Goal: Submit feedback/report problem: Submit feedback/report problem

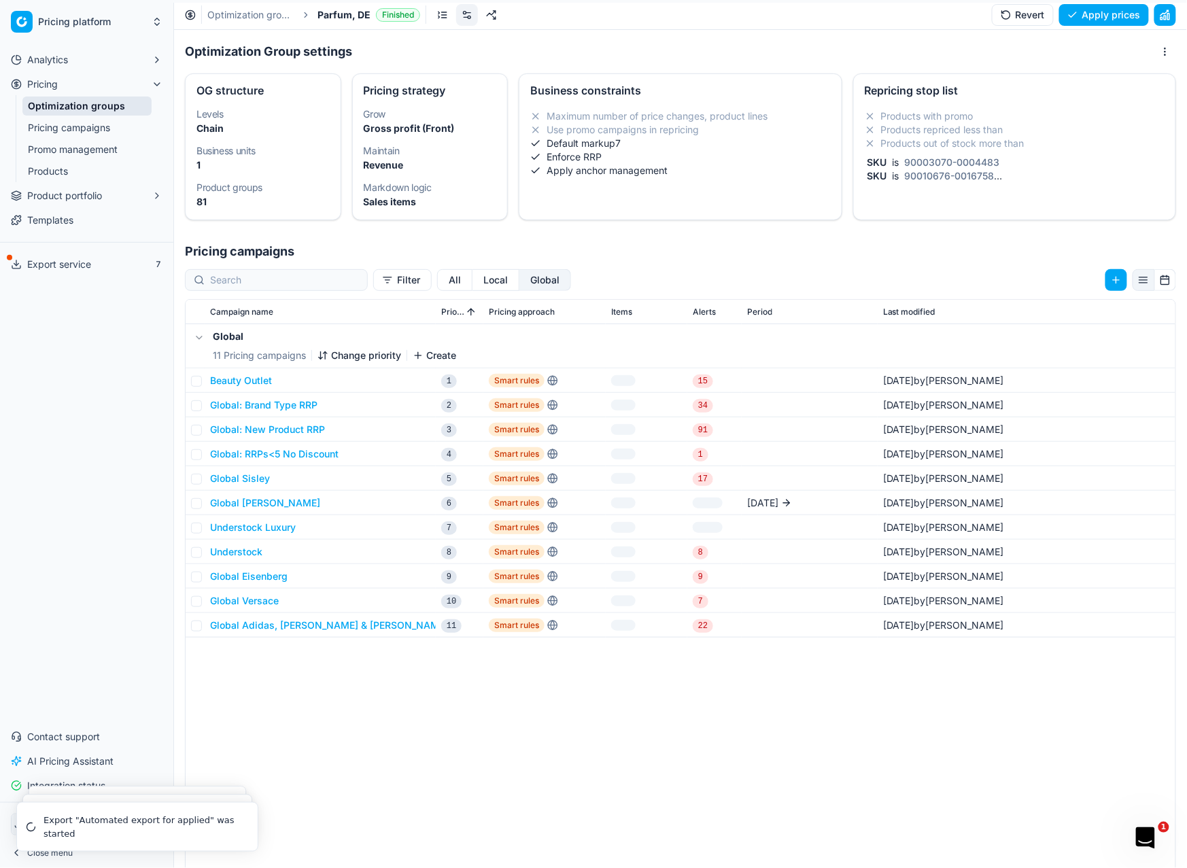
scroll to position [9, 0]
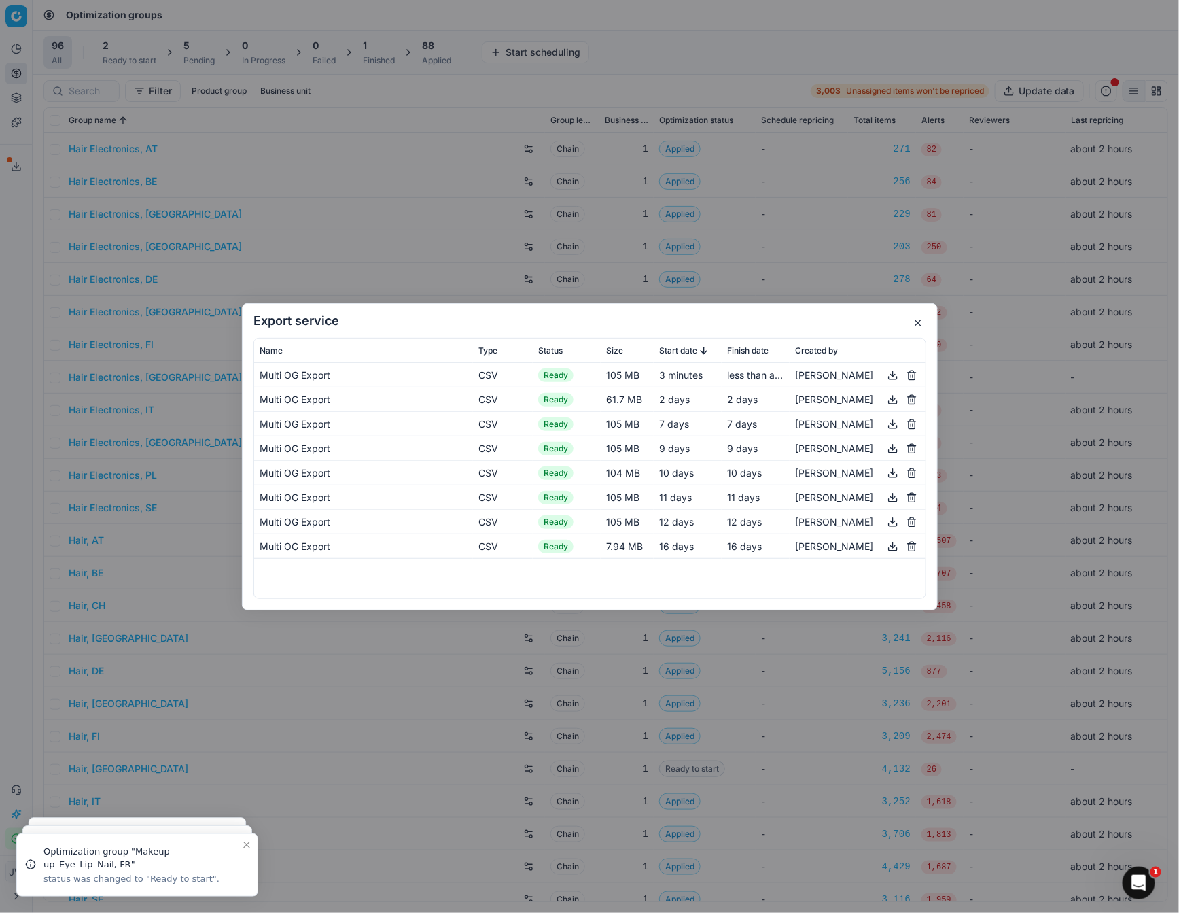
click at [921, 323] on button "button" at bounding box center [918, 323] width 16 height 16
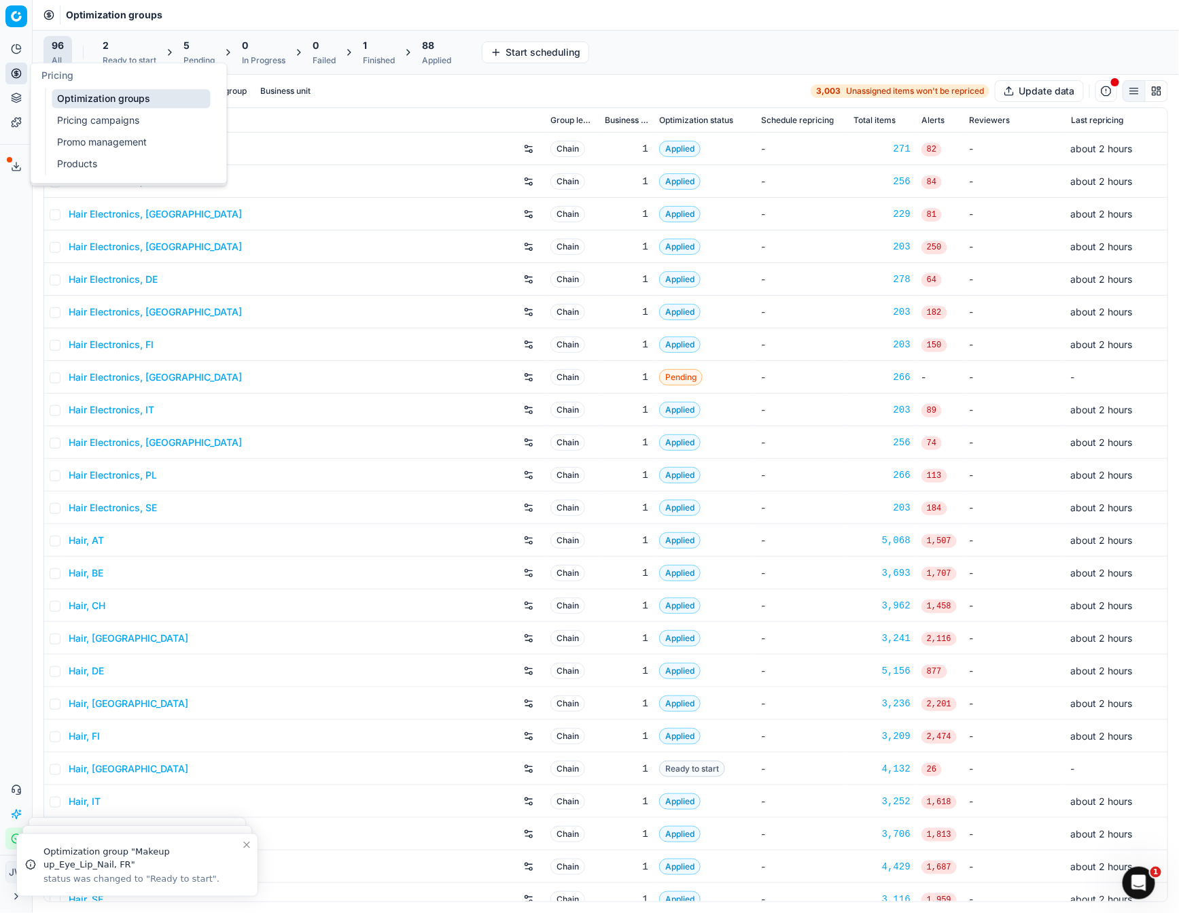
click at [11, 76] on icon at bounding box center [16, 73] width 11 height 11
click at [80, 104] on link "Optimization groups" at bounding box center [131, 98] width 158 height 19
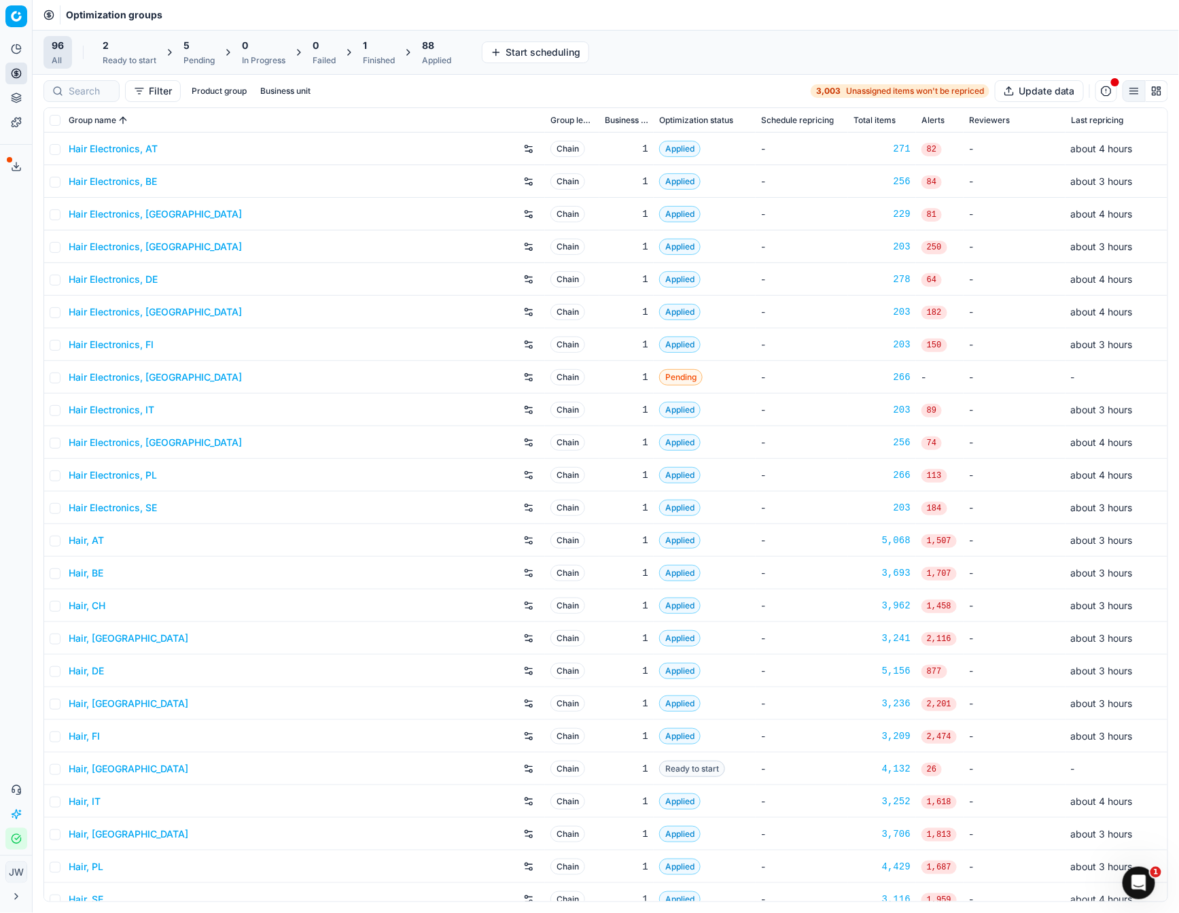
click at [200, 50] on div "5" at bounding box center [198, 46] width 31 height 14
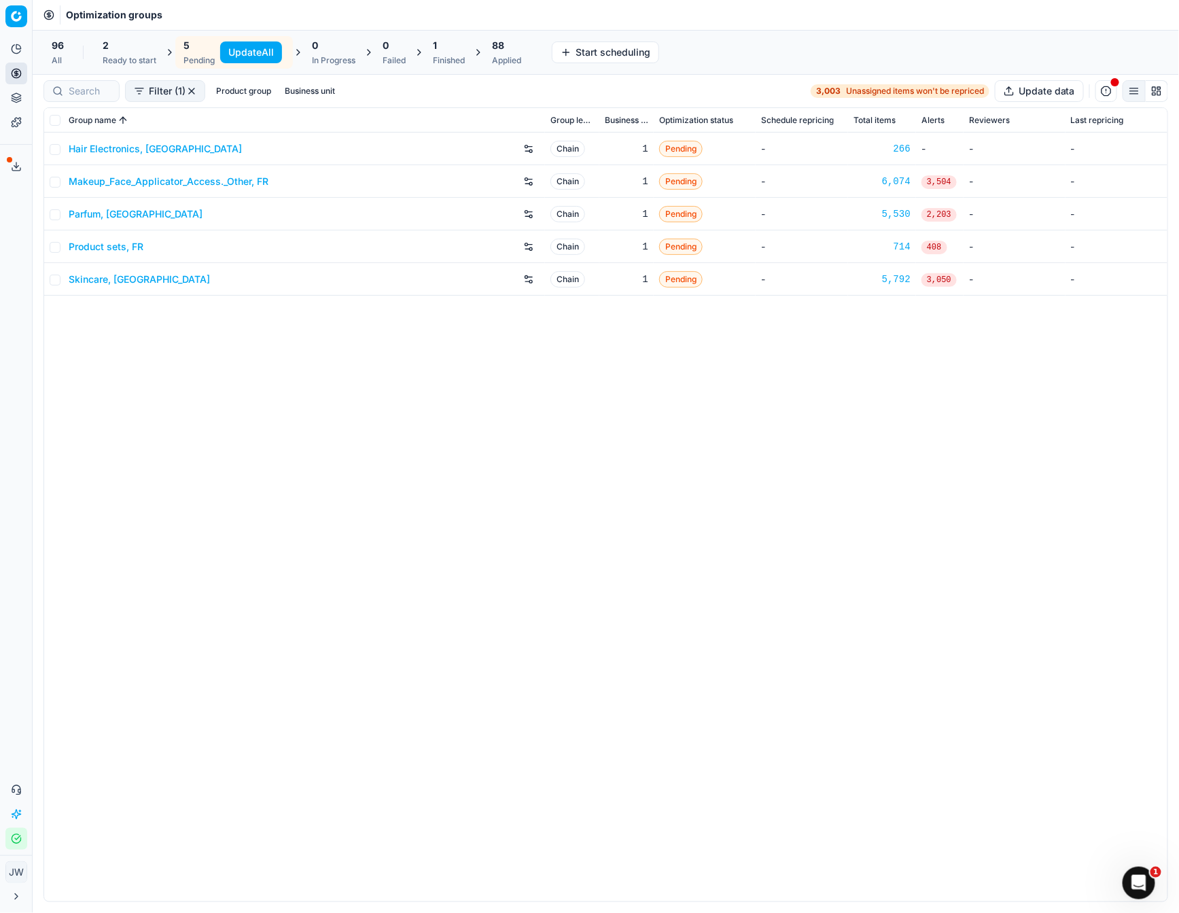
click at [138, 53] on div "2 Ready to start" at bounding box center [130, 52] width 54 height 27
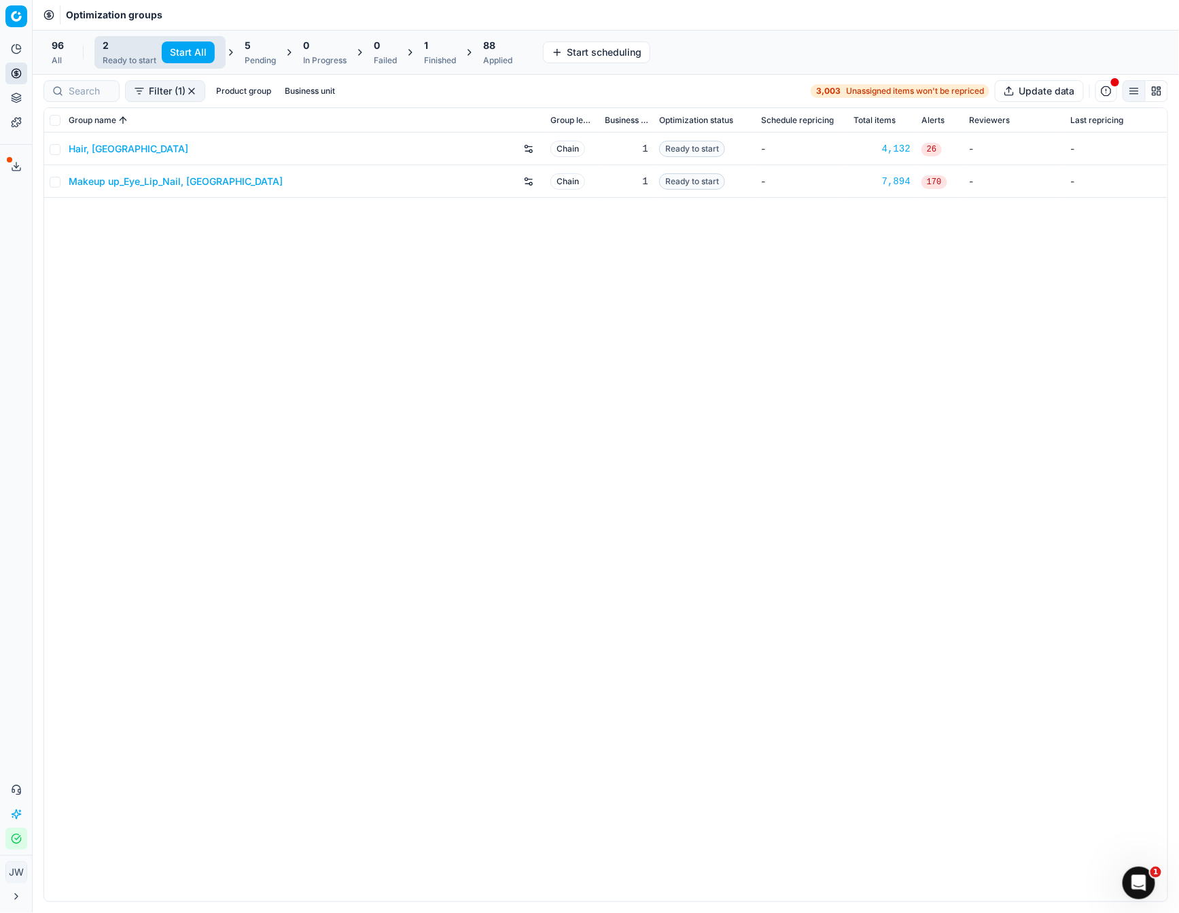
click at [247, 49] on span "5" at bounding box center [248, 46] width 6 height 14
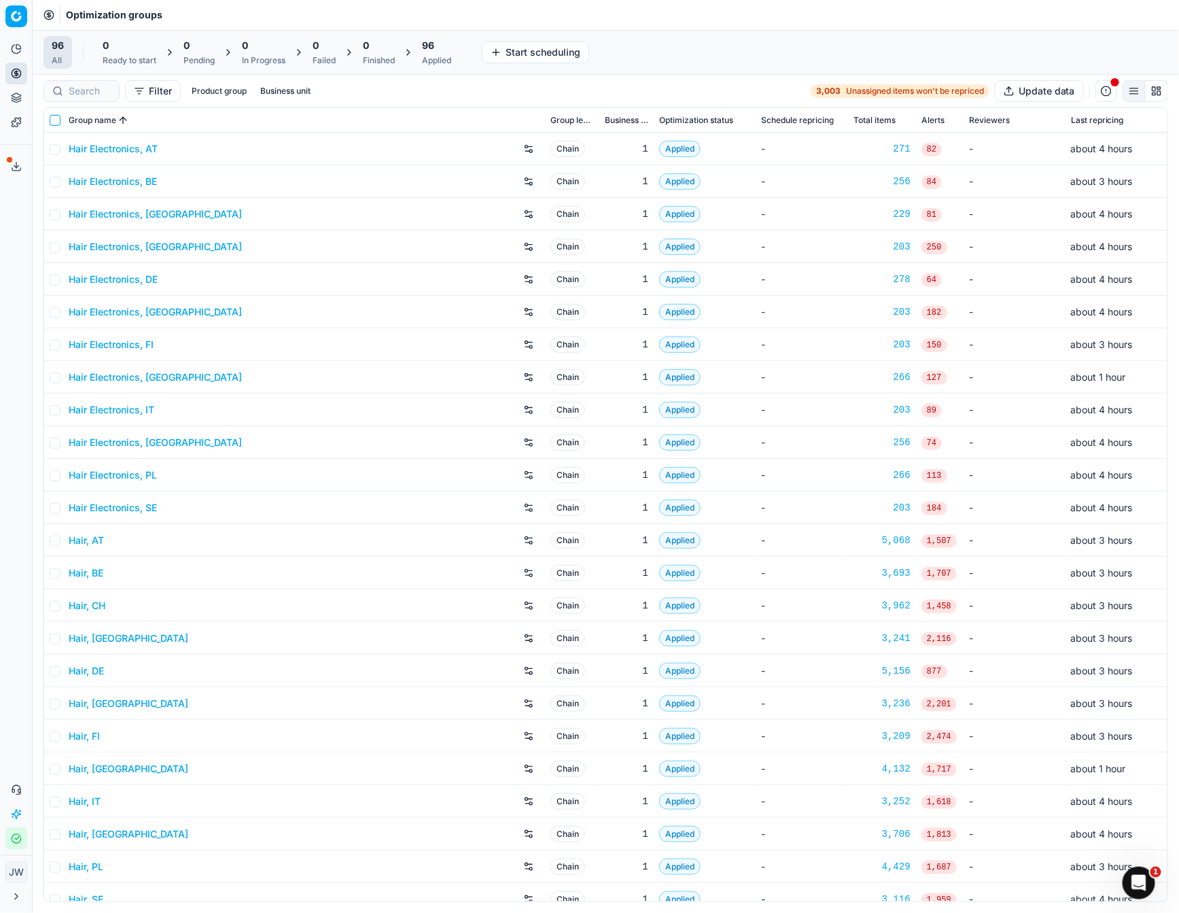
click at [58, 118] on input "checkbox" at bounding box center [55, 120] width 11 height 11
checkbox input "true"
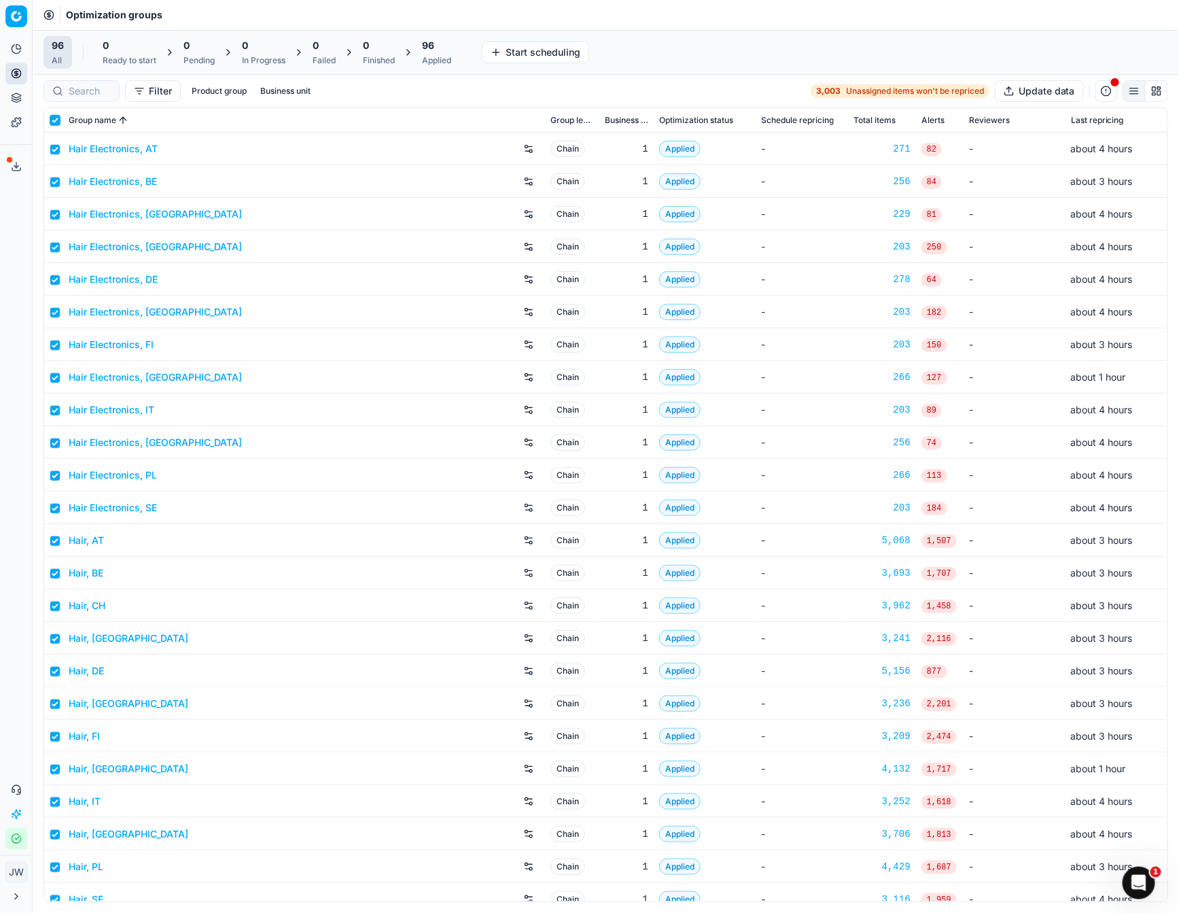
checkbox input "true"
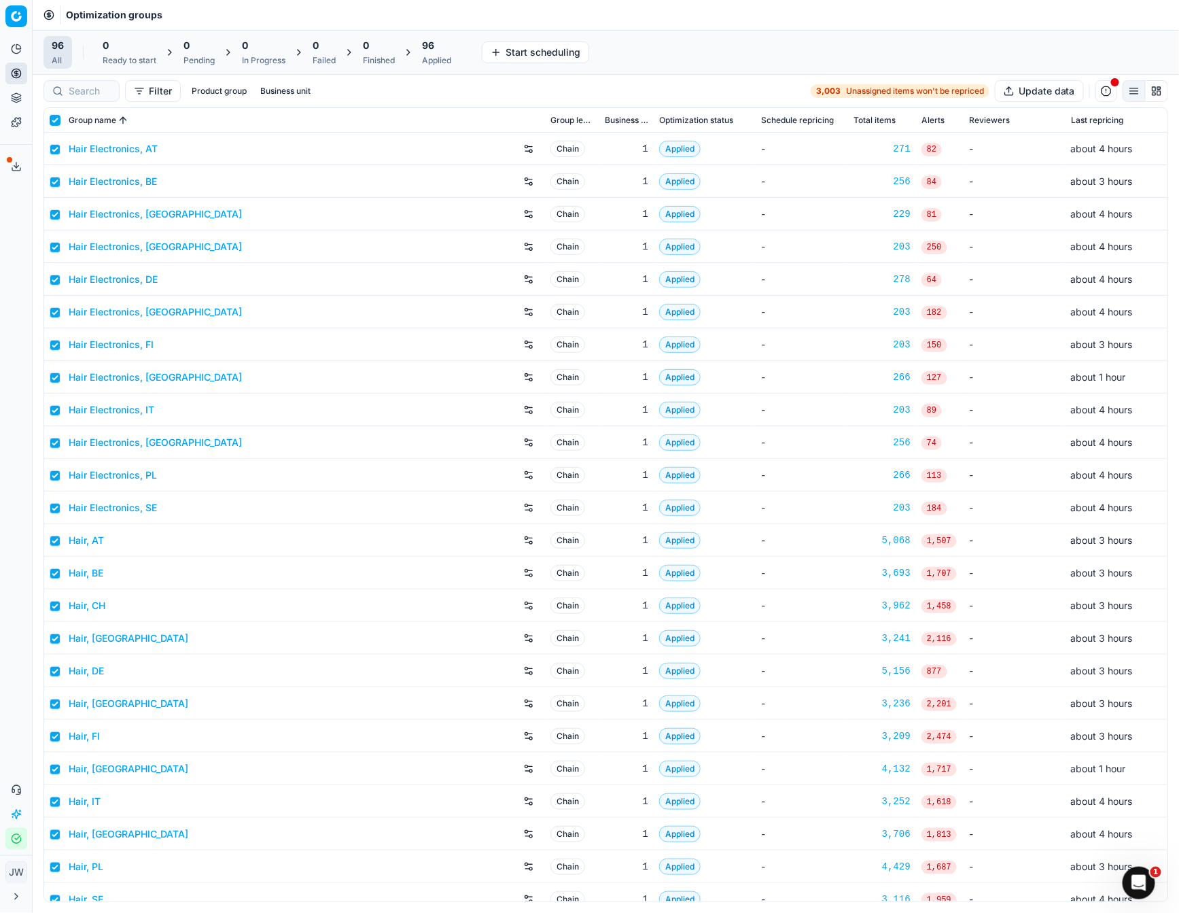
checkbox input "true"
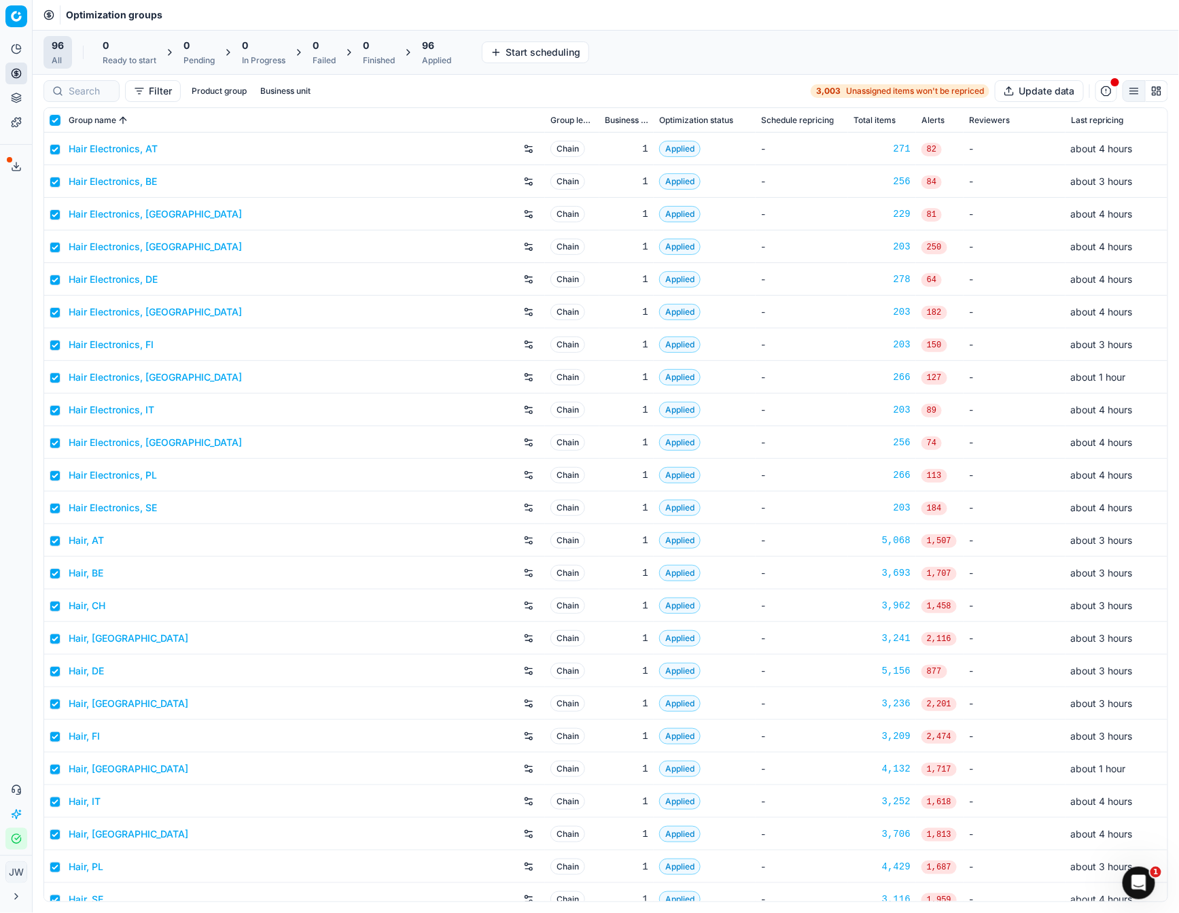
checkbox input "true"
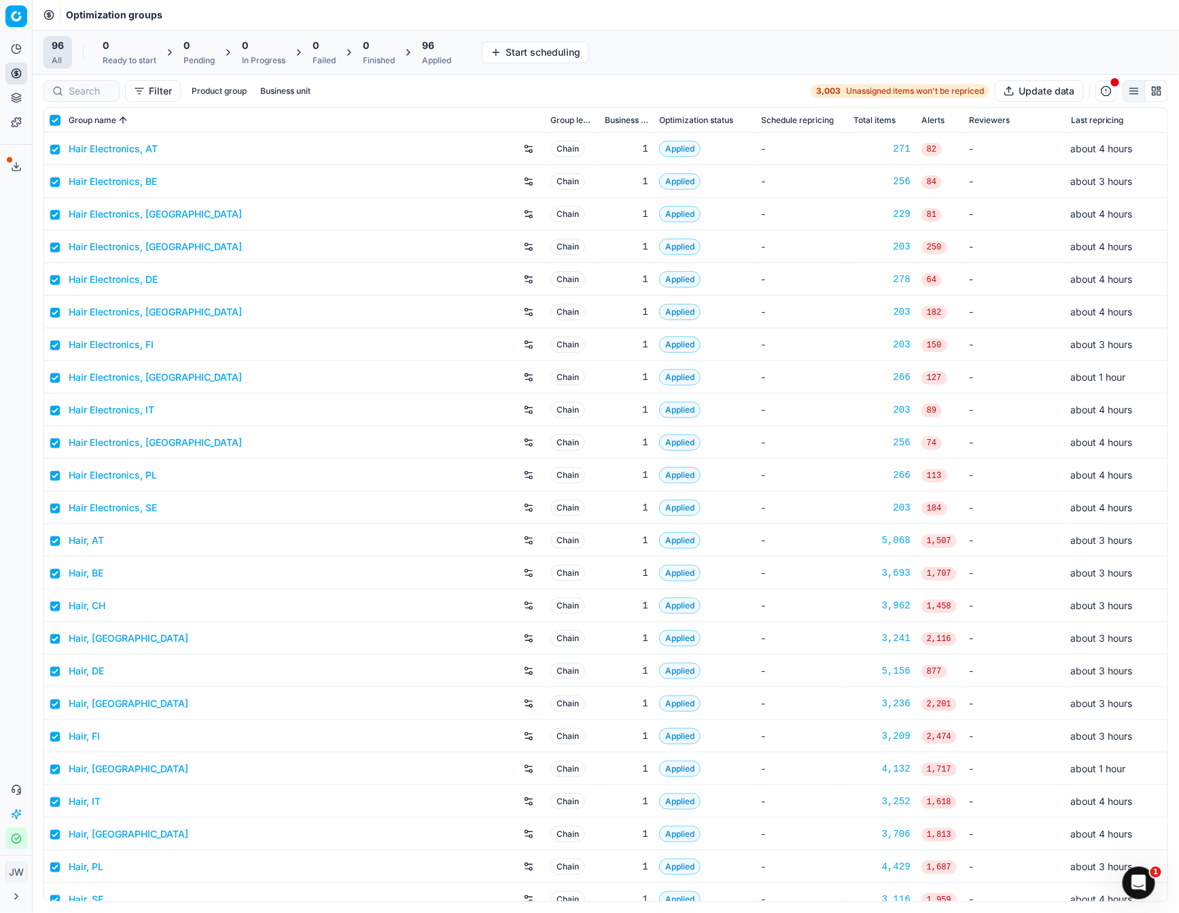
checkbox input "true"
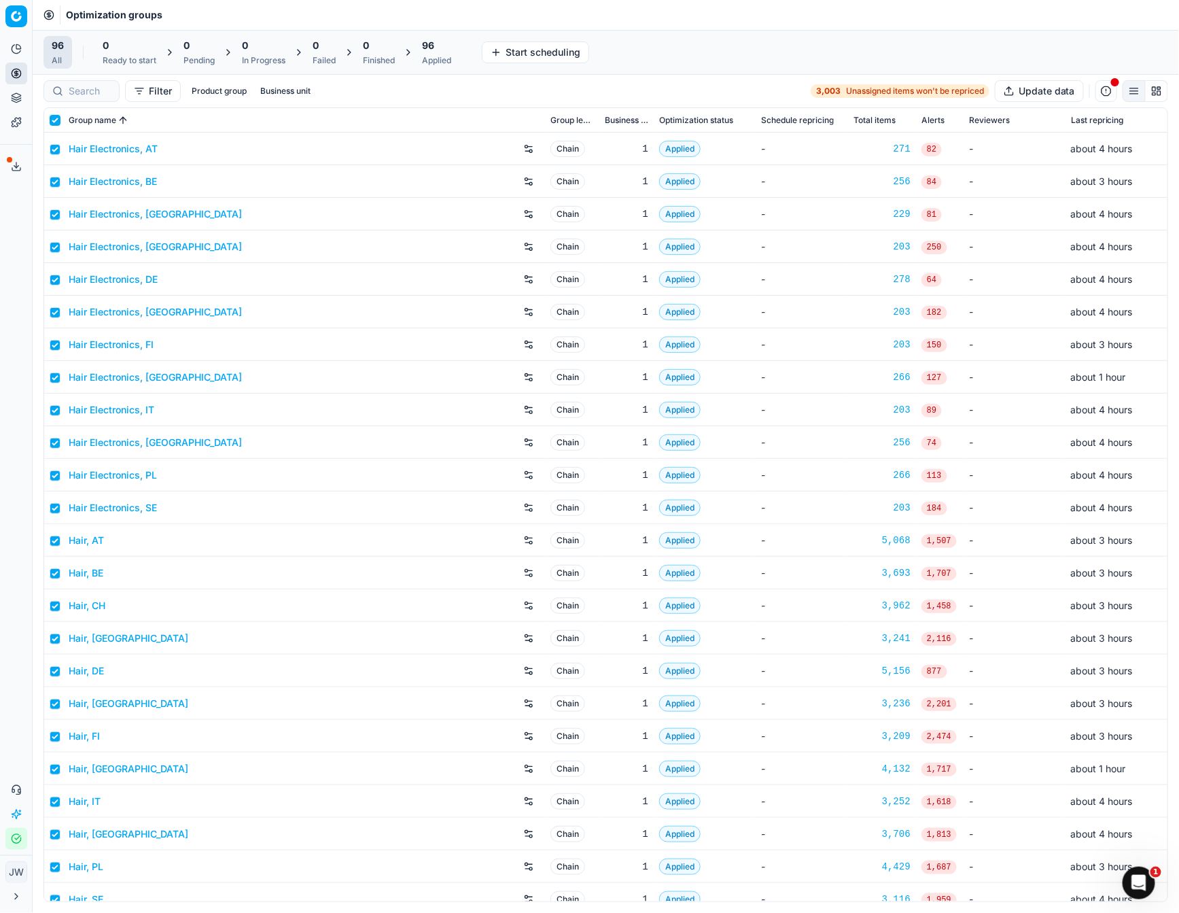
checkbox input "true"
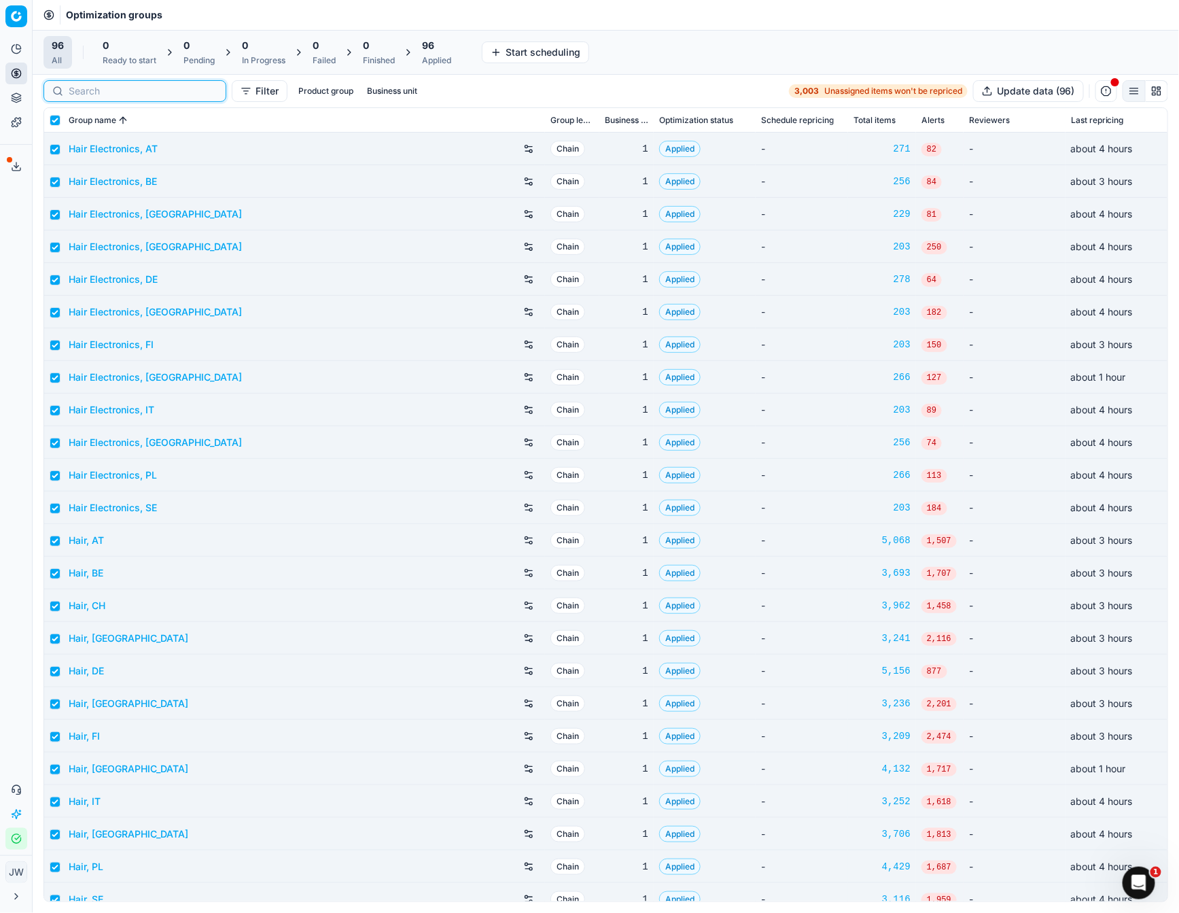
click at [73, 95] on input at bounding box center [143, 91] width 149 height 14
click at [349, 87] on div "Filter Product group Business unit 3,003 Unassigned items won't be repriced Upd…" at bounding box center [605, 91] width 1125 height 22
click at [296, 102] on div "Filter Product group Business unit 3,003 Unassigned items won't be repriced Upd…" at bounding box center [606, 91] width 1146 height 33
click at [294, 92] on button "Business unit" at bounding box center [285, 91] width 61 height 16
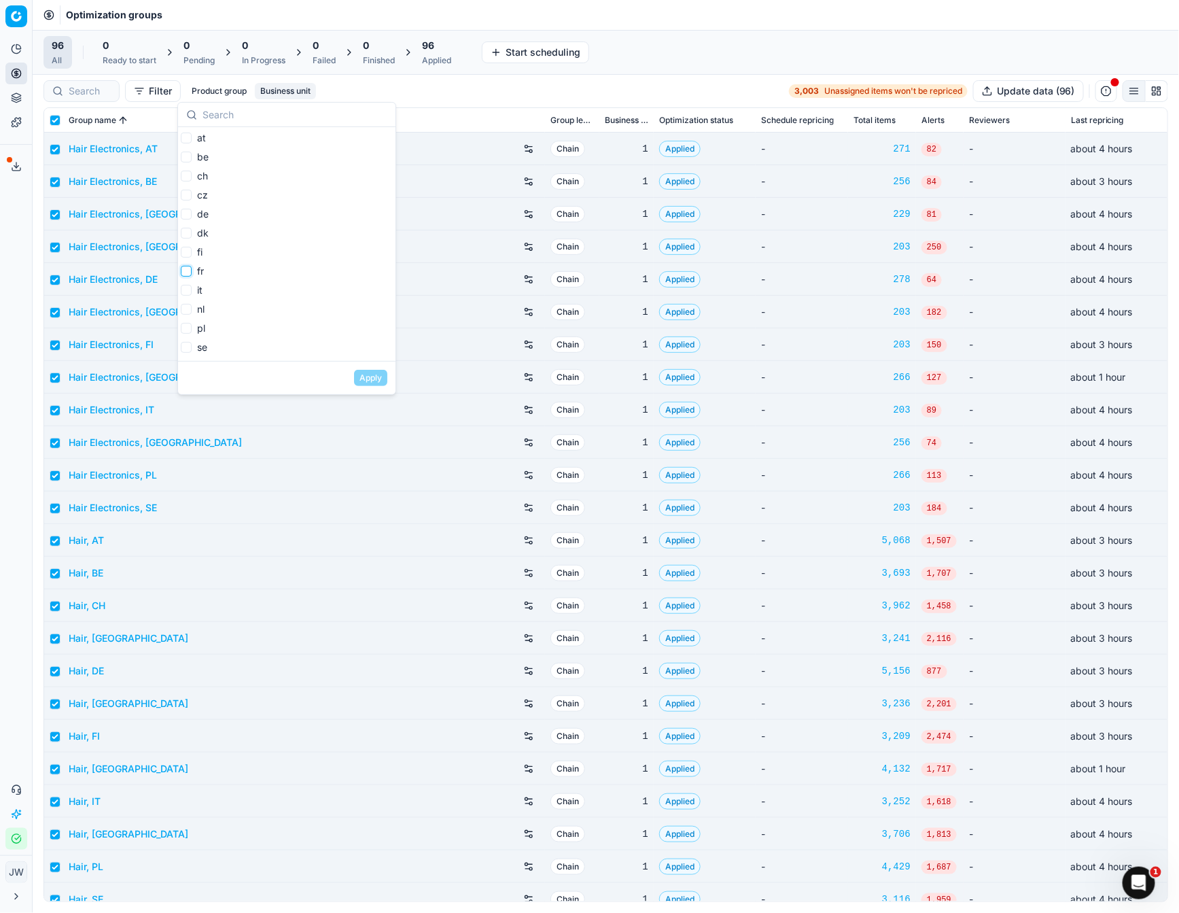
click at [188, 274] on input "fr" at bounding box center [186, 271] width 11 height 11
checkbox input "true"
click at [372, 382] on button "Apply" at bounding box center [370, 378] width 33 height 16
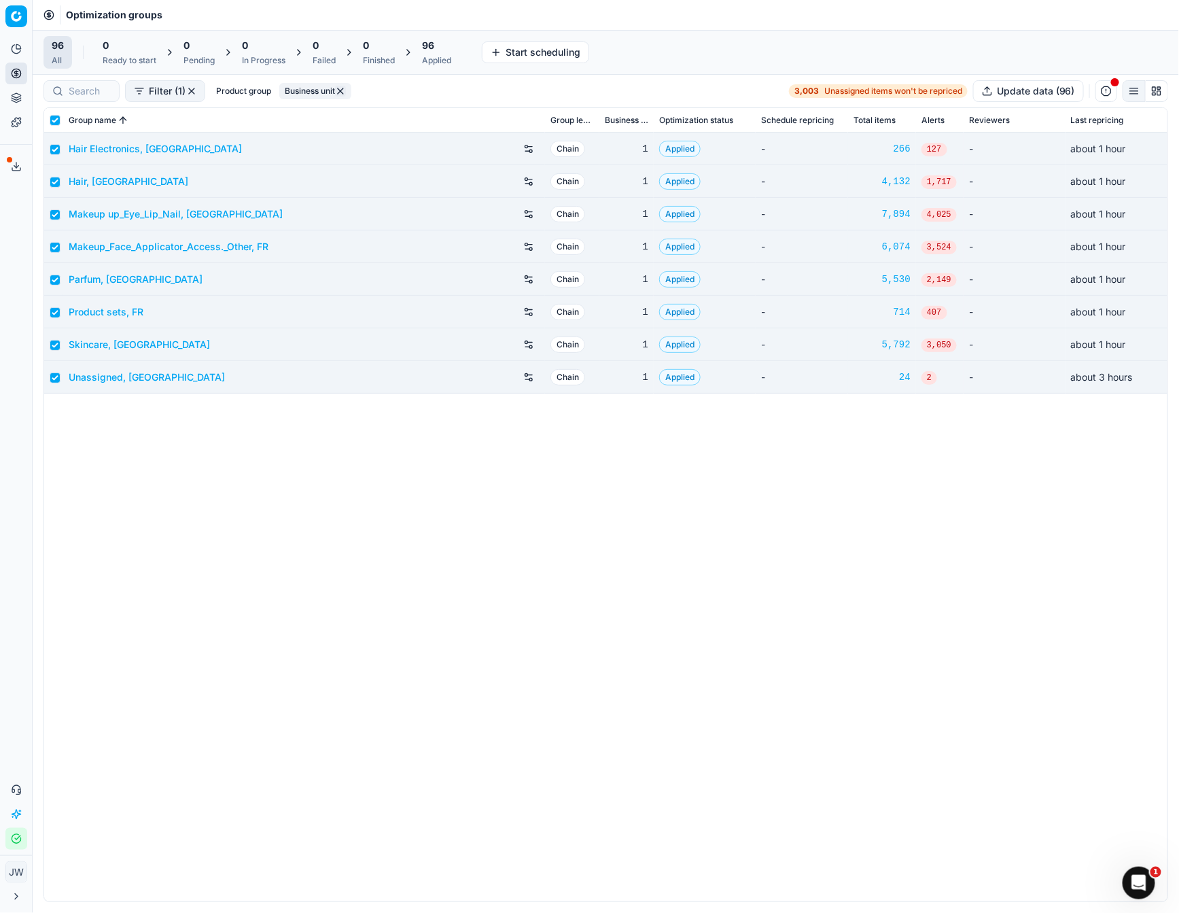
click at [438, 56] on div "Applied" at bounding box center [436, 60] width 29 height 11
click at [346, 89] on button "button" at bounding box center [342, 91] width 11 height 11
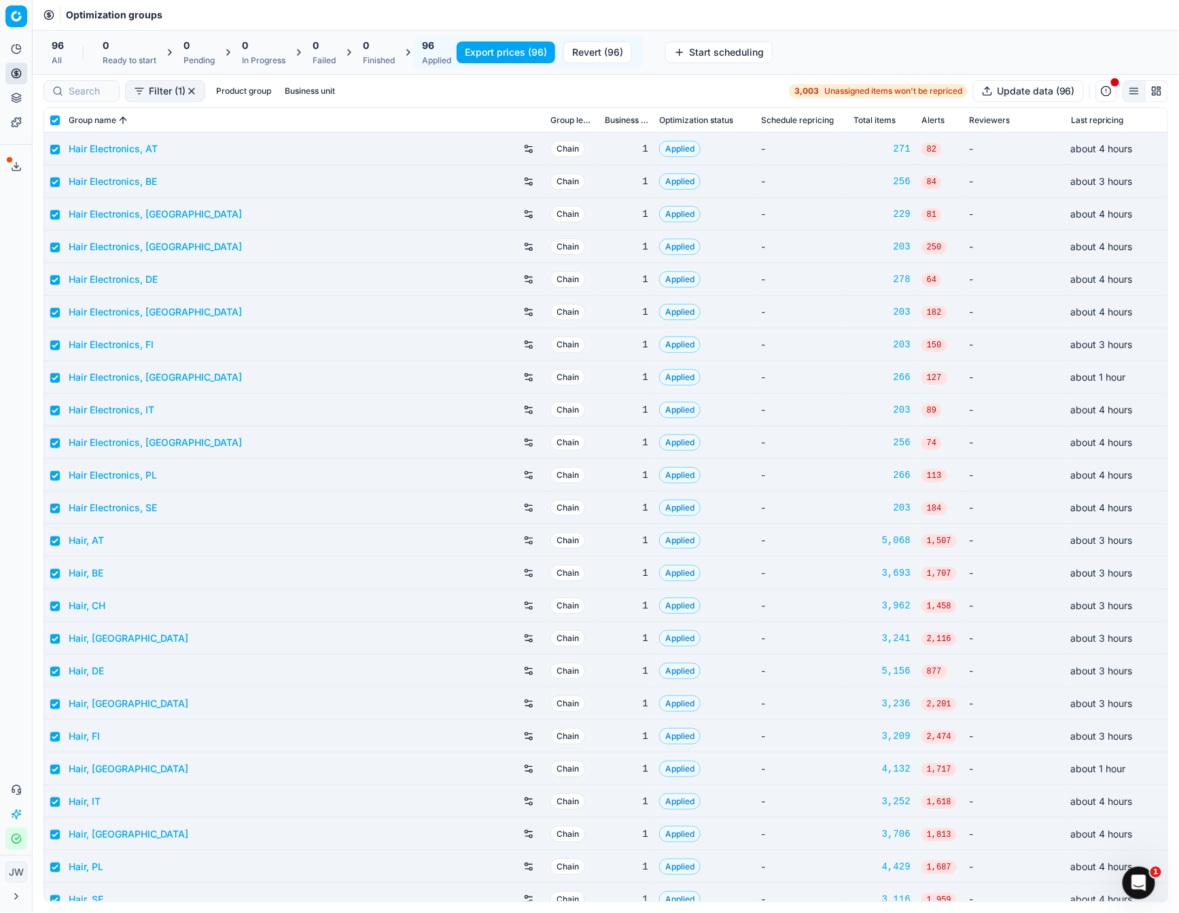
click at [446, 59] on div "Applied" at bounding box center [436, 60] width 29 height 11
click at [51, 115] on input "checkbox" at bounding box center [55, 120] width 11 height 11
checkbox input "false"
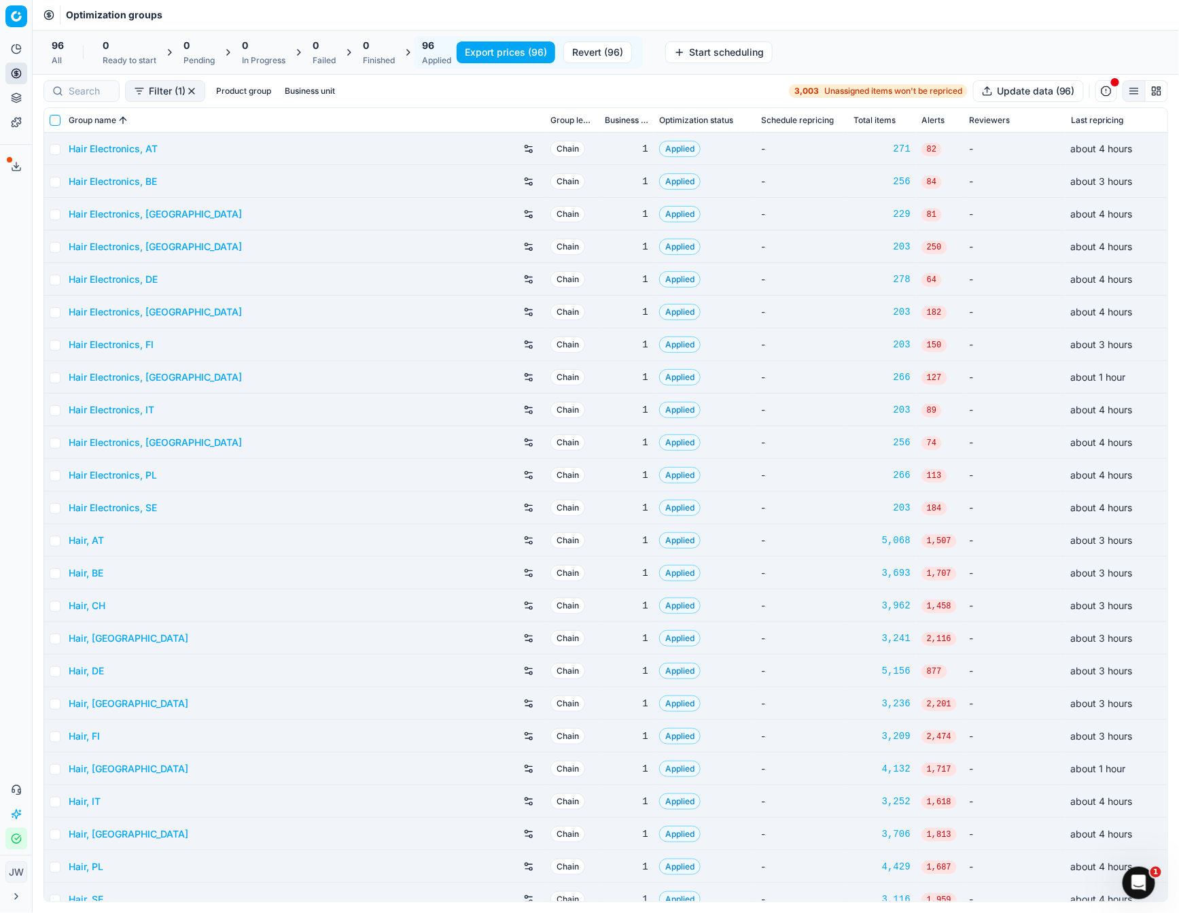
checkbox input "false"
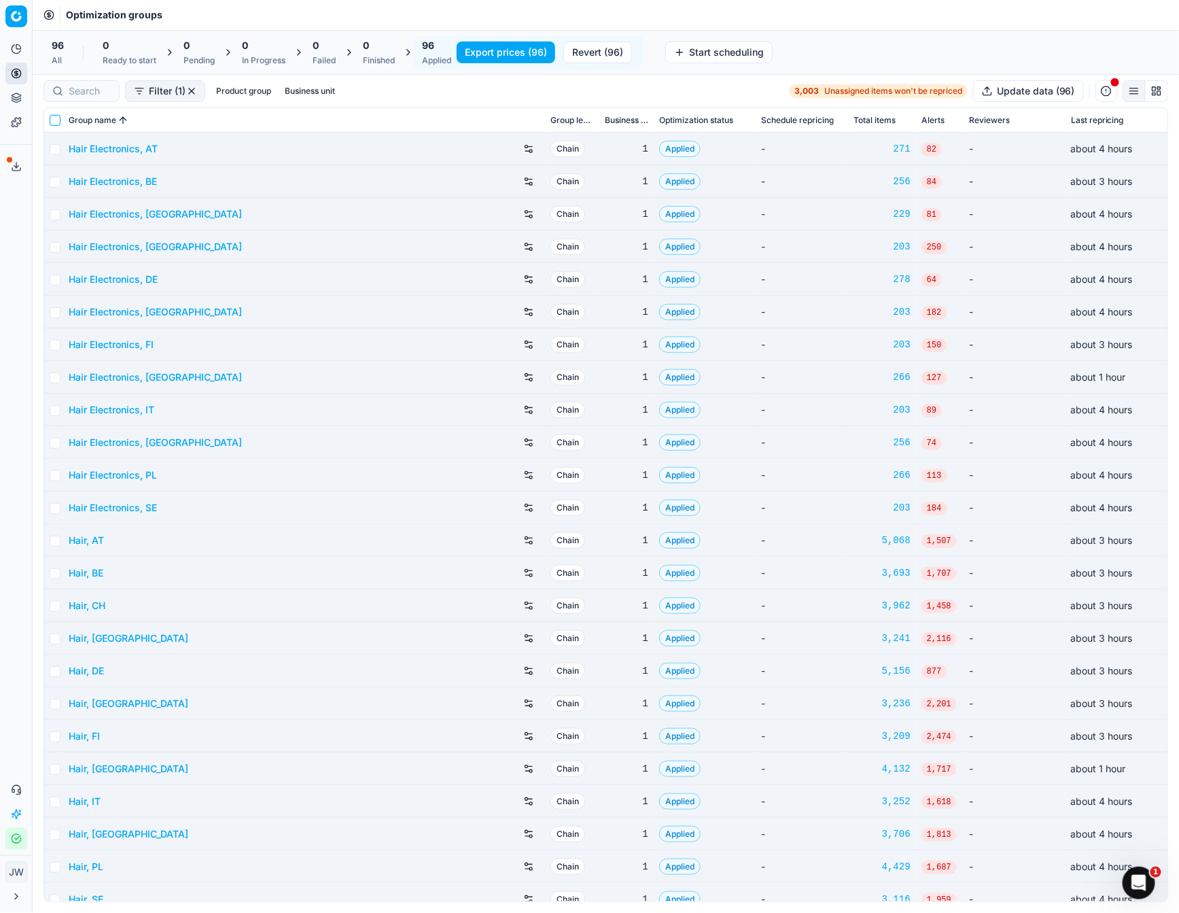
checkbox input "false"
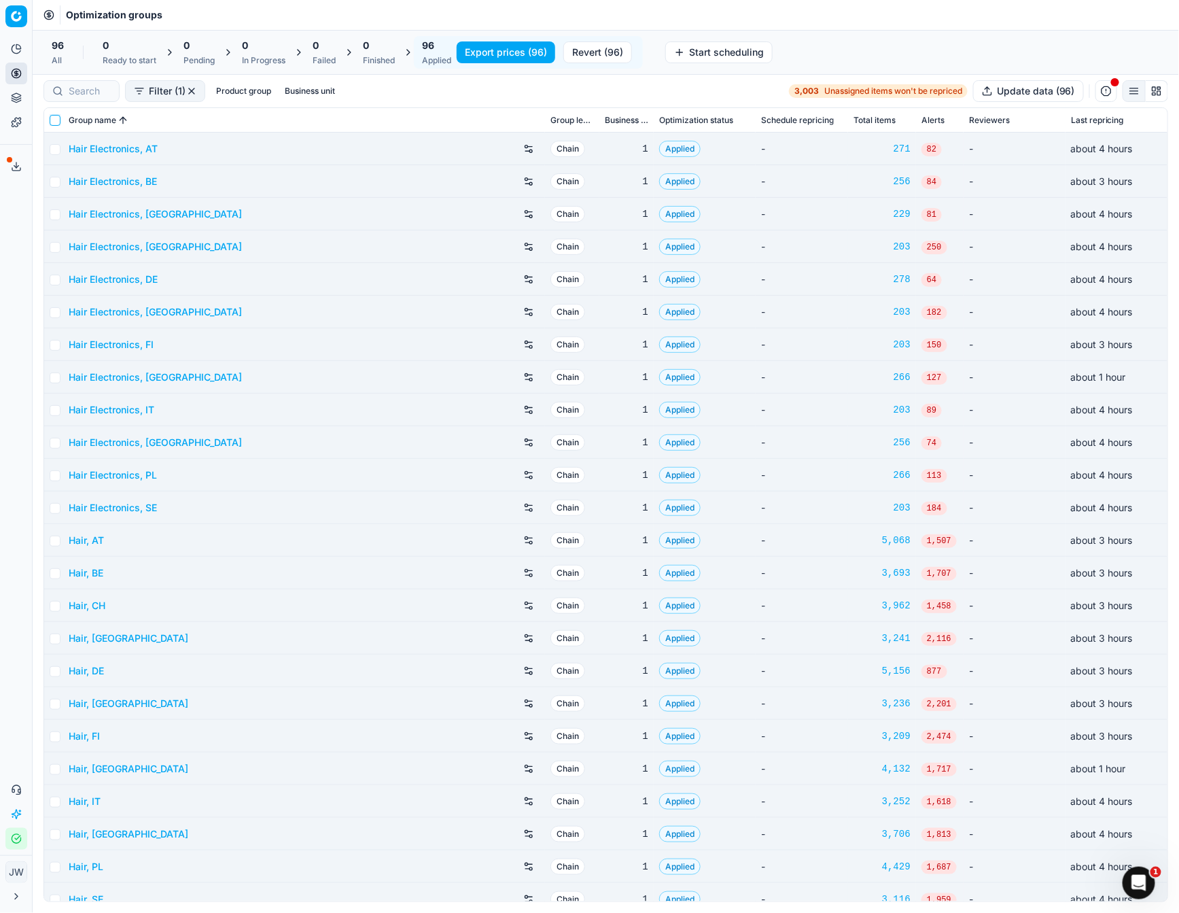
checkbox input "false"
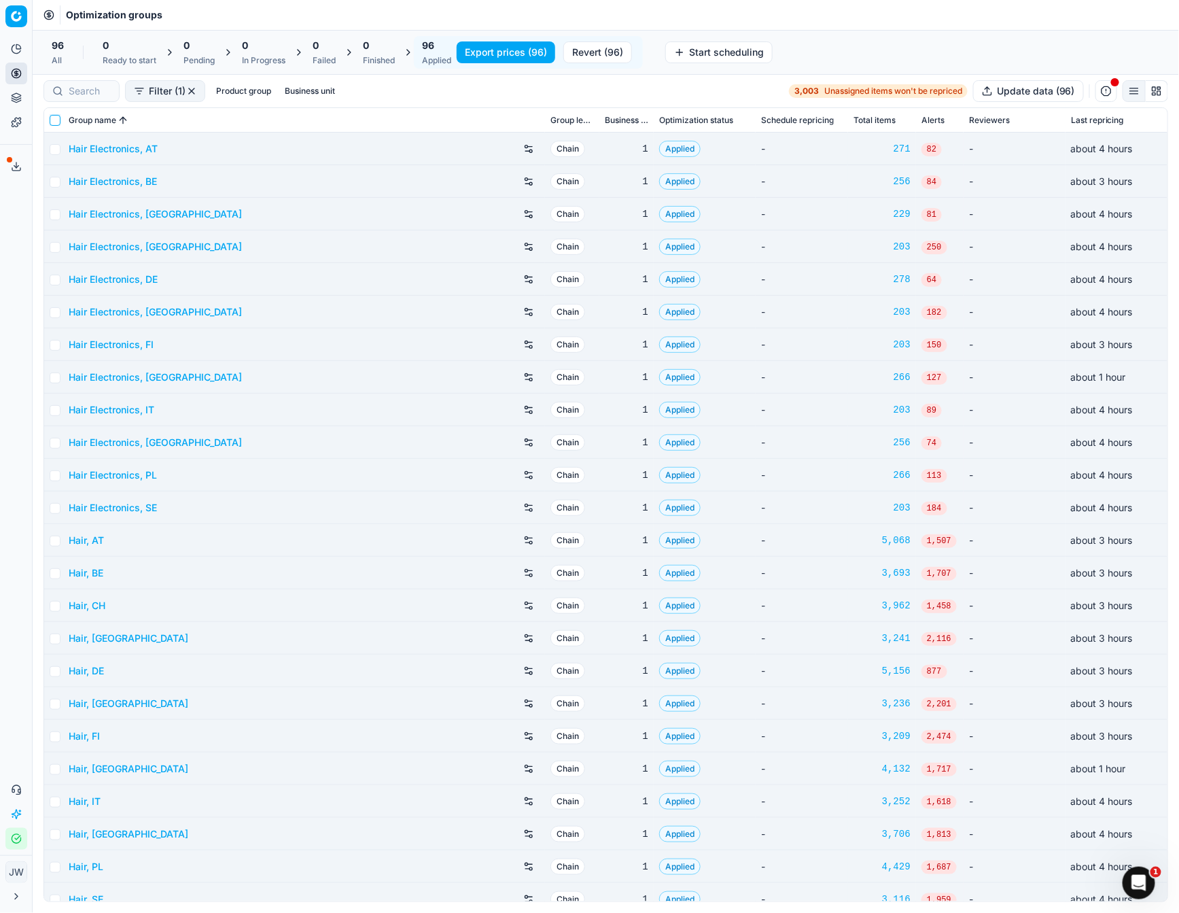
checkbox input "false"
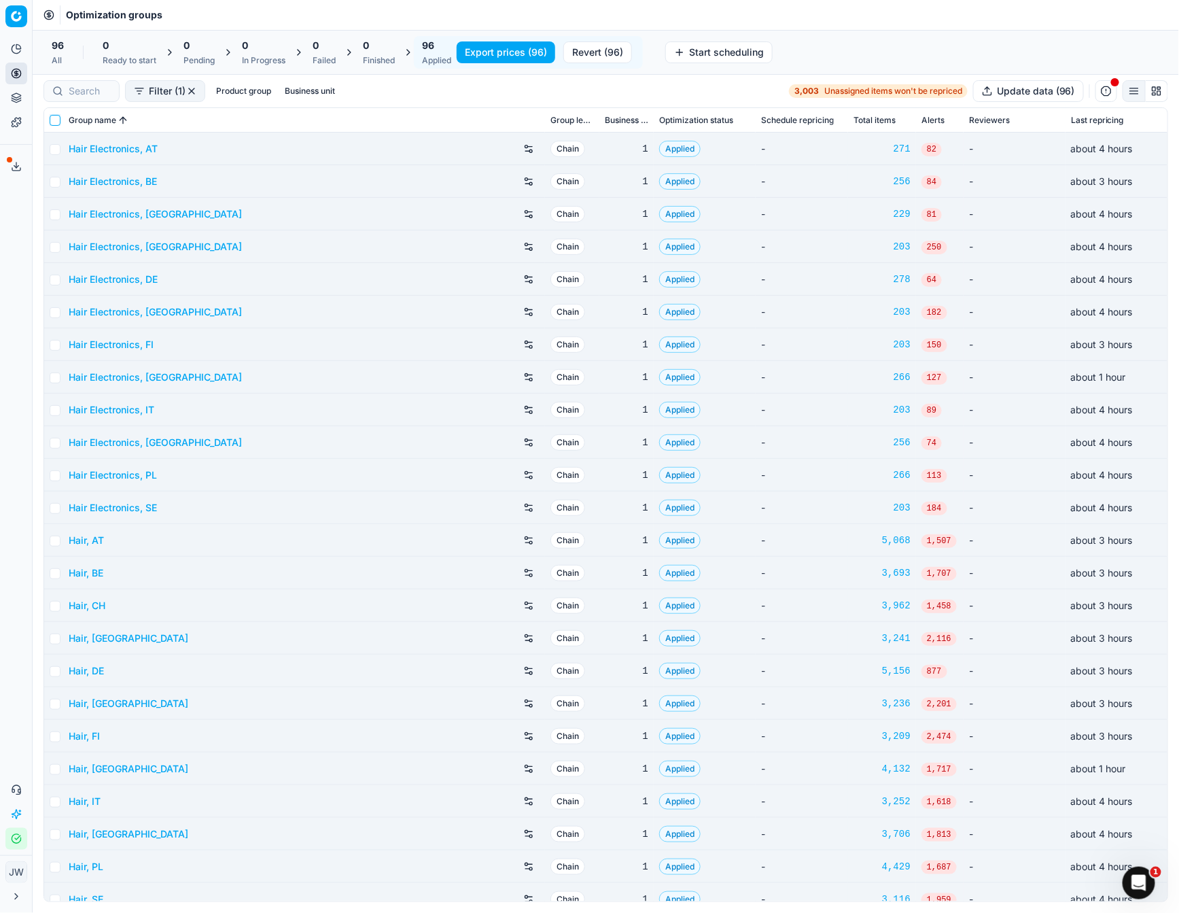
checkbox input "false"
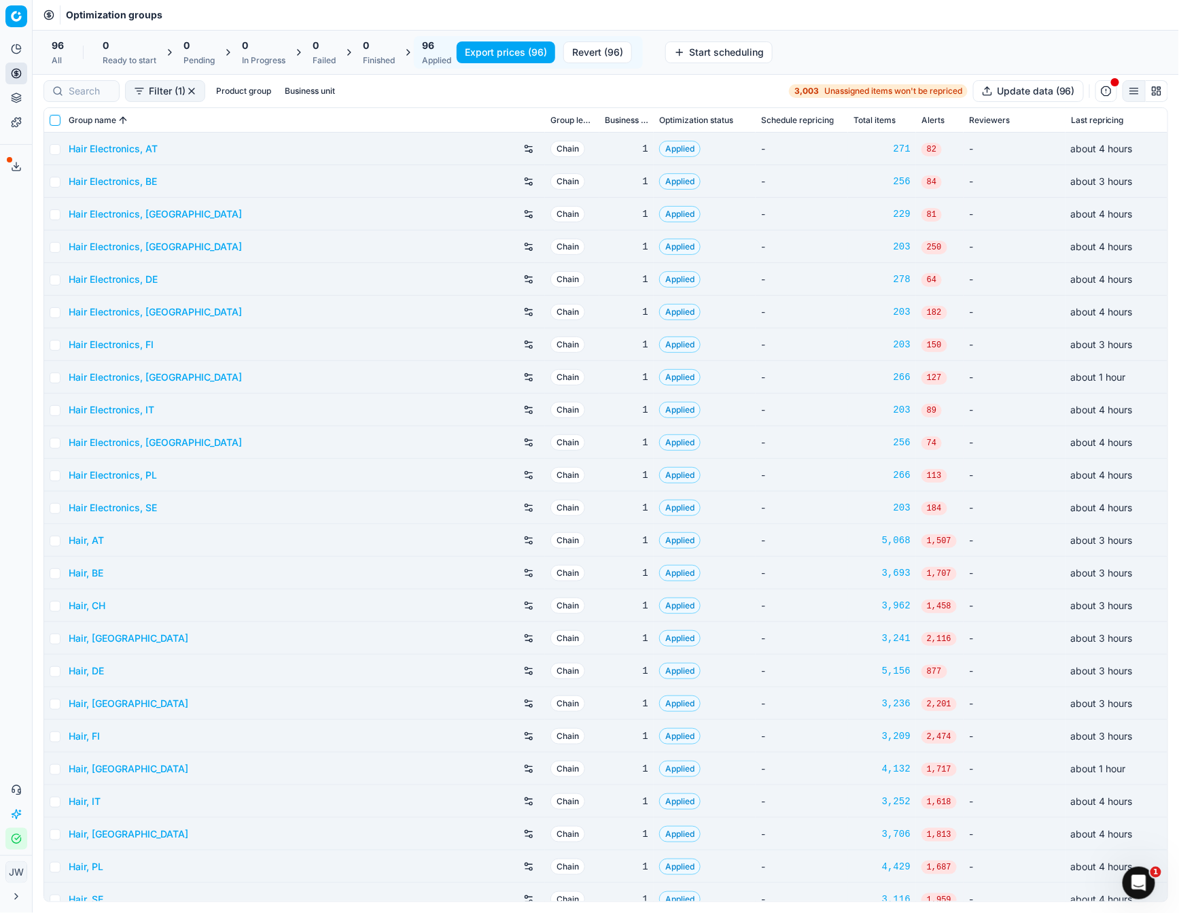
checkbox input "false"
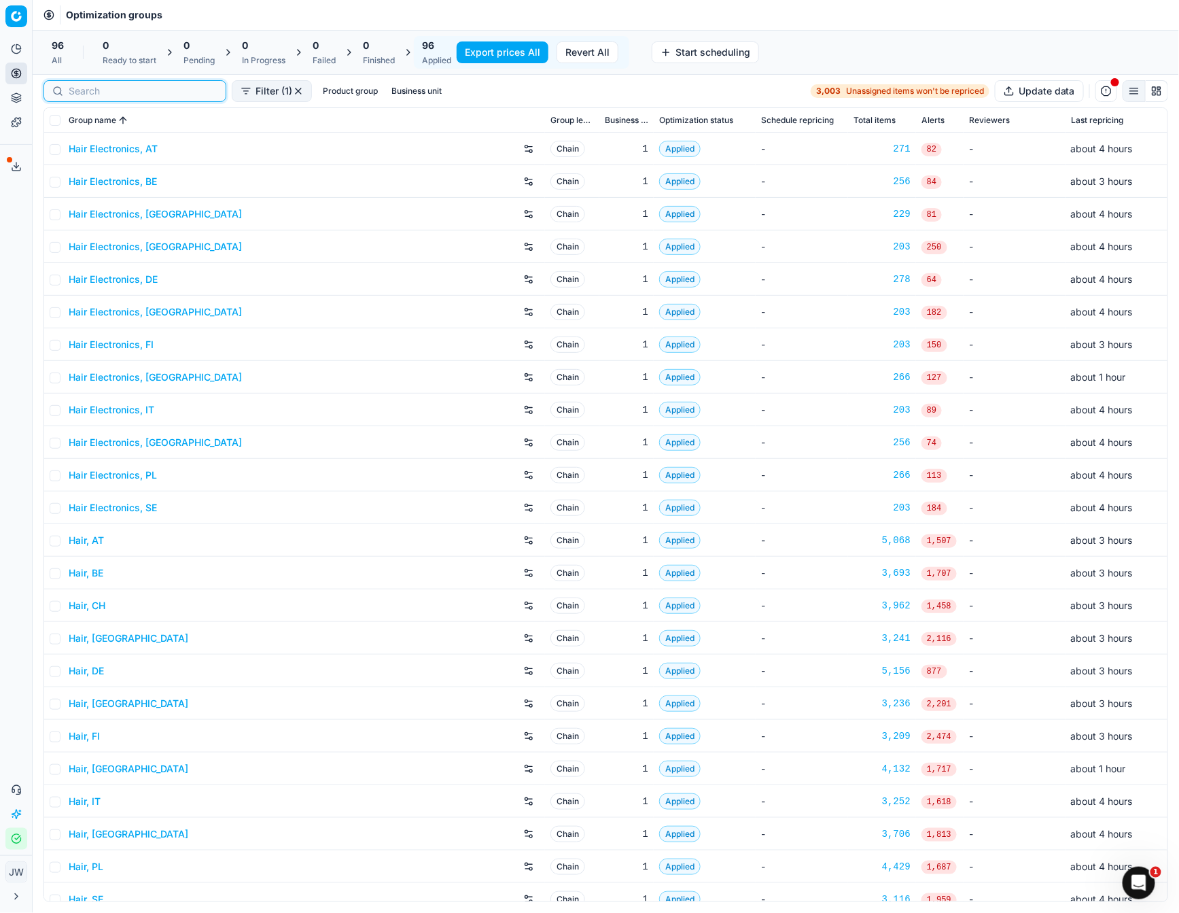
click at [72, 88] on input at bounding box center [143, 91] width 149 height 14
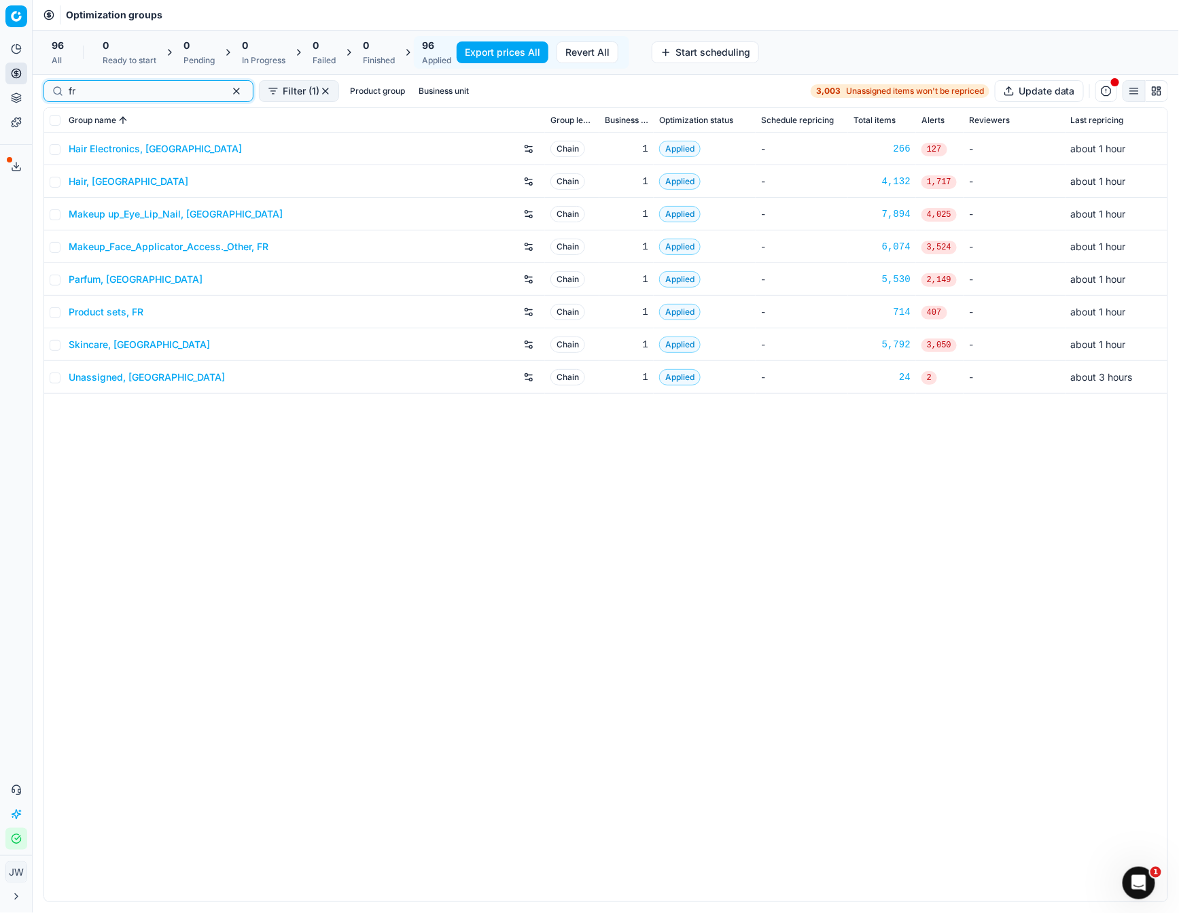
type input "fr"
click at [54, 122] on input "checkbox" at bounding box center [55, 120] width 11 height 11
checkbox input "true"
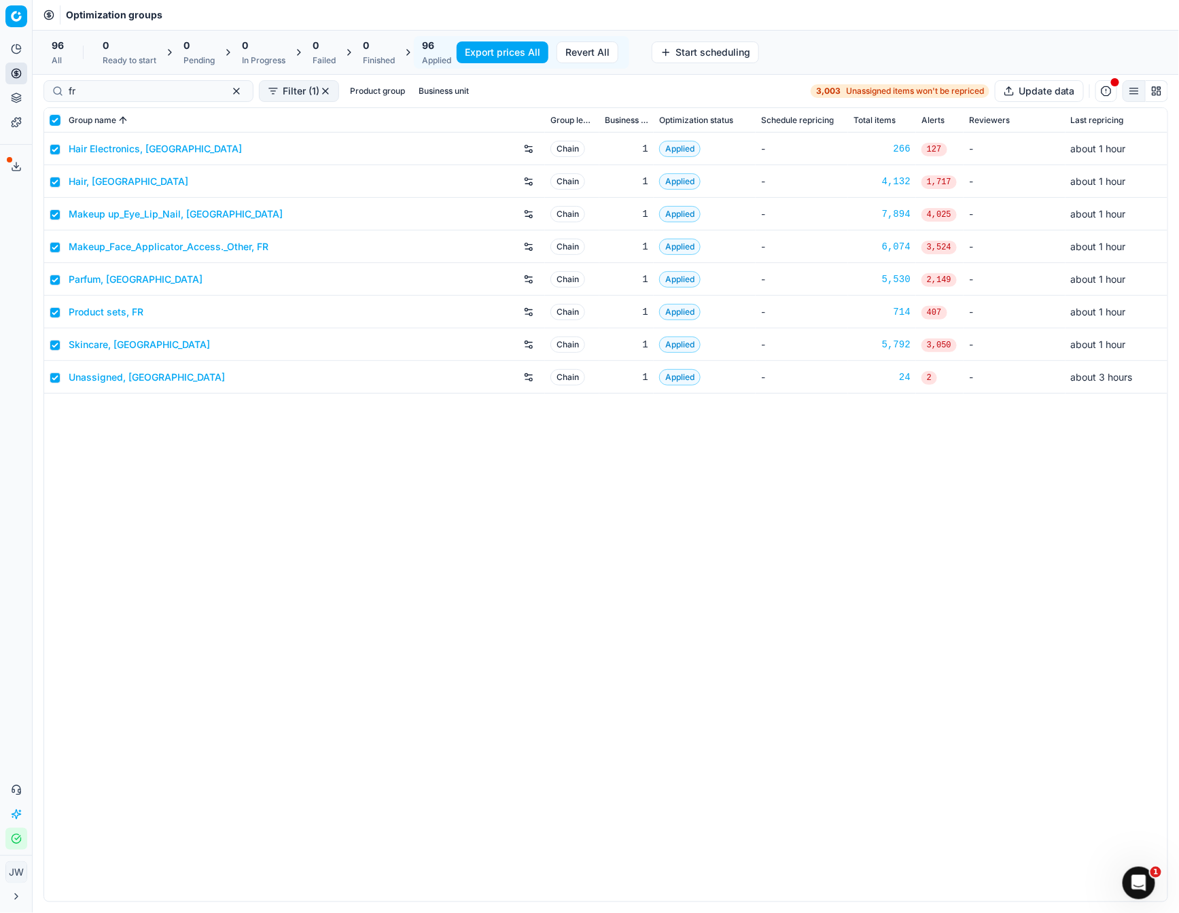
checkbox input "true"
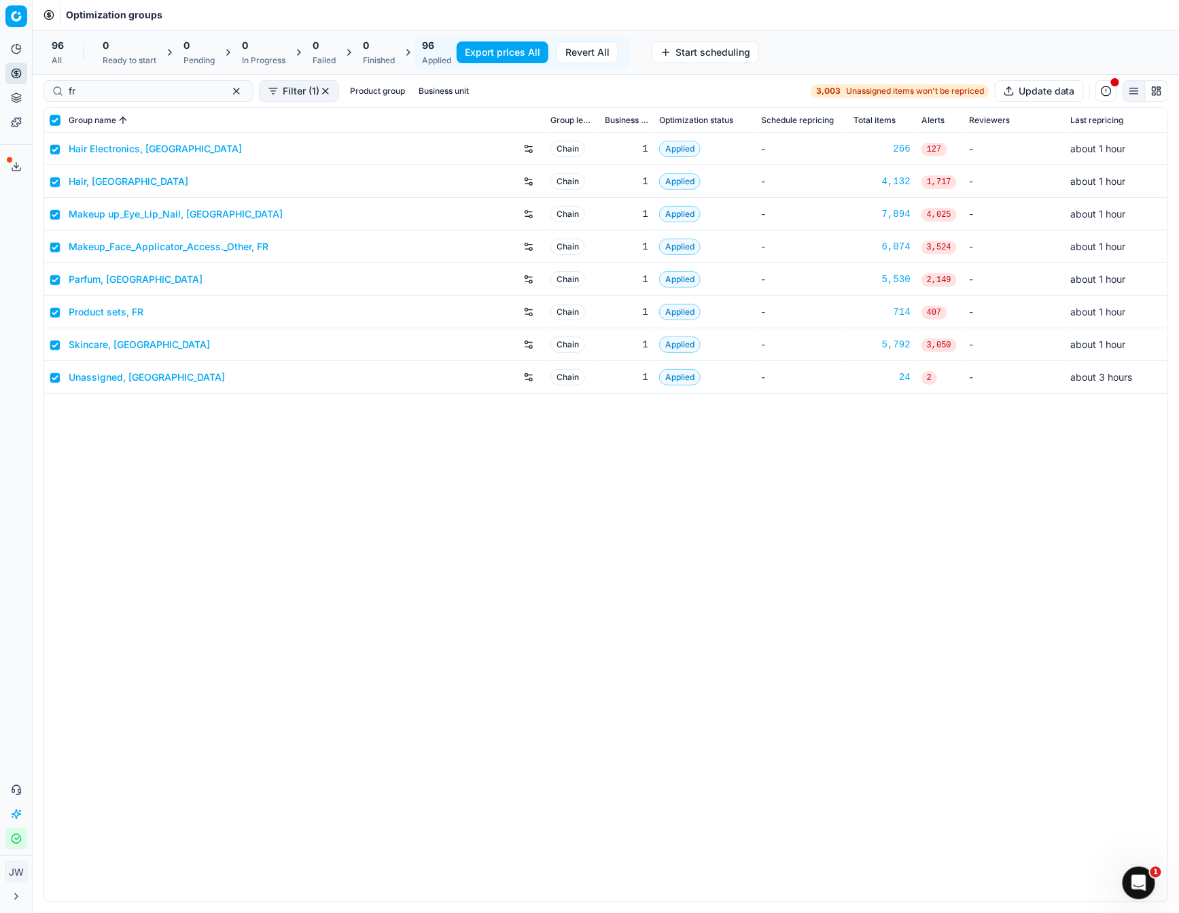
checkbox input "true"
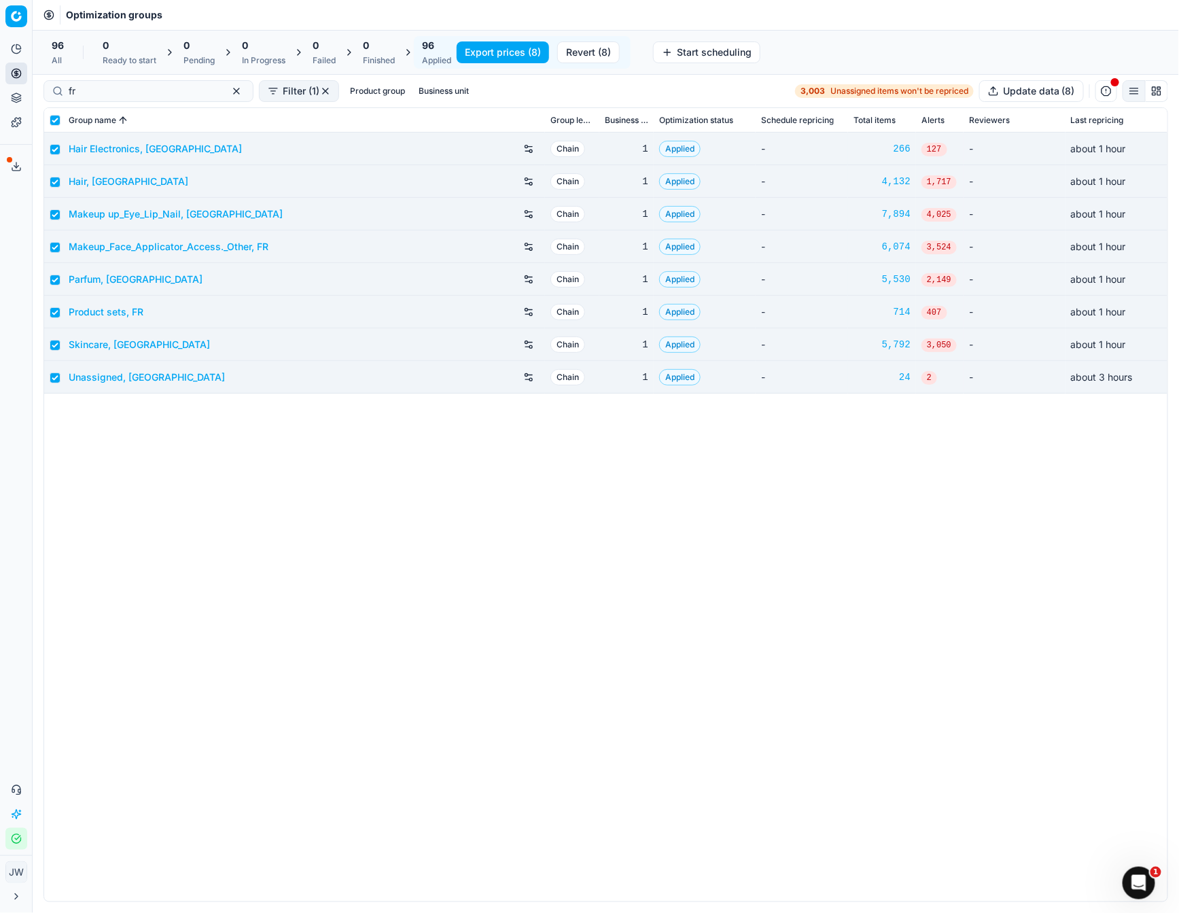
click at [521, 58] on button "Export prices (8)" at bounding box center [503, 52] width 92 height 22
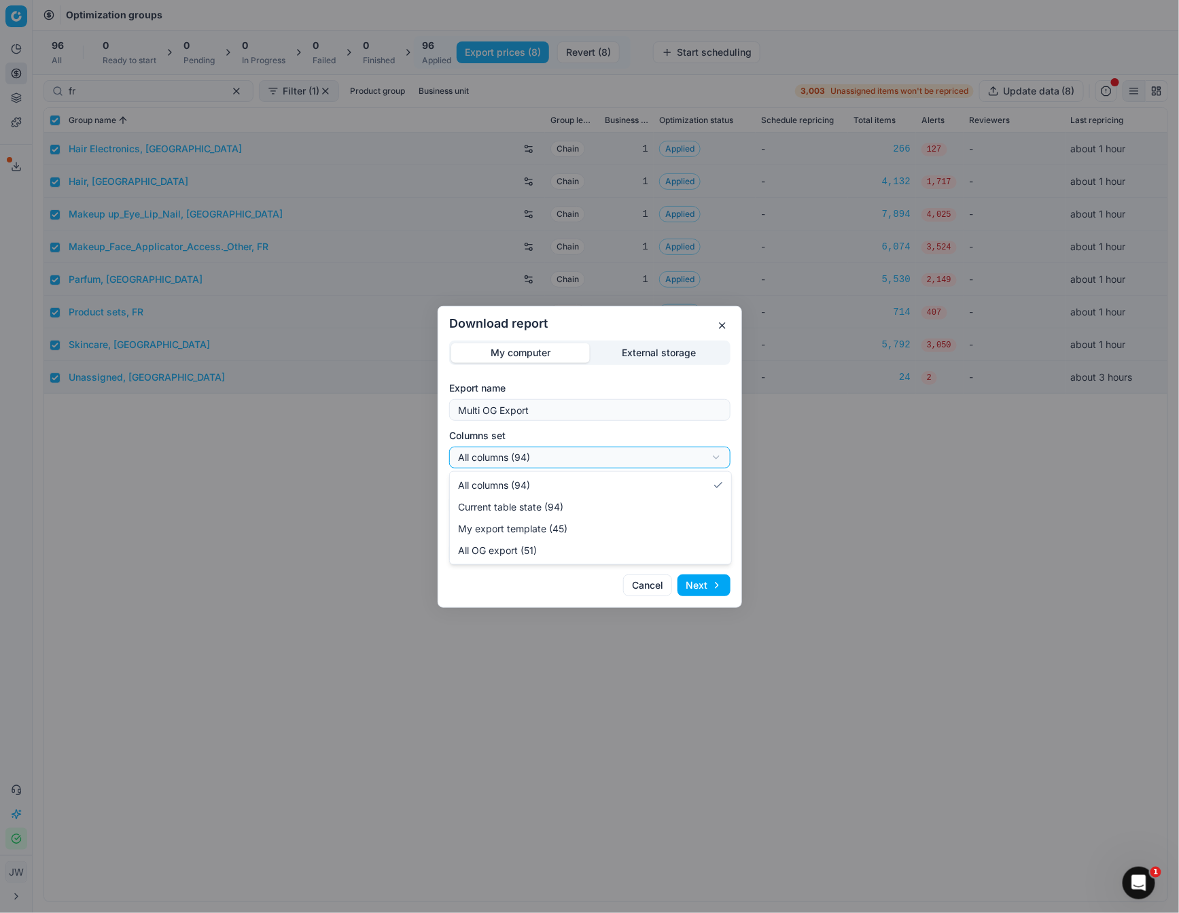
click at [566, 457] on div "Download report My computer External storage Export name Multi OG Export Column…" at bounding box center [589, 456] width 1179 height 913
select select "custom"
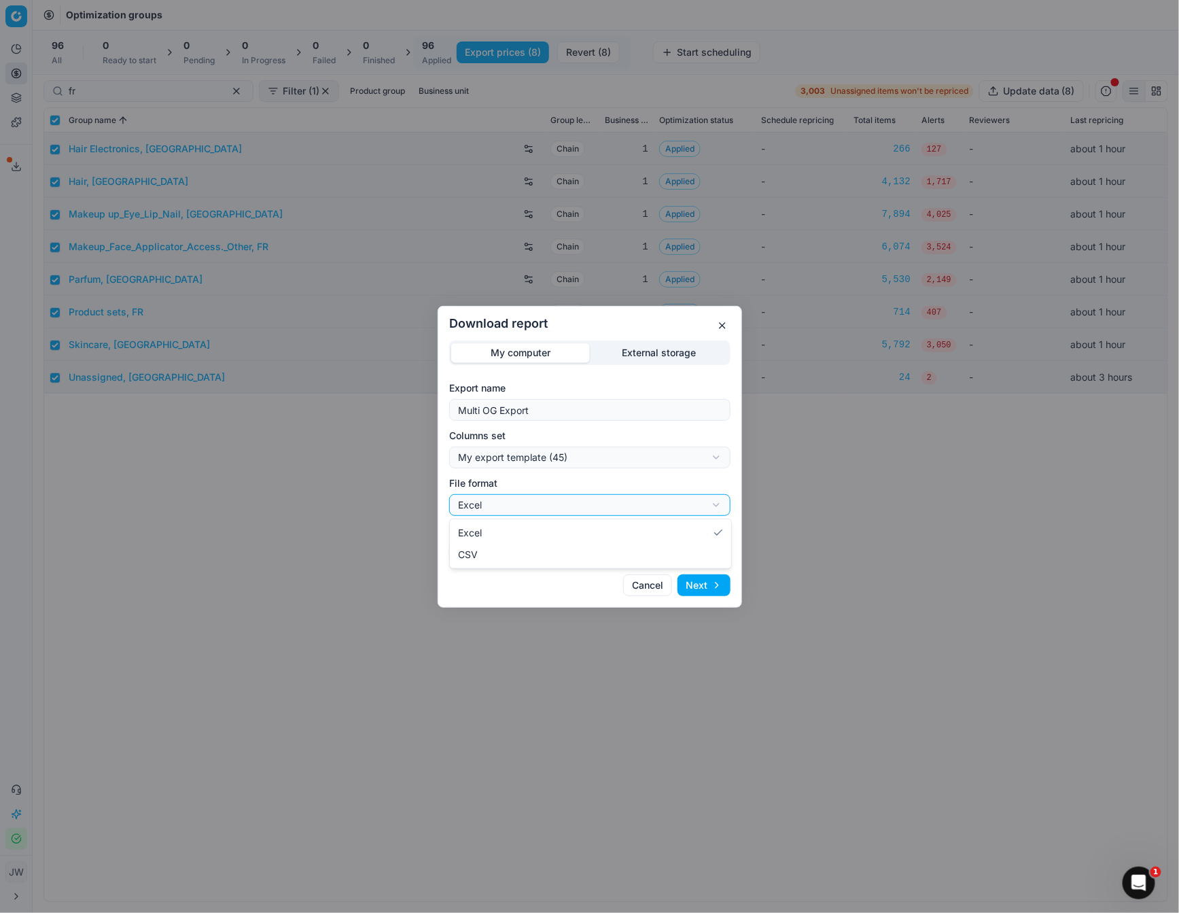
click at [522, 506] on div "Download report My computer External storage Export name Multi OG Export Column…" at bounding box center [589, 456] width 1179 height 913
select select "csv"
click at [705, 586] on button "Next" at bounding box center [704, 585] width 53 height 22
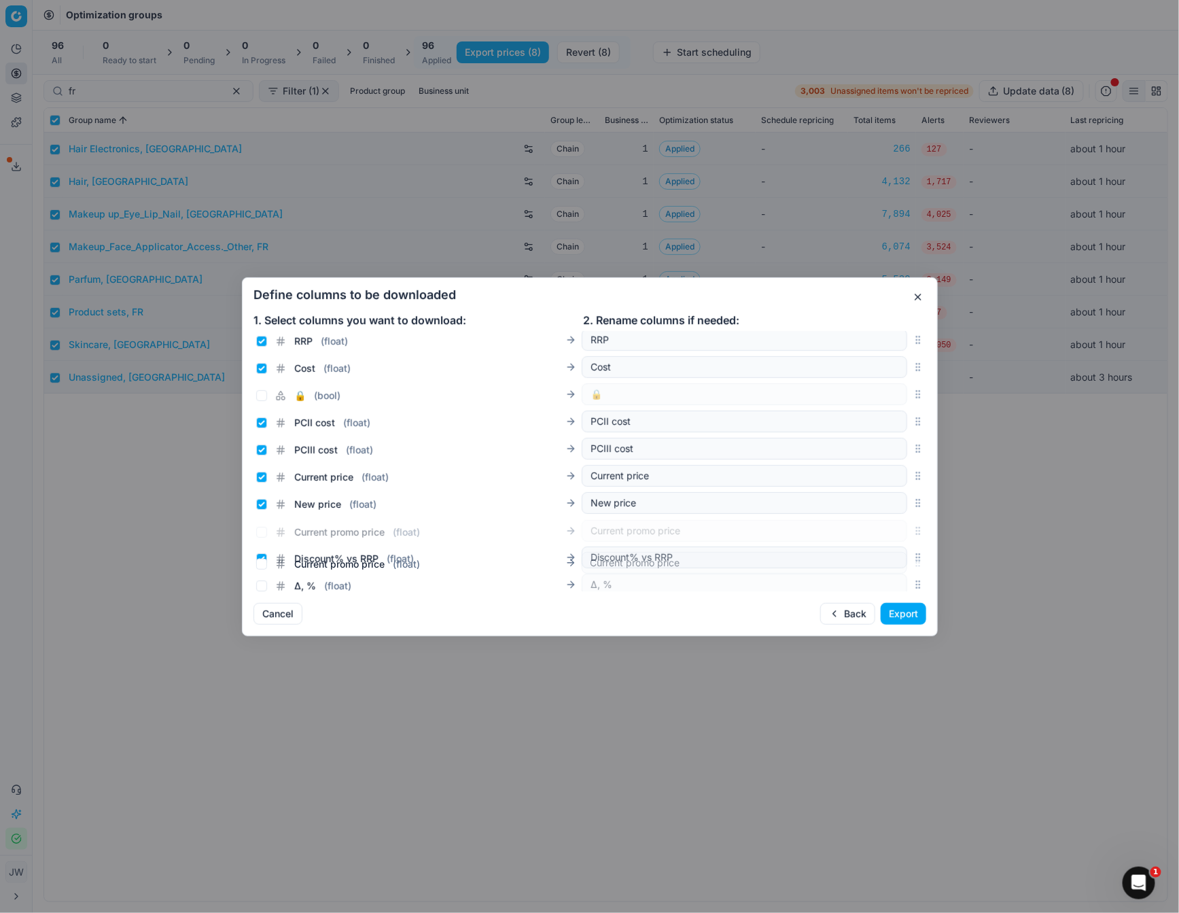
scroll to position [202, 0]
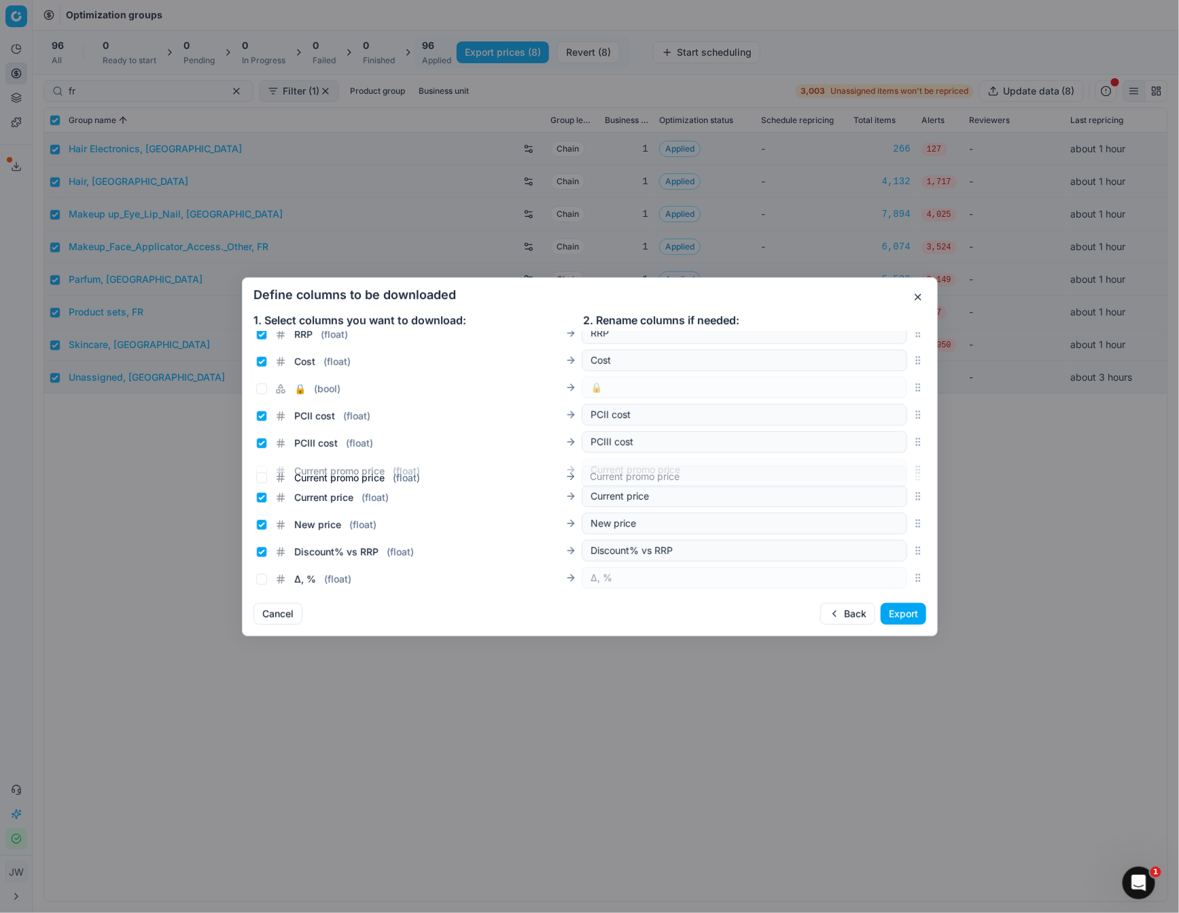
drag, startPoint x: 919, startPoint y: 461, endPoint x: 847, endPoint y: 477, distance: 73.7
click at [847, 477] on div "Current promo price ( float ) Current promo price" at bounding box center [589, 469] width 673 height 27
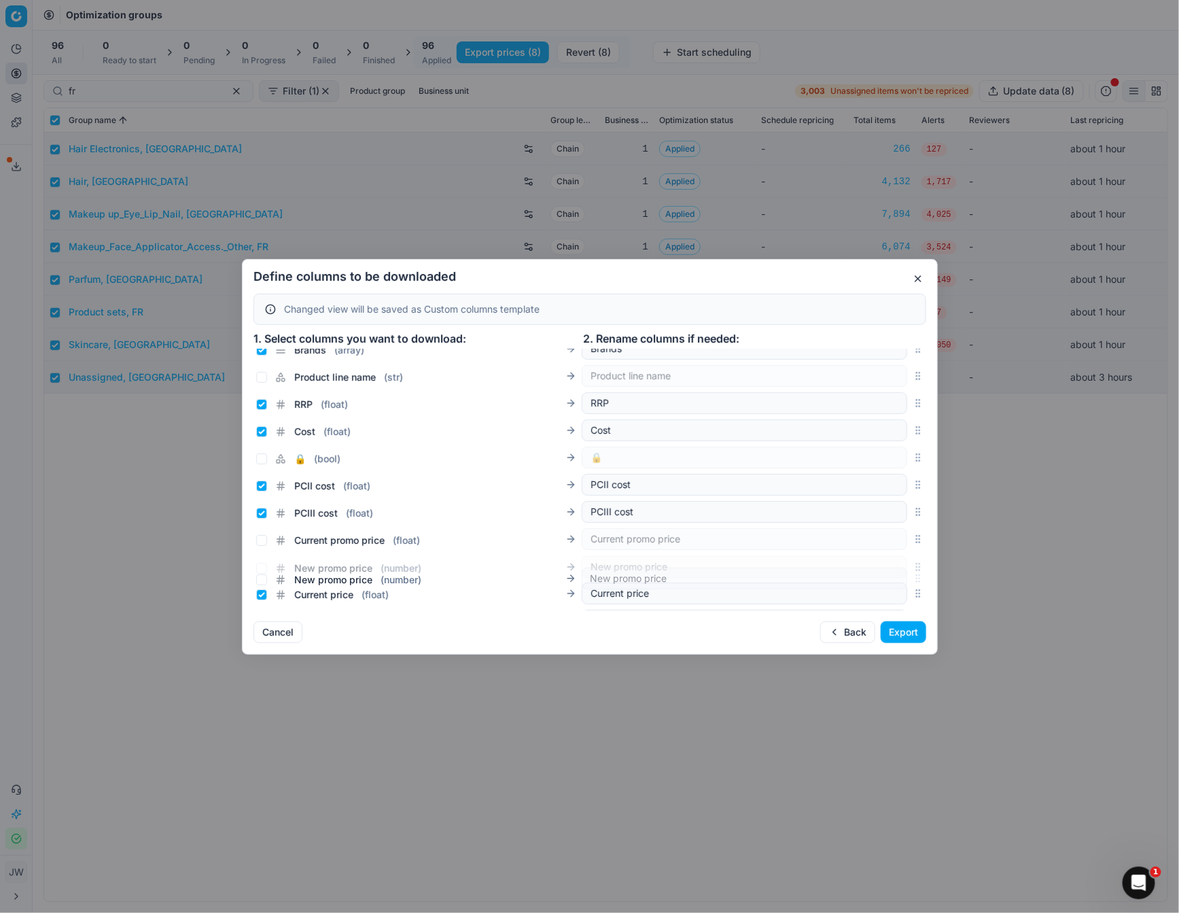
scroll to position [171, 0]
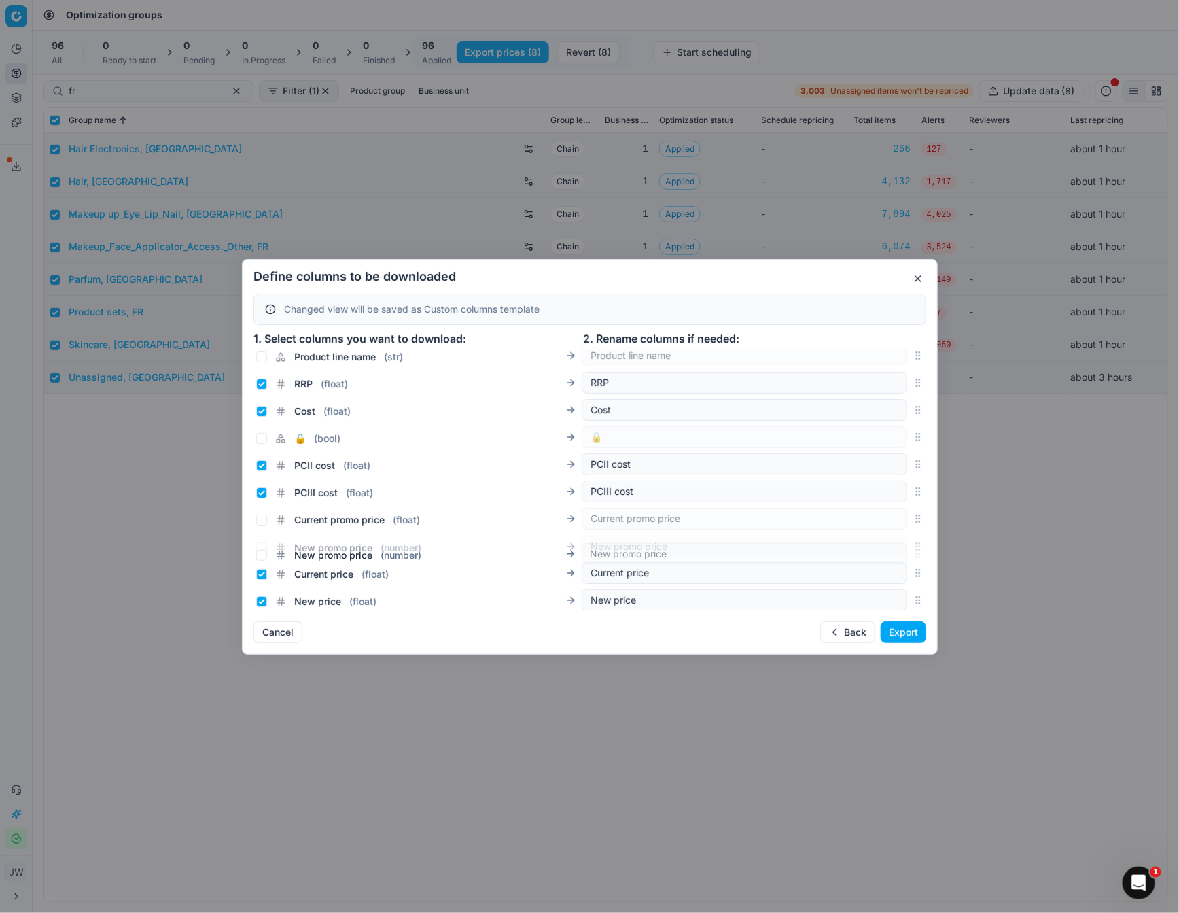
drag, startPoint x: 918, startPoint y: 459, endPoint x: 828, endPoint y: 553, distance: 130.3
click at [828, 553] on div "New promo price ( number ) New promo price" at bounding box center [589, 546] width 673 height 27
click at [258, 575] on input "Current price ( float )" at bounding box center [261, 574] width 11 height 11
checkbox input "false"
click at [259, 597] on input "New price ( float )" at bounding box center [261, 601] width 11 height 11
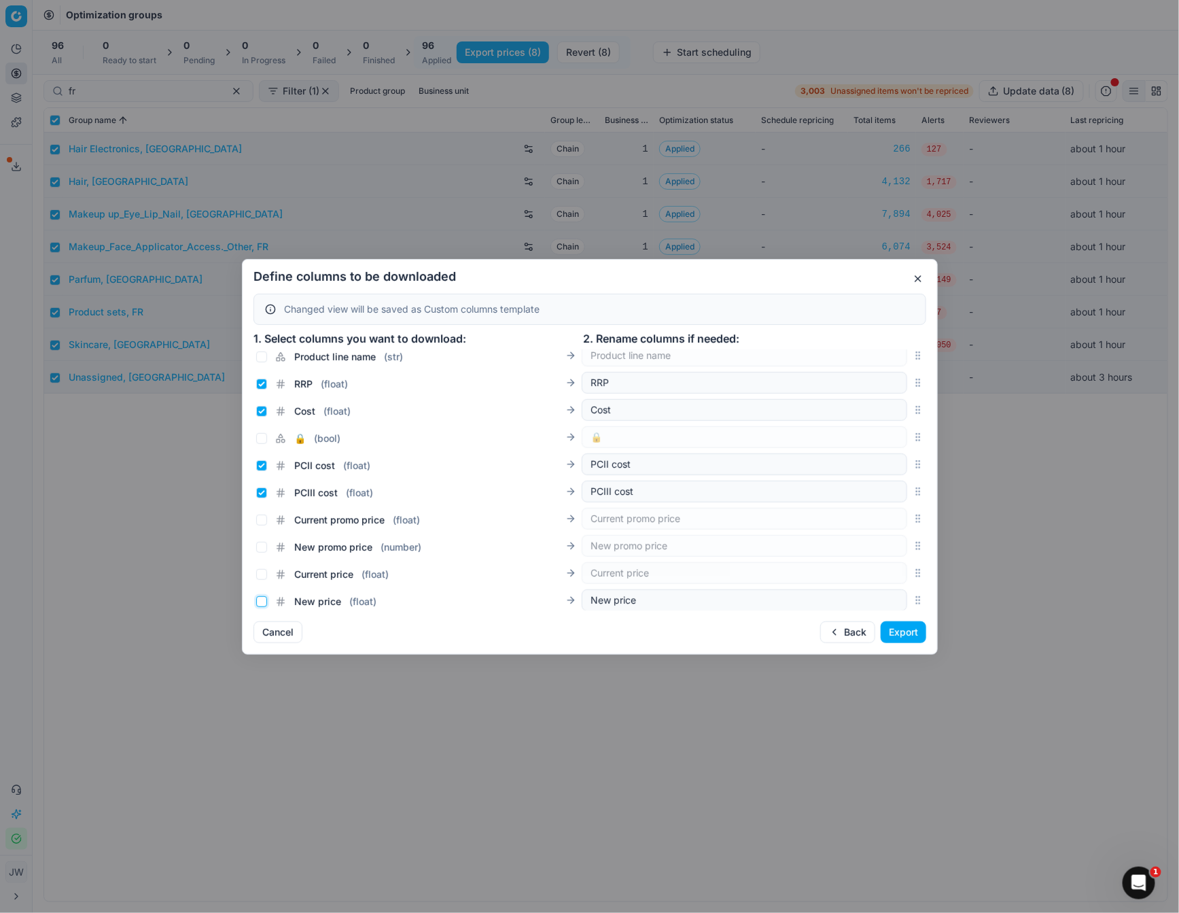
checkbox input "false"
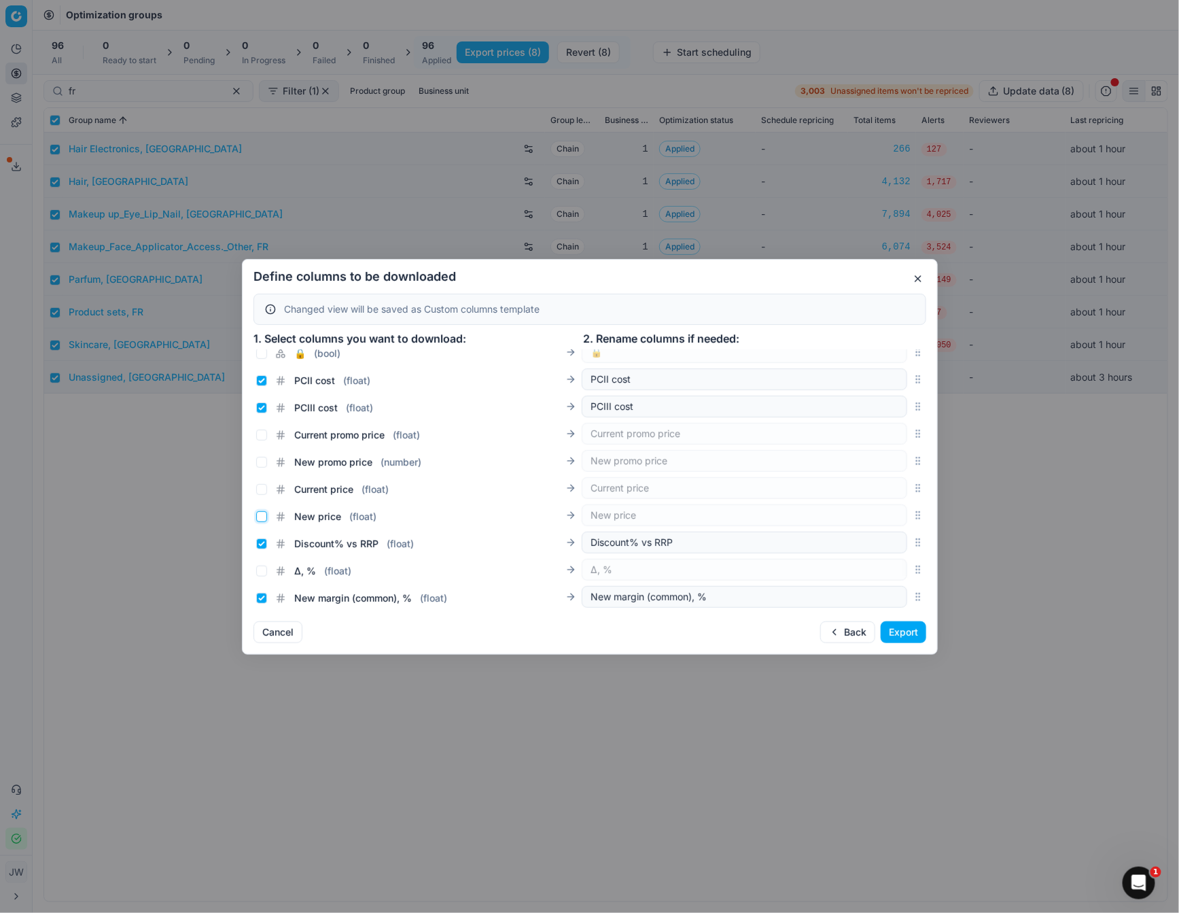
scroll to position [258, 0]
click at [899, 628] on button "Export" at bounding box center [904, 632] width 46 height 22
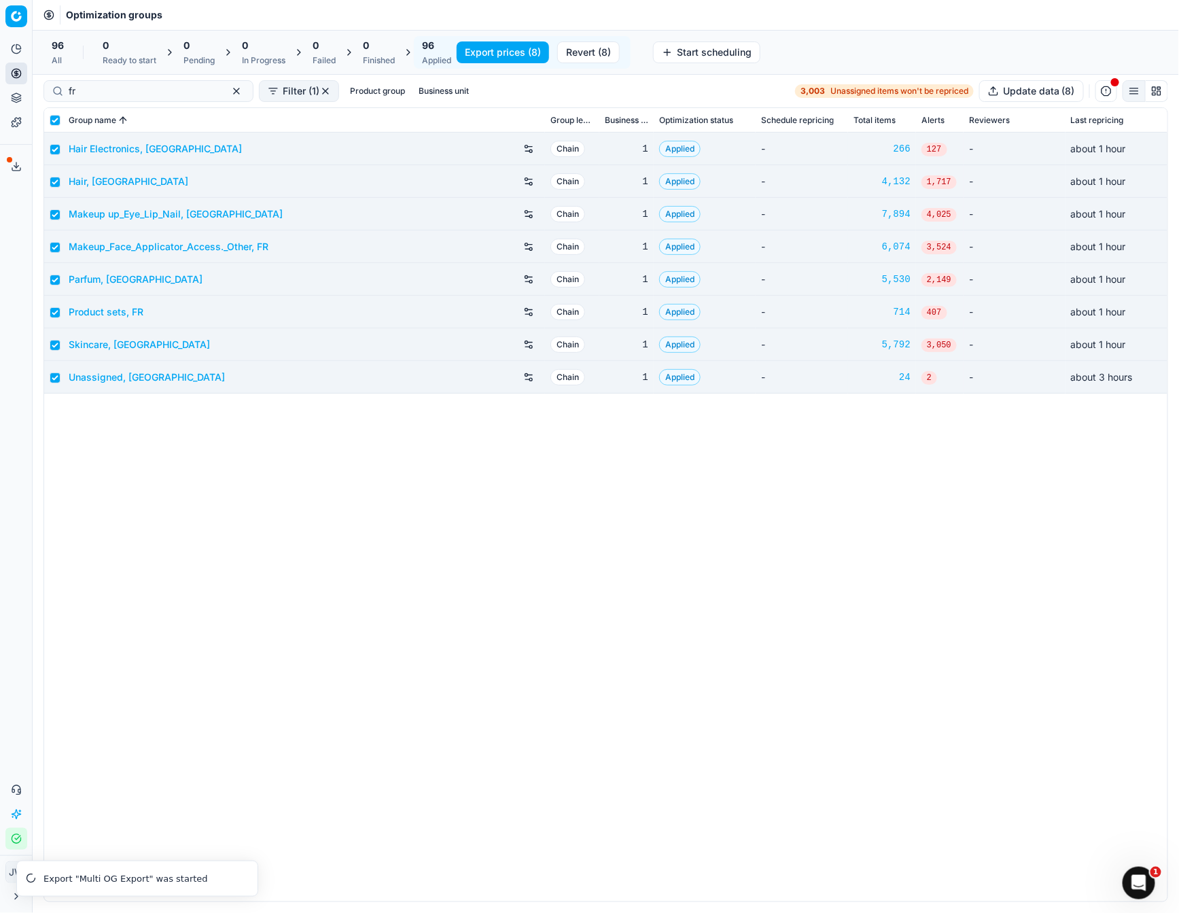
click at [13, 170] on icon at bounding box center [16, 169] width 8 height 3
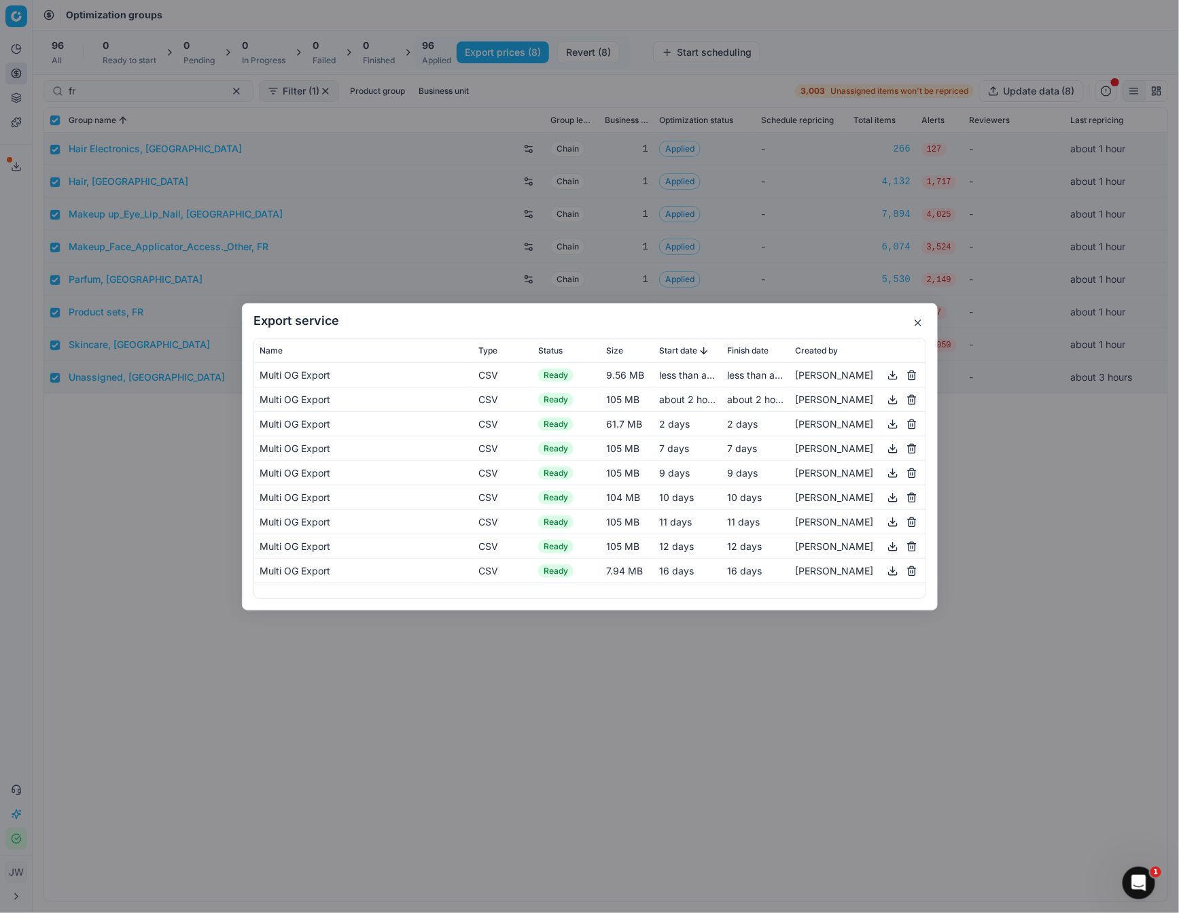
click at [892, 372] on button "button" at bounding box center [893, 374] width 16 height 16
click at [916, 321] on button "button" at bounding box center [918, 323] width 16 height 16
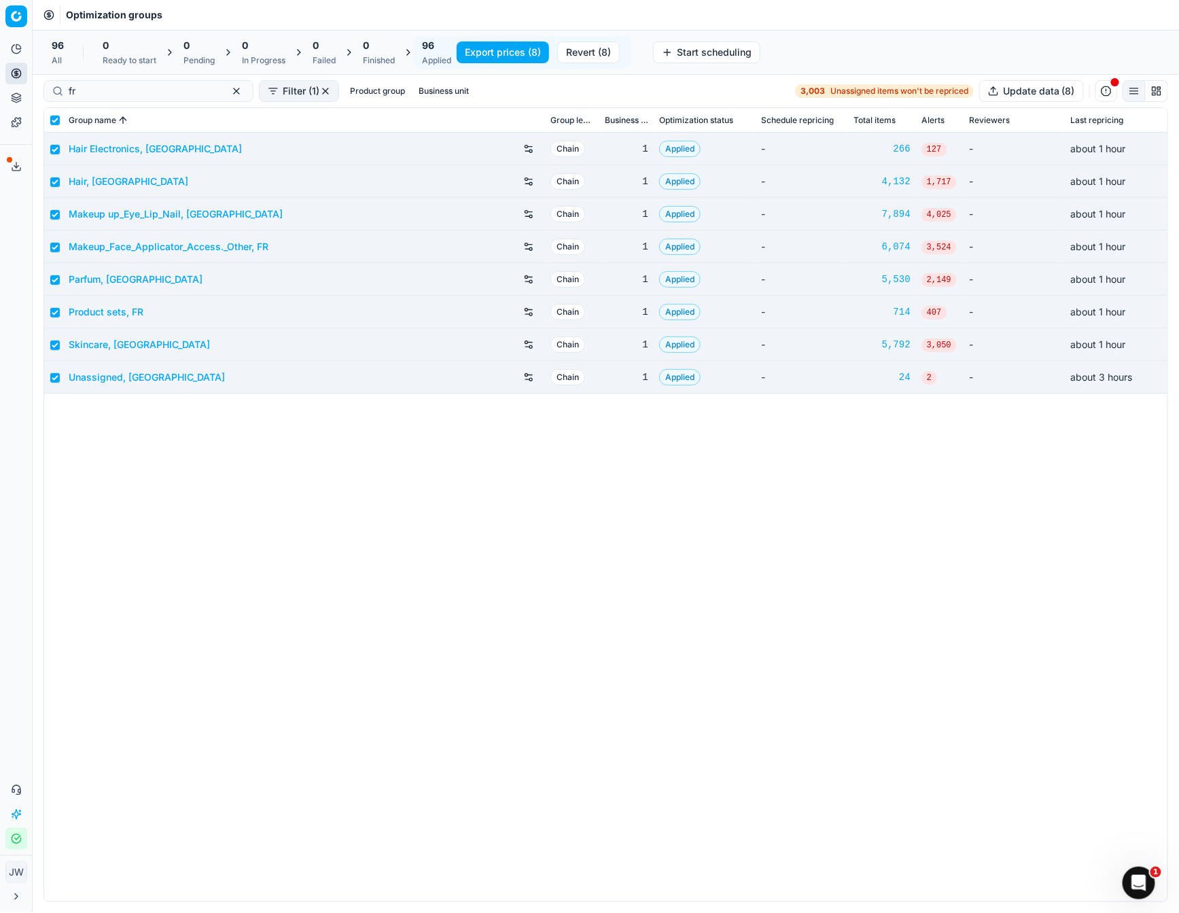
click at [523, 53] on button "Export prices (8)" at bounding box center [503, 52] width 92 height 22
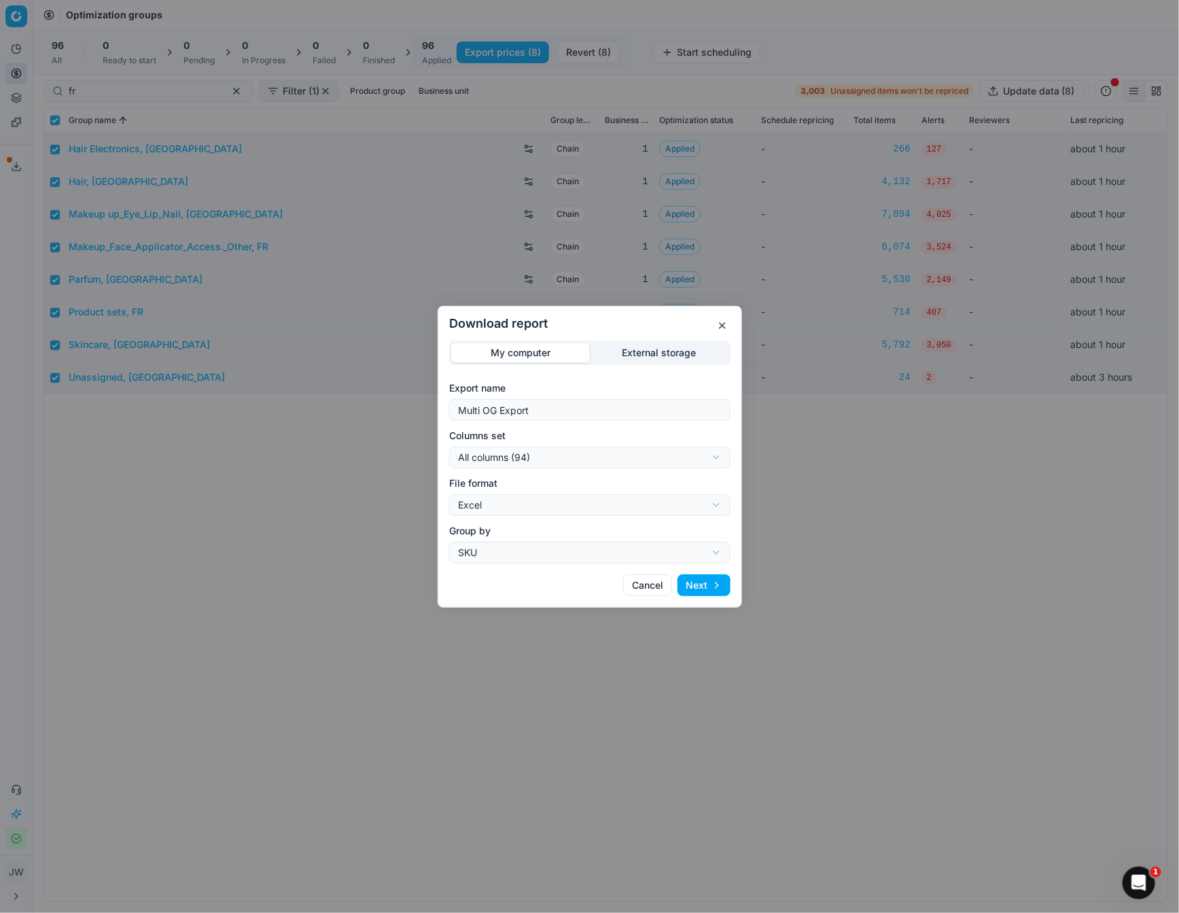
click at [590, 459] on div "Download report My computer External storage Export name Multi OG Export Column…" at bounding box center [589, 456] width 1179 height 913
select select "custom"
click at [561, 497] on div "Download report My computer External storage Export name Multi OG Export Column…" at bounding box center [589, 456] width 1179 height 913
select select "csv"
click at [706, 581] on button "Next" at bounding box center [704, 585] width 53 height 22
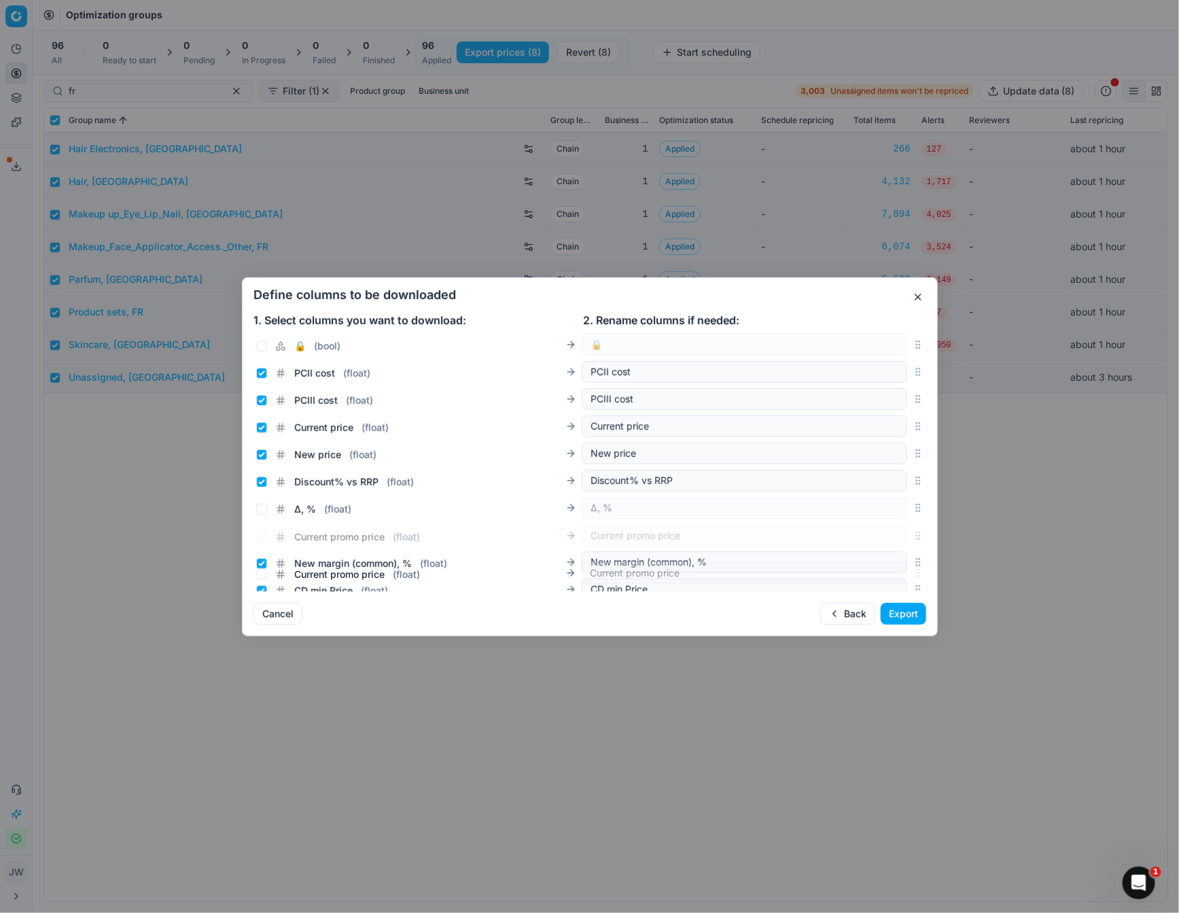
scroll to position [270, 0]
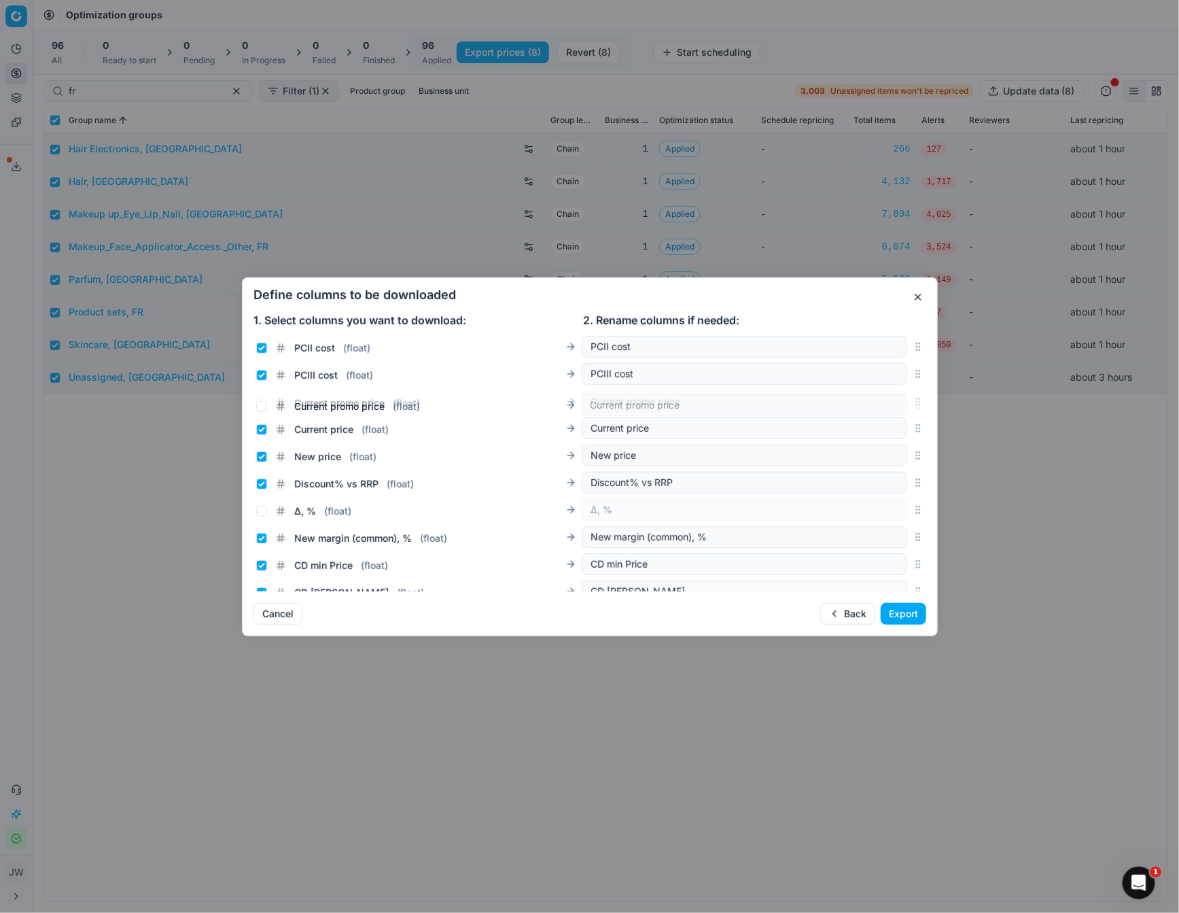
drag, startPoint x: 919, startPoint y: 461, endPoint x: 881, endPoint y: 406, distance: 67.5
click at [881, 406] on div "Current promo price ( float ) Current promo price" at bounding box center [589, 401] width 673 height 27
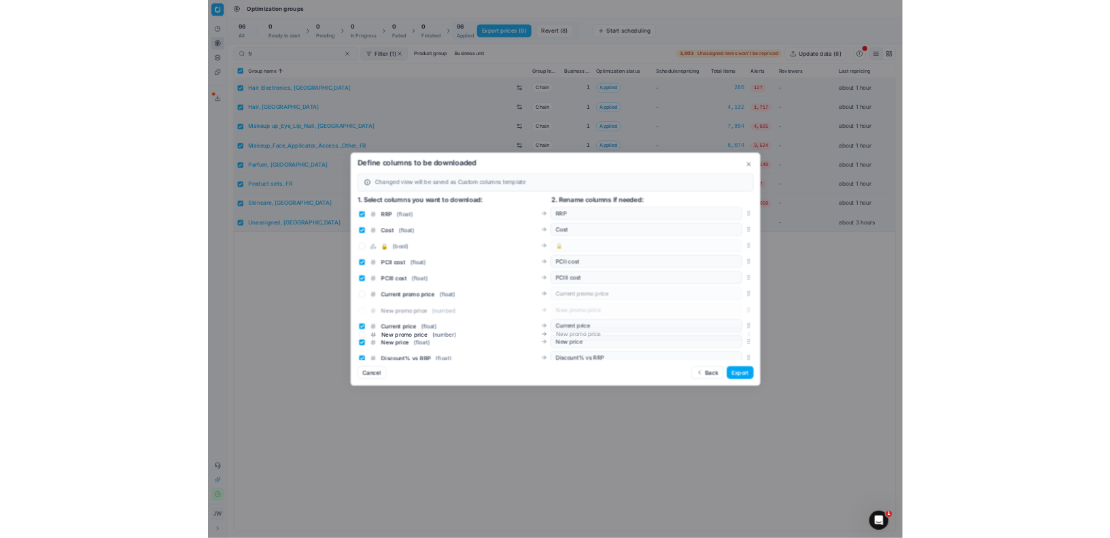
scroll to position [200, 0]
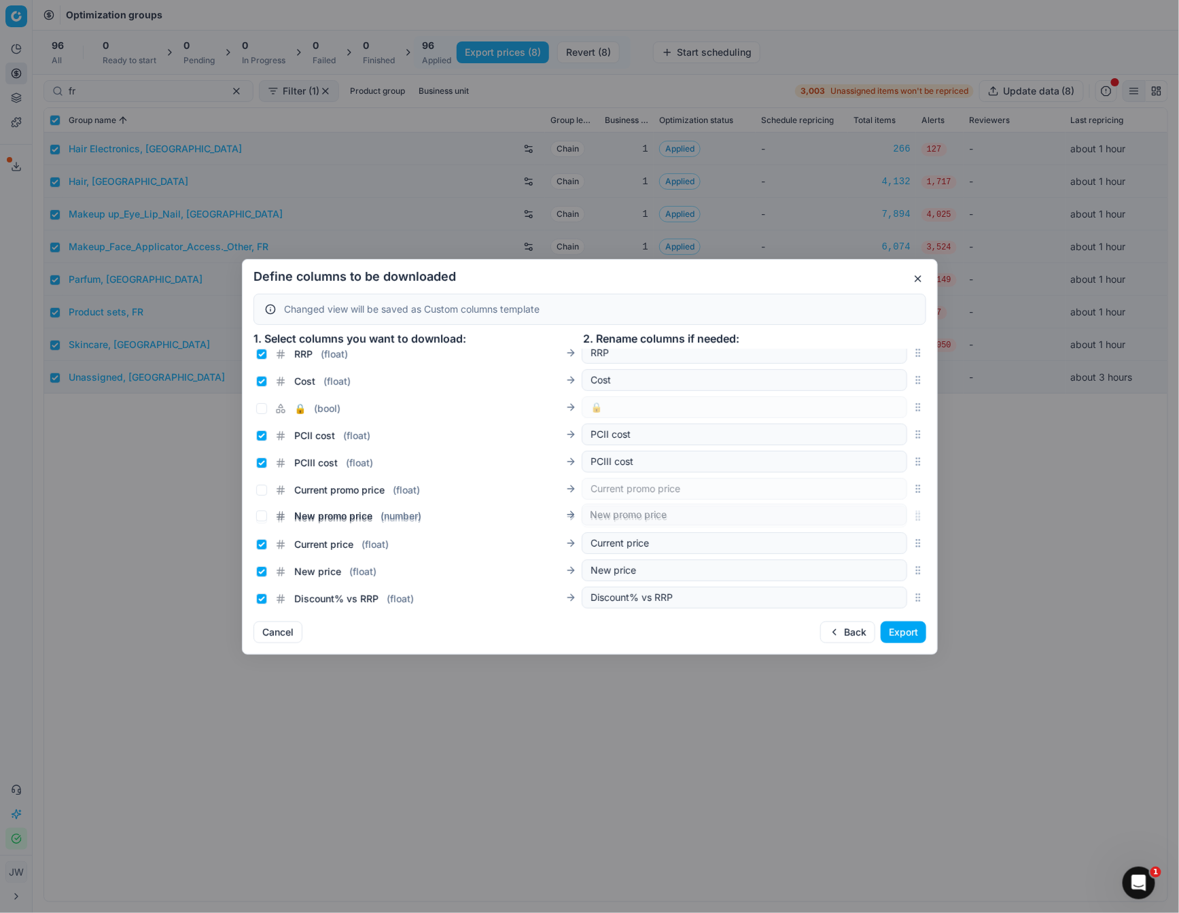
drag, startPoint x: 917, startPoint y: 428, endPoint x: 869, endPoint y: 515, distance: 99.8
click at [869, 515] on div "New promo price ( number ) New promo price" at bounding box center [589, 516] width 673 height 27
click at [260, 489] on input "Current promo price ( float )" at bounding box center [261, 490] width 11 height 11
checkbox input "true"
click at [260, 506] on div "New promo price ( number )" at bounding box center [419, 514] width 326 height 19
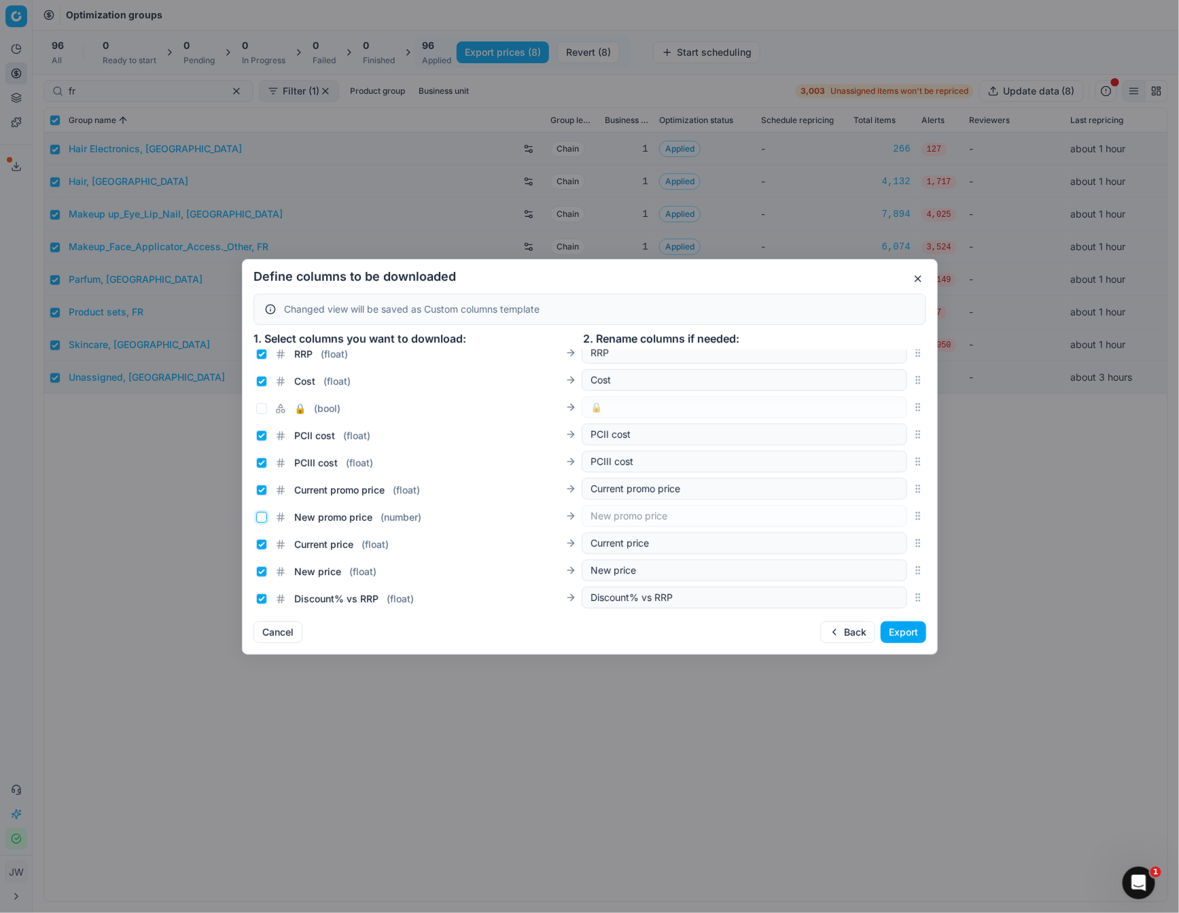
click at [260, 512] on input "New promo price ( number )" at bounding box center [261, 517] width 11 height 11
checkbox input "true"
click at [262, 542] on input "Current price ( float )" at bounding box center [261, 544] width 11 height 11
checkbox input "false"
click at [262, 572] on input "New price ( float )" at bounding box center [261, 571] width 11 height 11
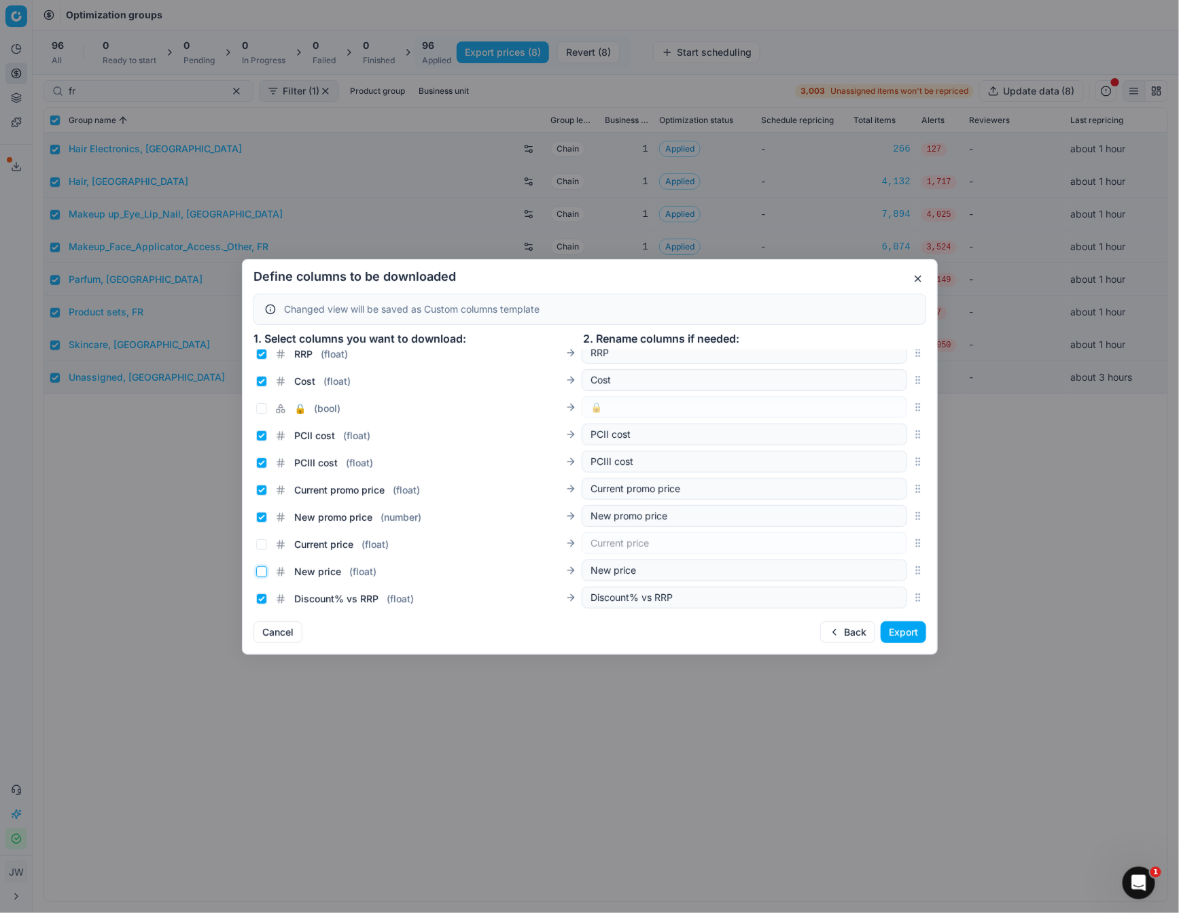
checkbox input "false"
click at [893, 635] on button "Export" at bounding box center [904, 632] width 46 height 22
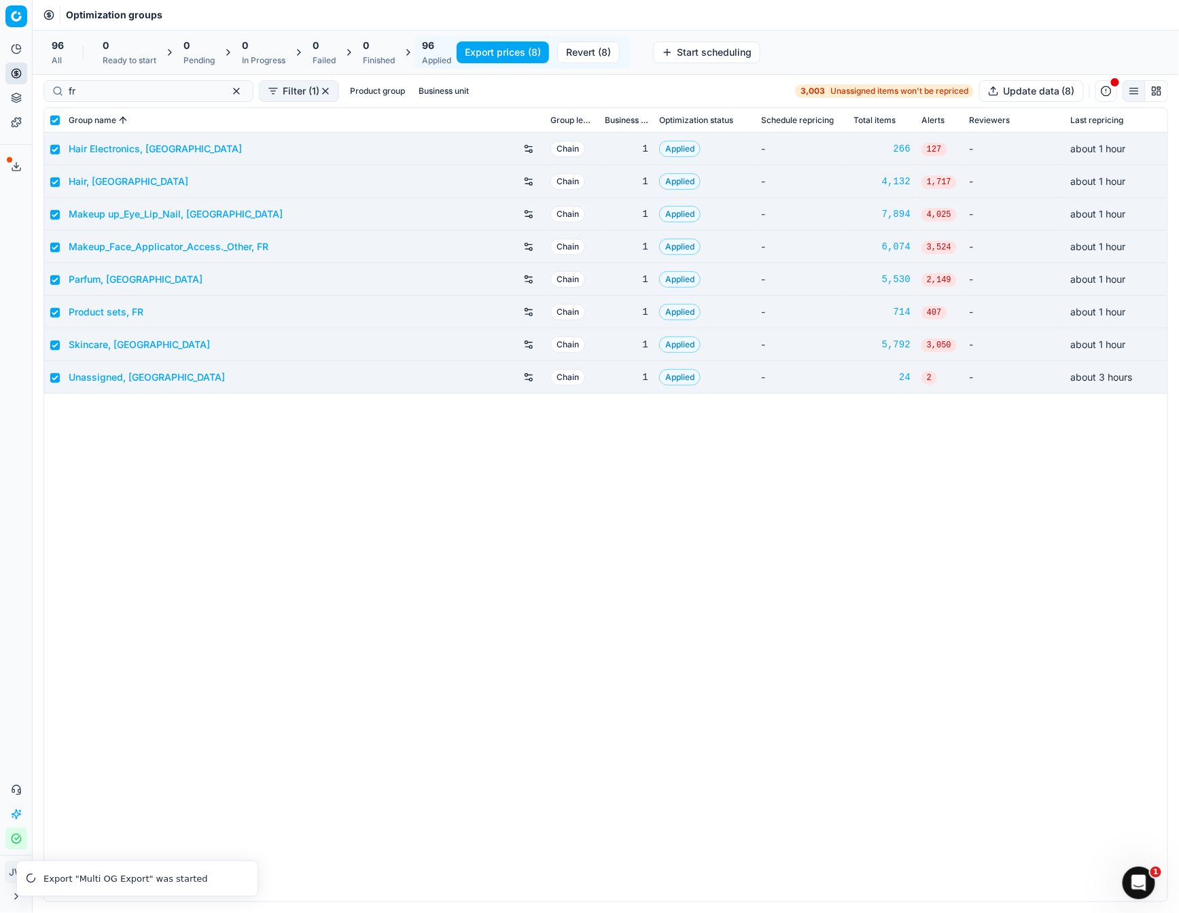
click at [18, 171] on icon at bounding box center [16, 166] width 11 height 11
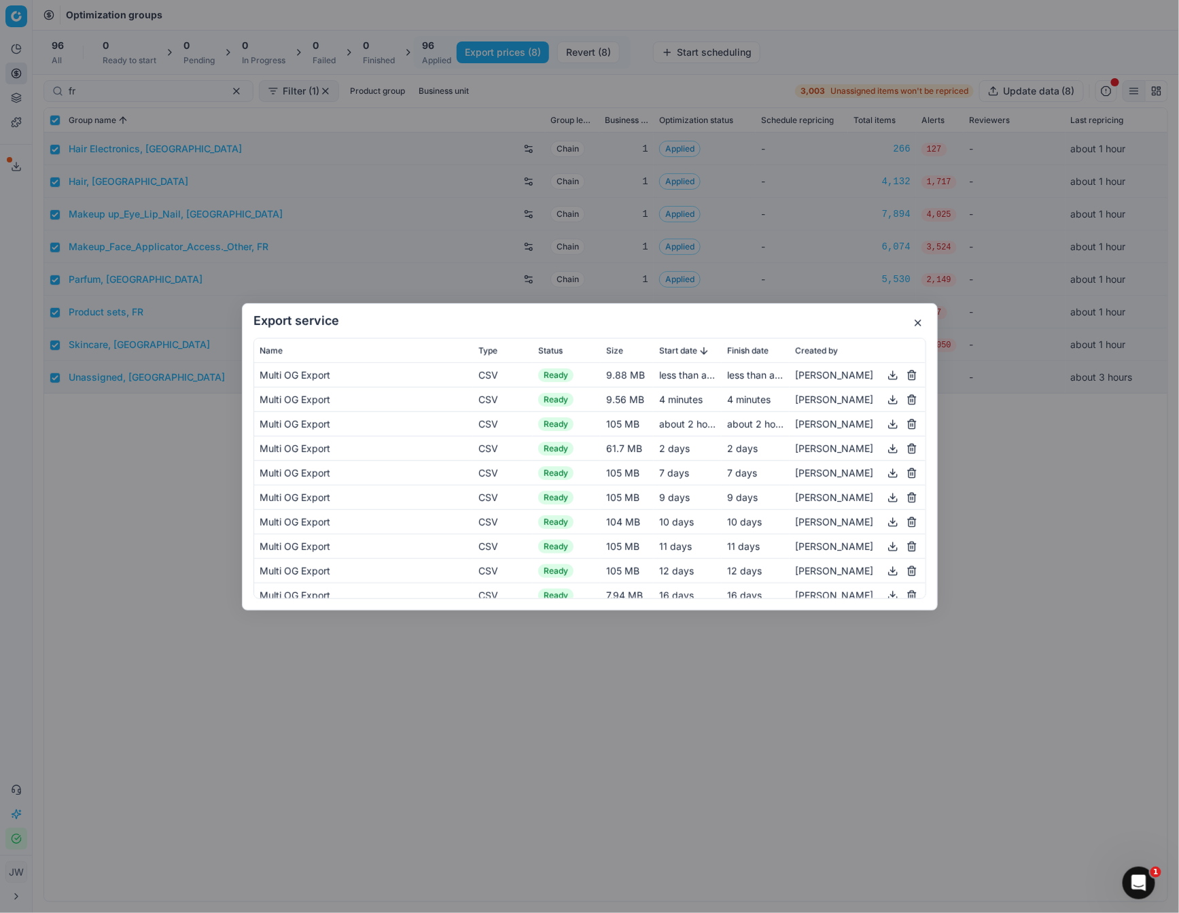
click at [889, 376] on button "button" at bounding box center [893, 374] width 16 height 16
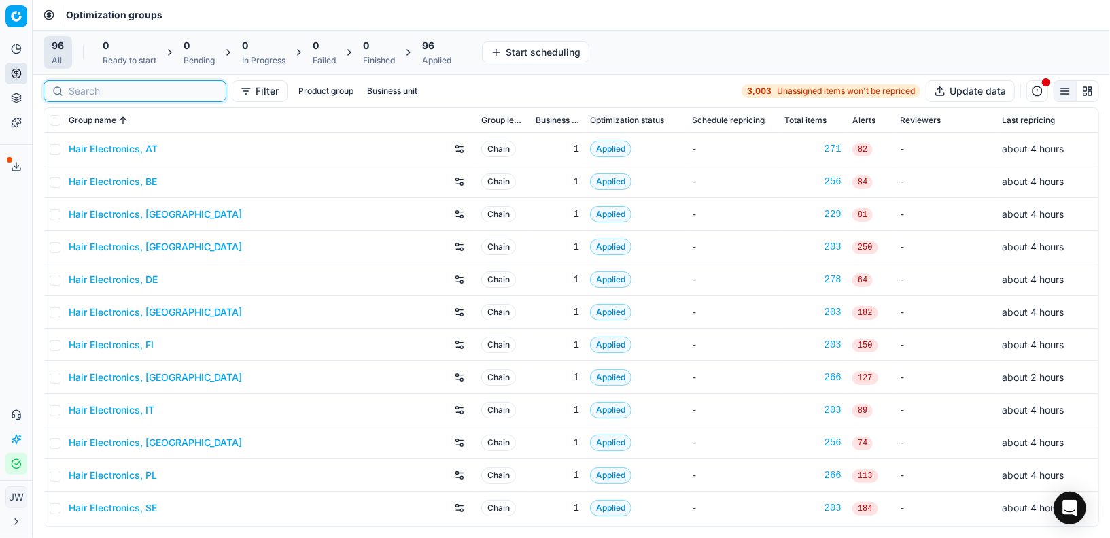
click at [86, 90] on input at bounding box center [143, 91] width 149 height 14
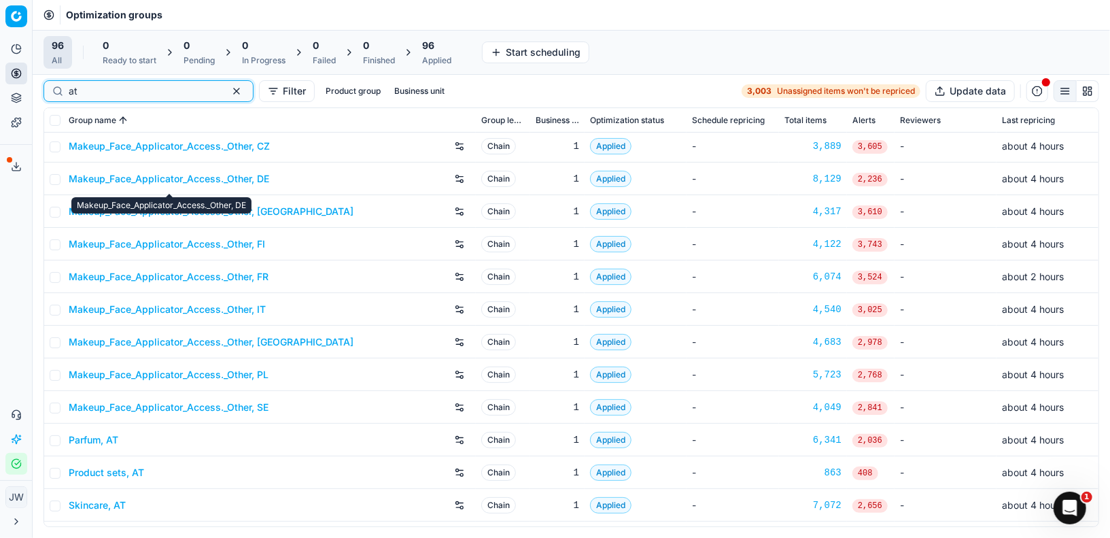
scroll to position [202, 0]
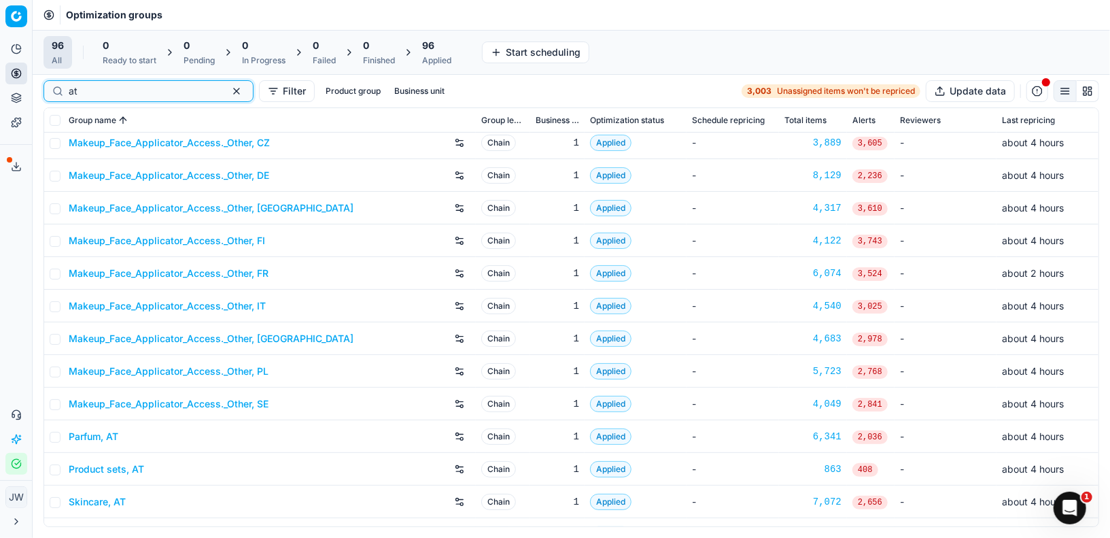
type input "at"
click at [100, 436] on link "Parfum, AT" at bounding box center [94, 437] width 50 height 14
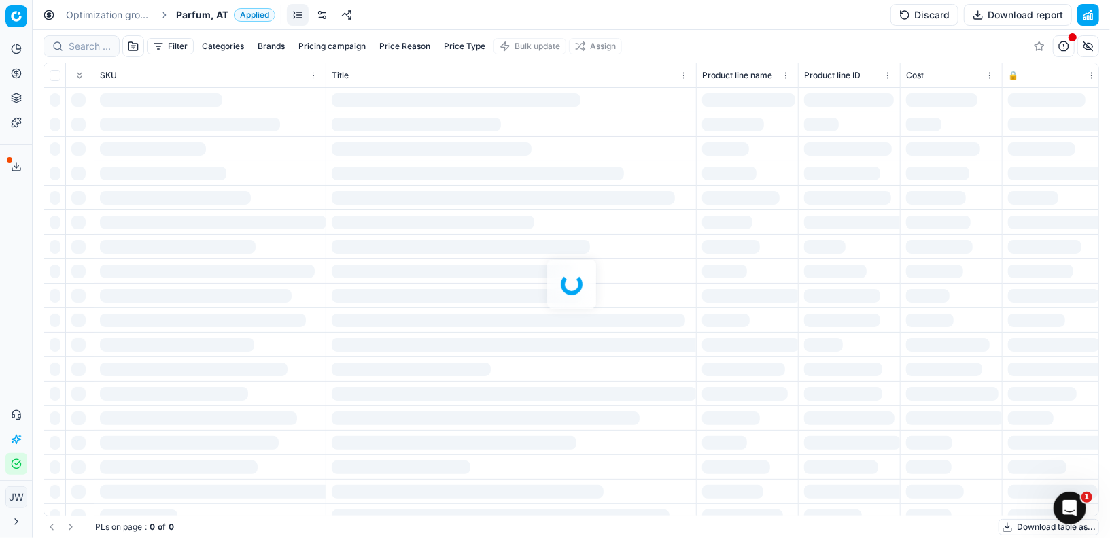
click at [89, 46] on div at bounding box center [571, 284] width 1077 height 508
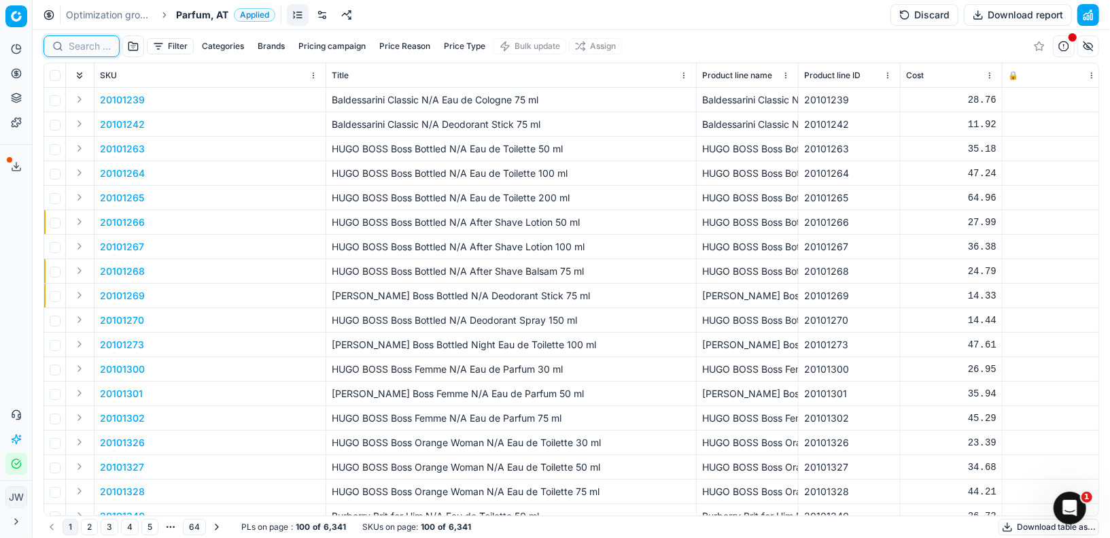
click at [89, 46] on input at bounding box center [90, 46] width 42 height 14
paste input "20104240"
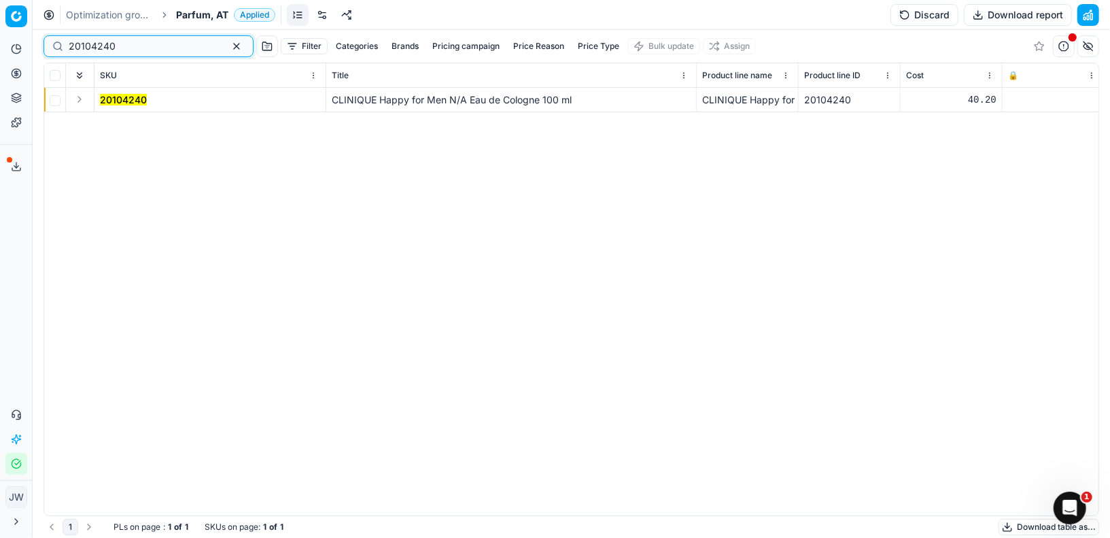
type input "20104240"
click at [80, 101] on button "Expand" at bounding box center [79, 99] width 16 height 16
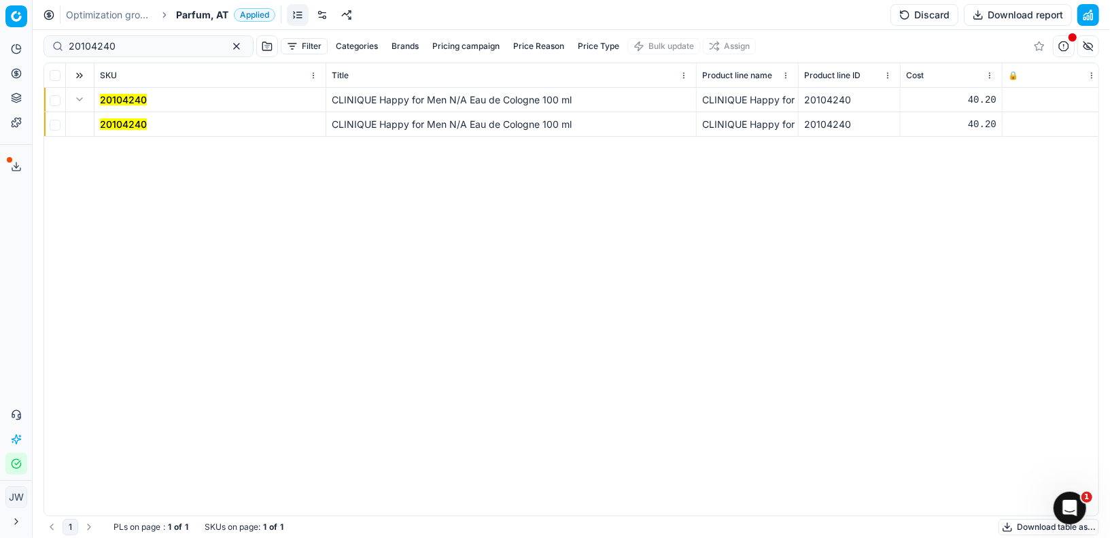
click at [135, 126] on mark "20104240" at bounding box center [123, 124] width 47 height 12
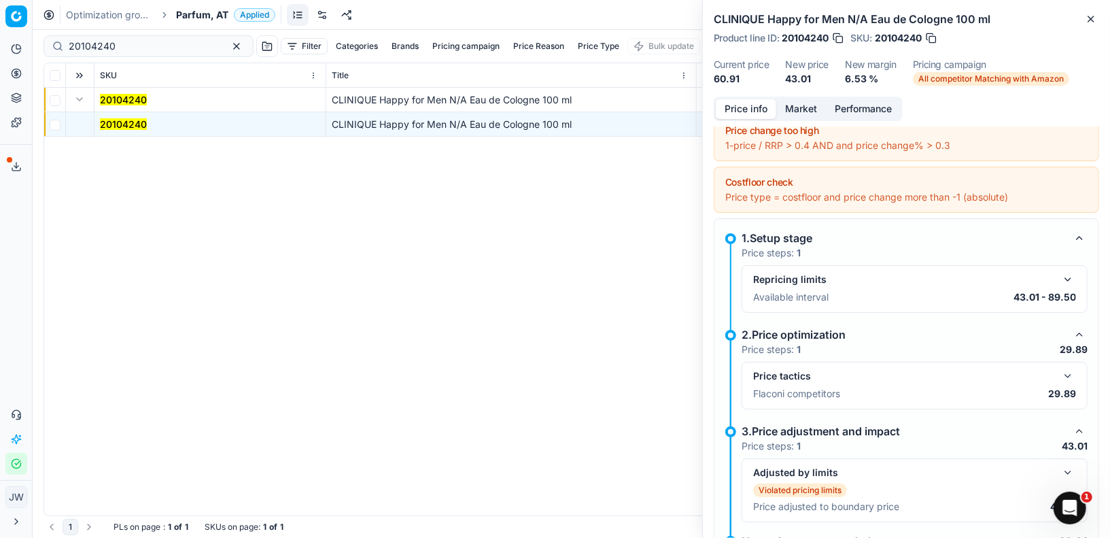
scroll to position [92, 0]
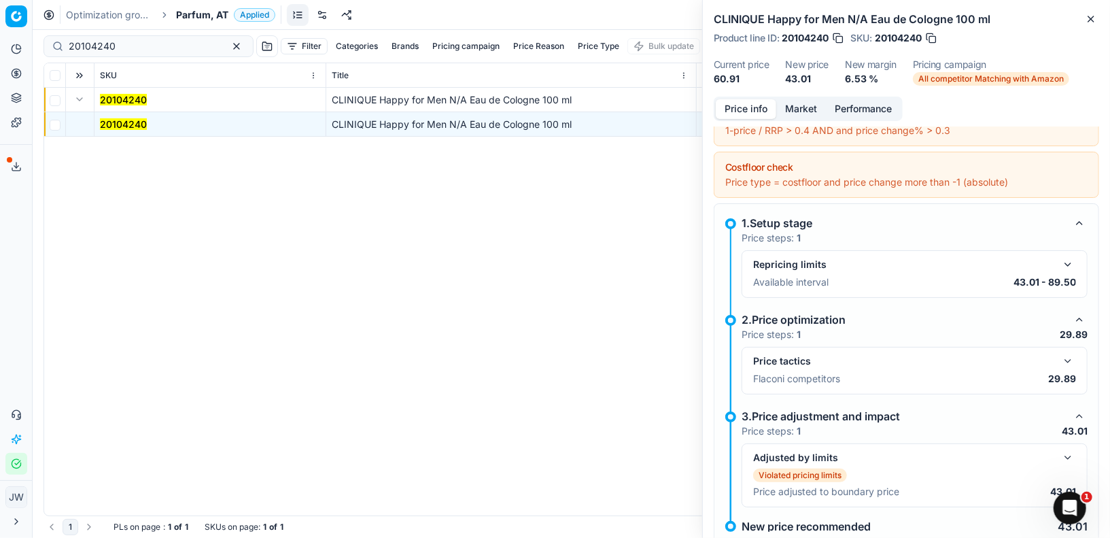
click at [1068, 357] on button "button" at bounding box center [1067, 361] width 16 height 16
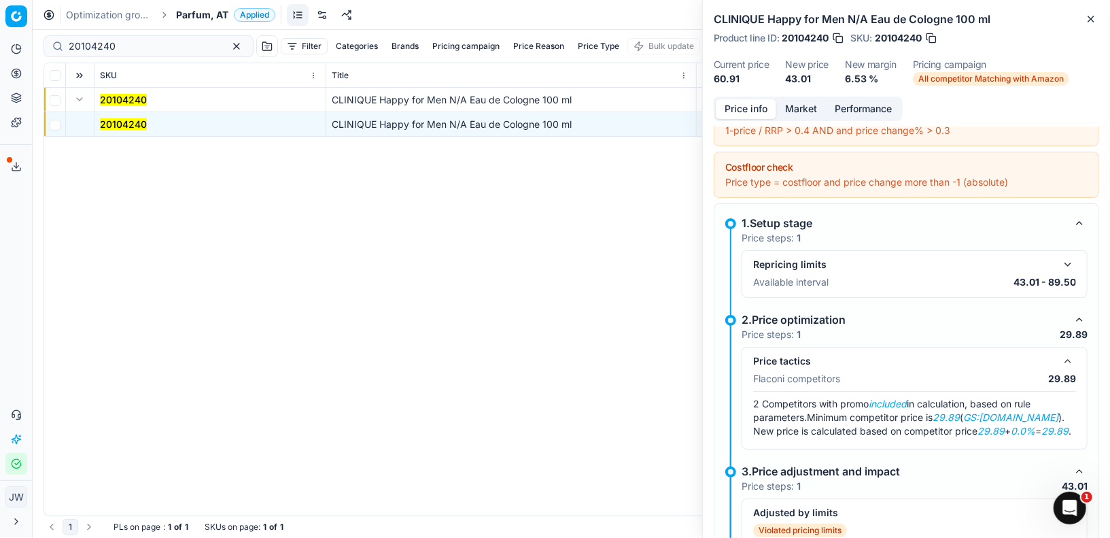
click at [1068, 357] on button "button" at bounding box center [1067, 361] width 16 height 16
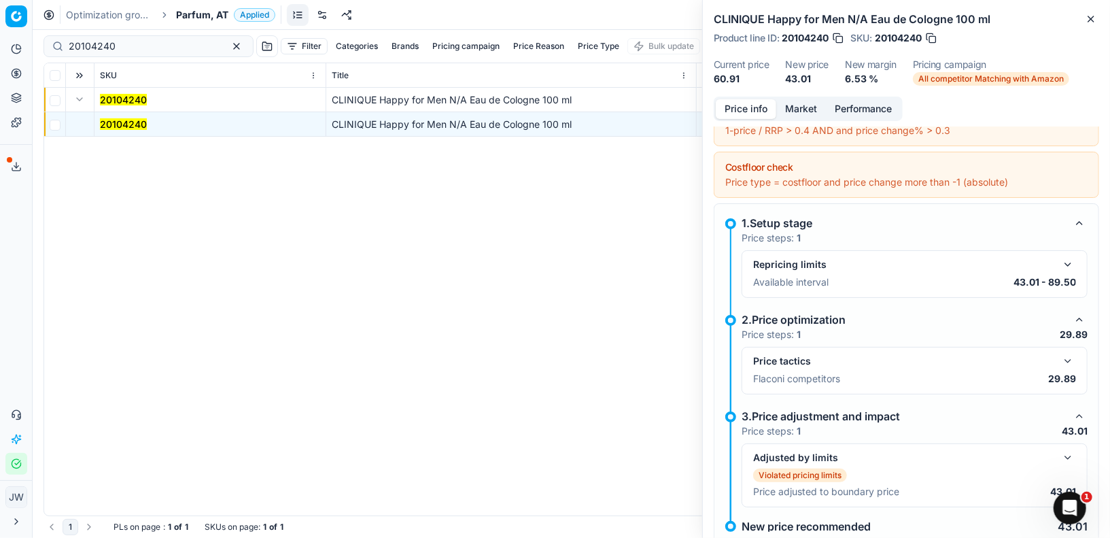
click at [803, 105] on button "Market" at bounding box center [801, 109] width 50 height 20
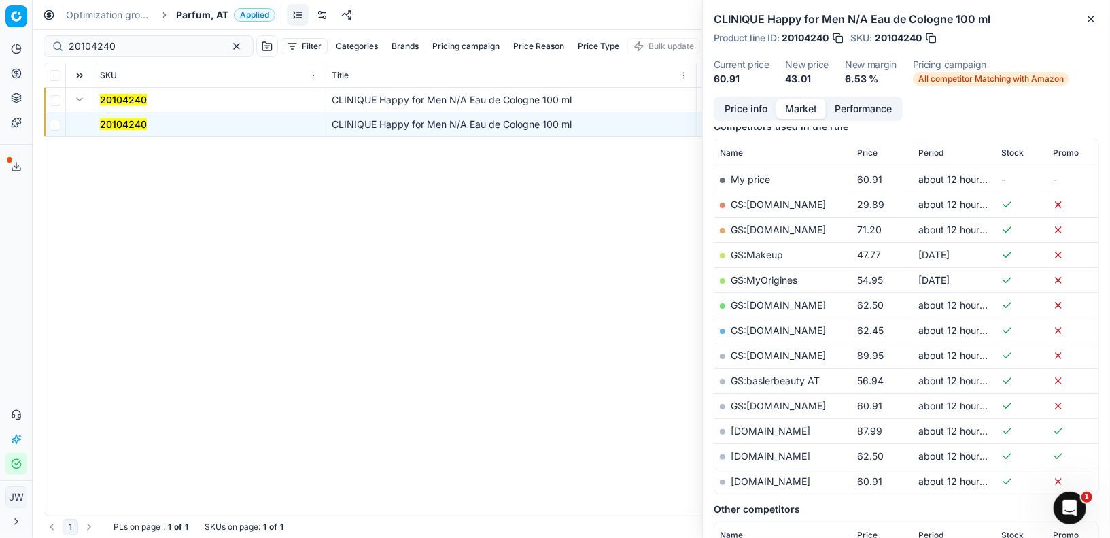
scroll to position [181, 0]
click at [746, 200] on link "GS:Deloox.at" at bounding box center [778, 204] width 95 height 12
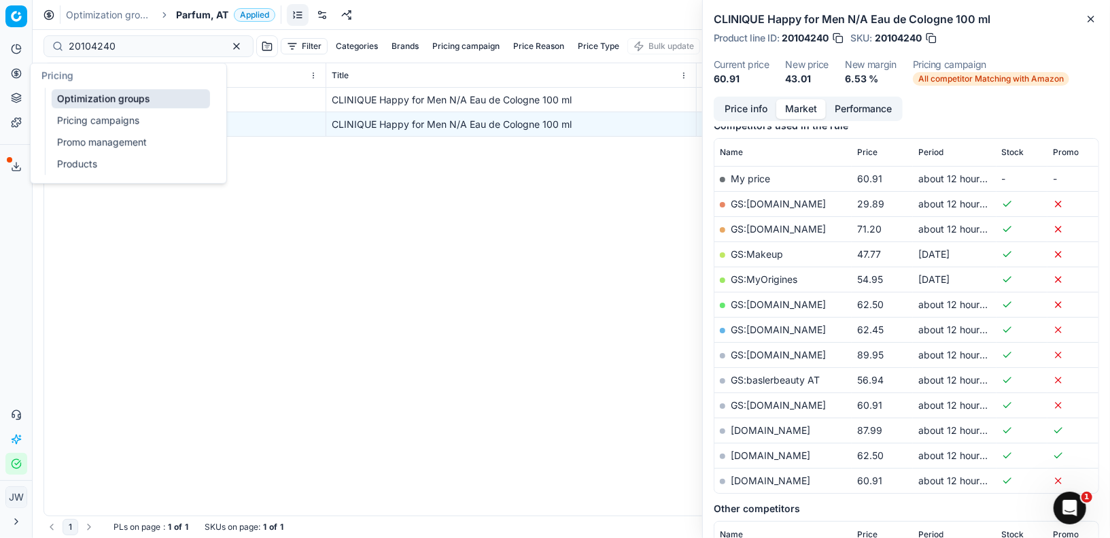
click at [17, 74] on icon at bounding box center [15, 72] width 3 height 3
click at [86, 97] on link "Optimization groups" at bounding box center [131, 98] width 158 height 19
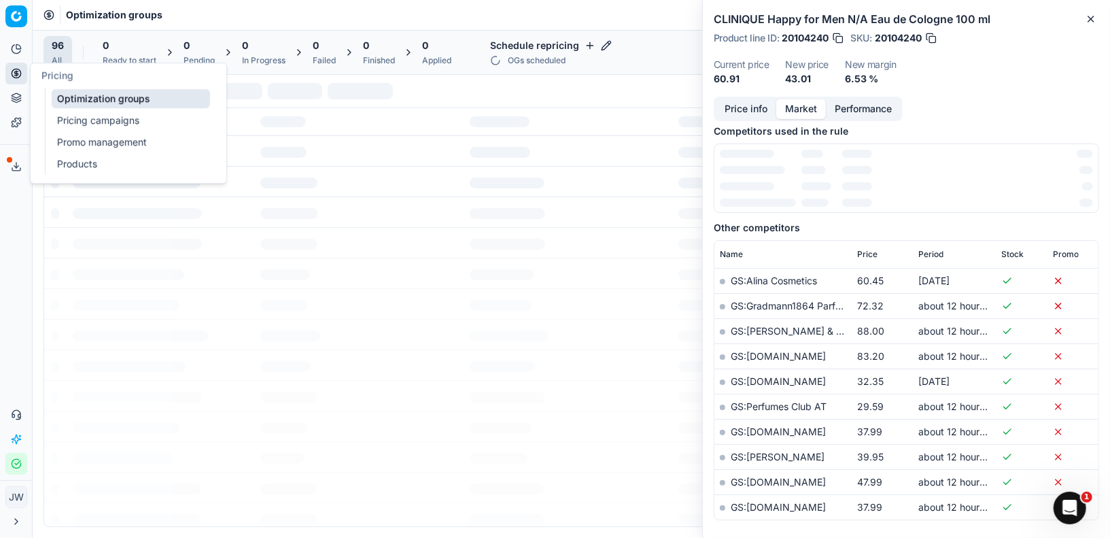
scroll to position [187, 0]
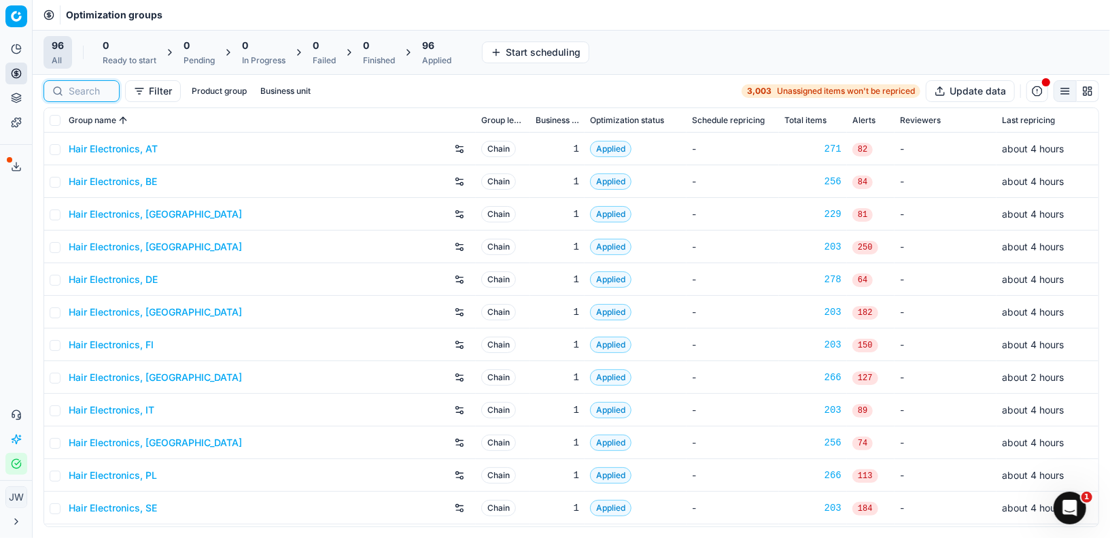
click at [90, 92] on input at bounding box center [90, 91] width 42 height 14
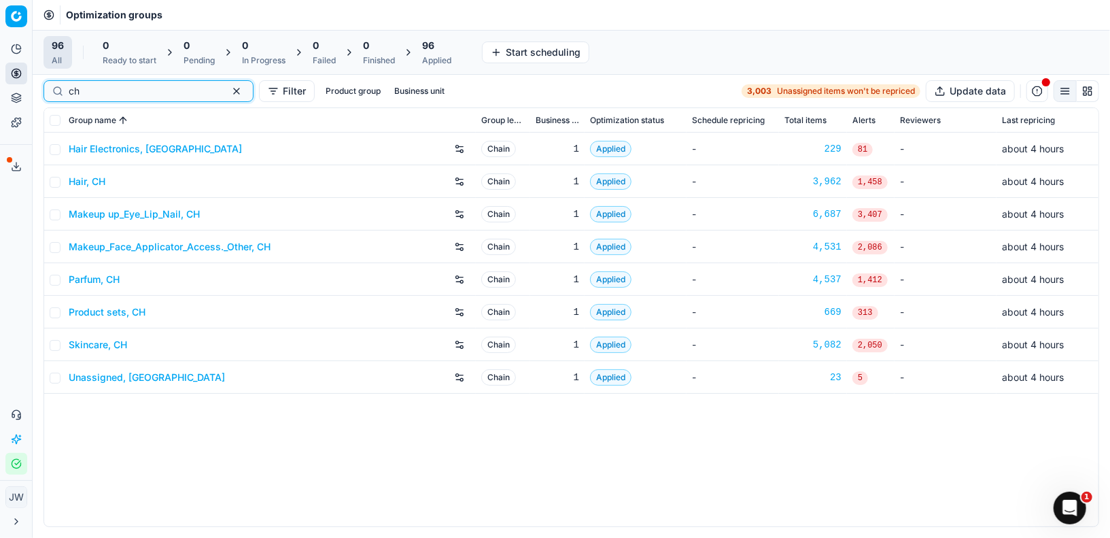
type input "ch"
click at [93, 275] on link "Parfum, CH" at bounding box center [94, 280] width 51 height 14
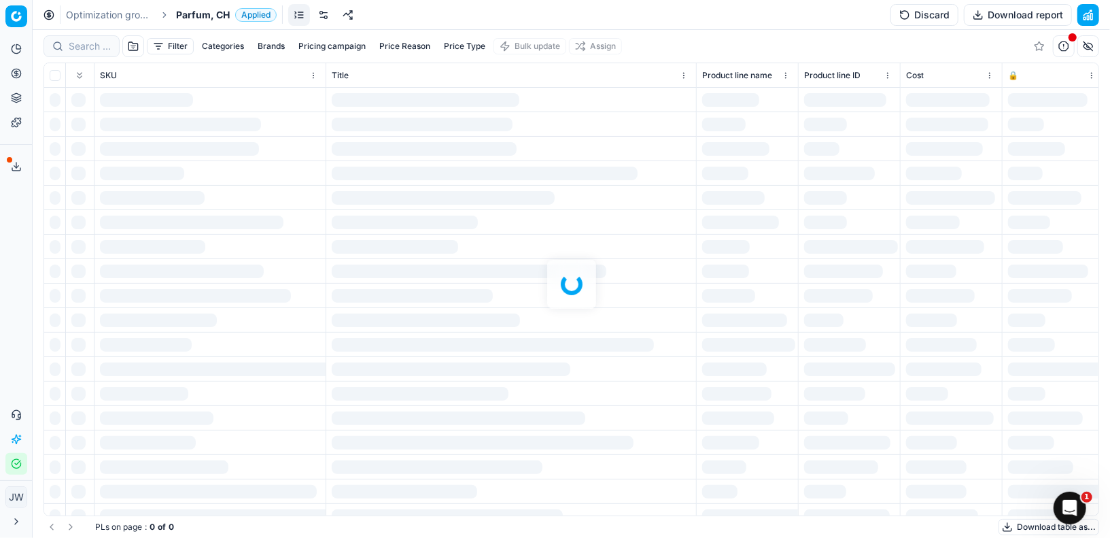
click at [97, 37] on div at bounding box center [571, 284] width 1077 height 508
click at [92, 40] on div "Filter Categories Brands Pricing campaign Price Reason Price Type Bulk update A…" at bounding box center [571, 284] width 1077 height 508
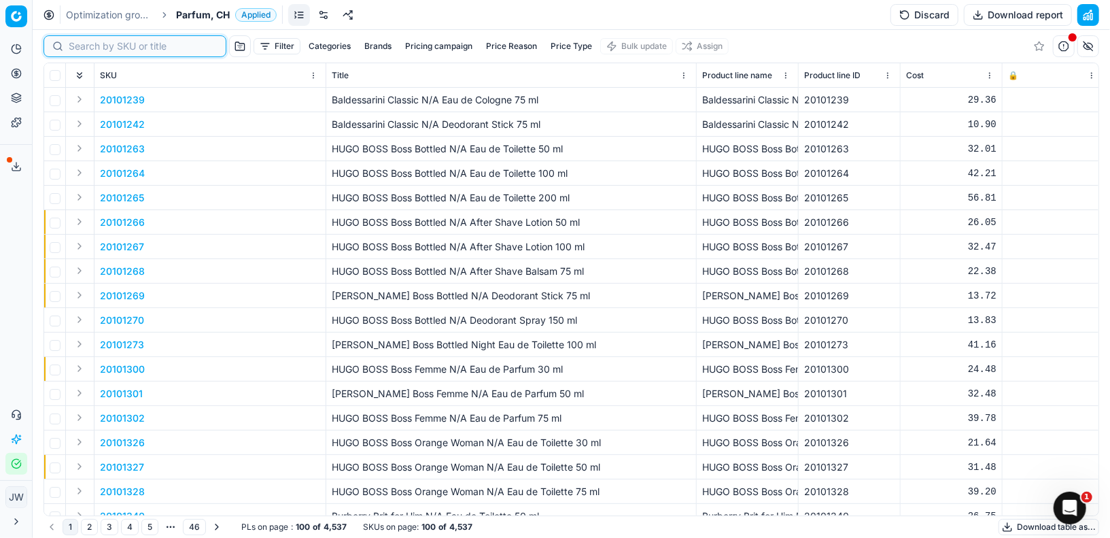
click at [92, 40] on input at bounding box center [143, 46] width 149 height 14
paste input "90013787-0021973"
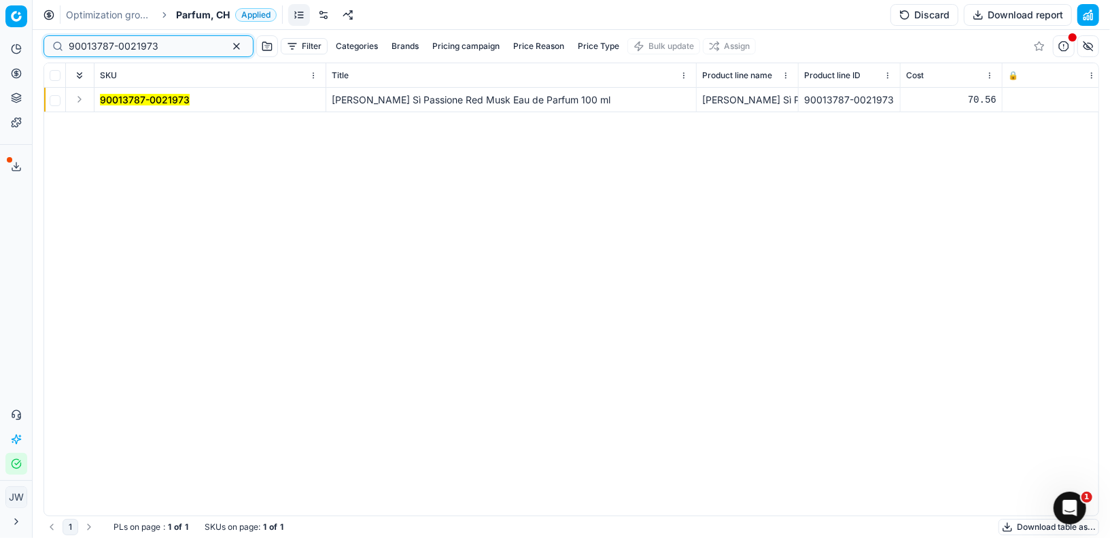
type input "90013787-0021973"
click at [77, 99] on button "Expand" at bounding box center [79, 99] width 16 height 16
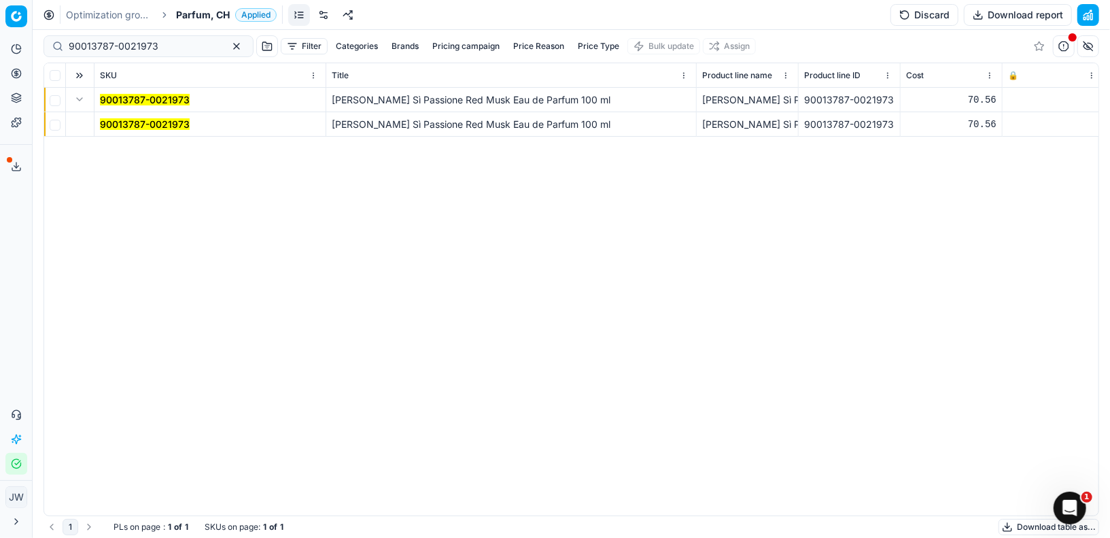
click at [133, 126] on mark "90013787-0021973" at bounding box center [145, 124] width 90 height 12
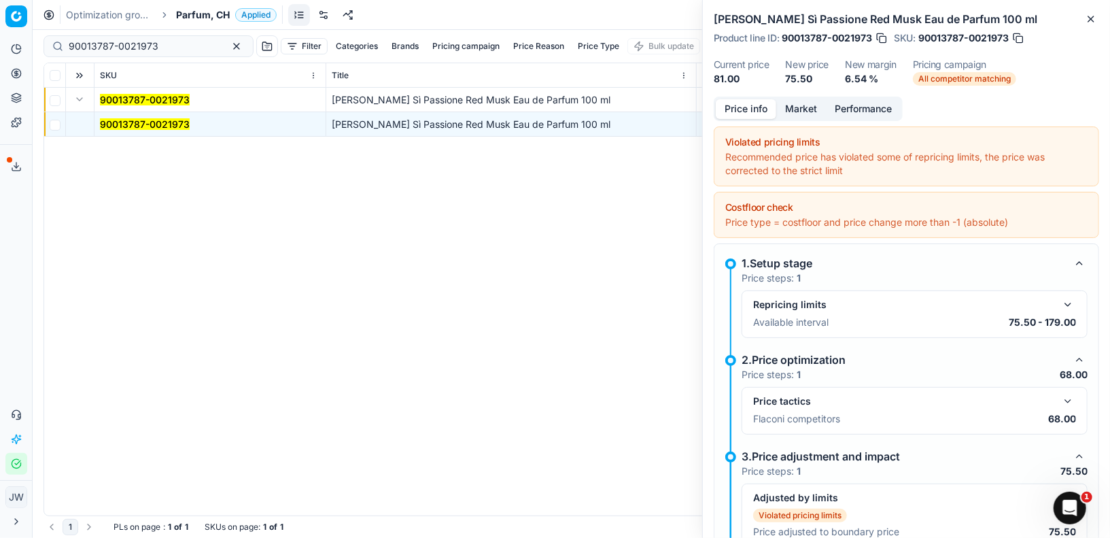
click at [1073, 397] on button "button" at bounding box center [1067, 401] width 16 height 16
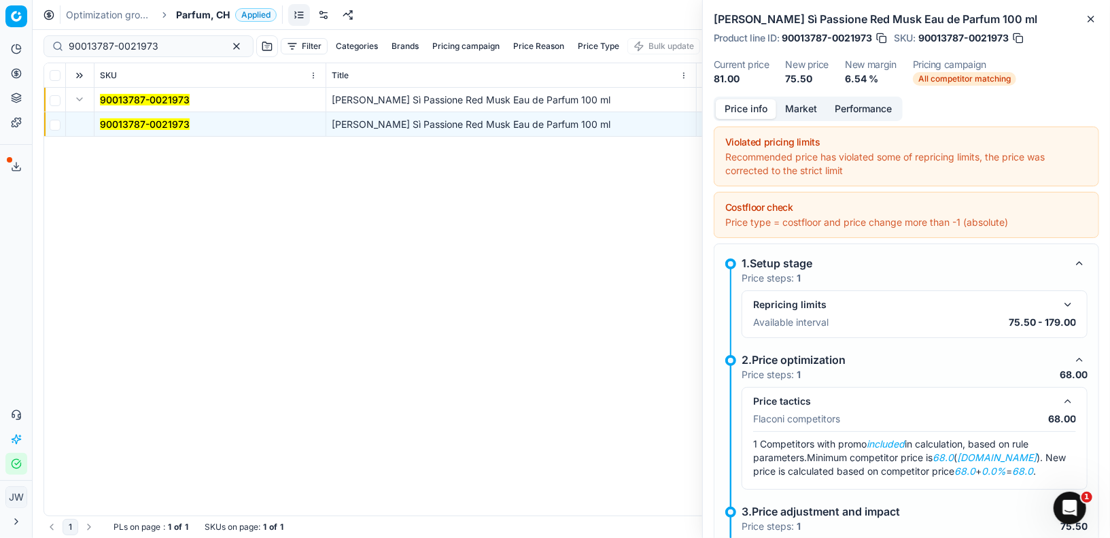
click at [804, 109] on button "Market" at bounding box center [801, 109] width 50 height 20
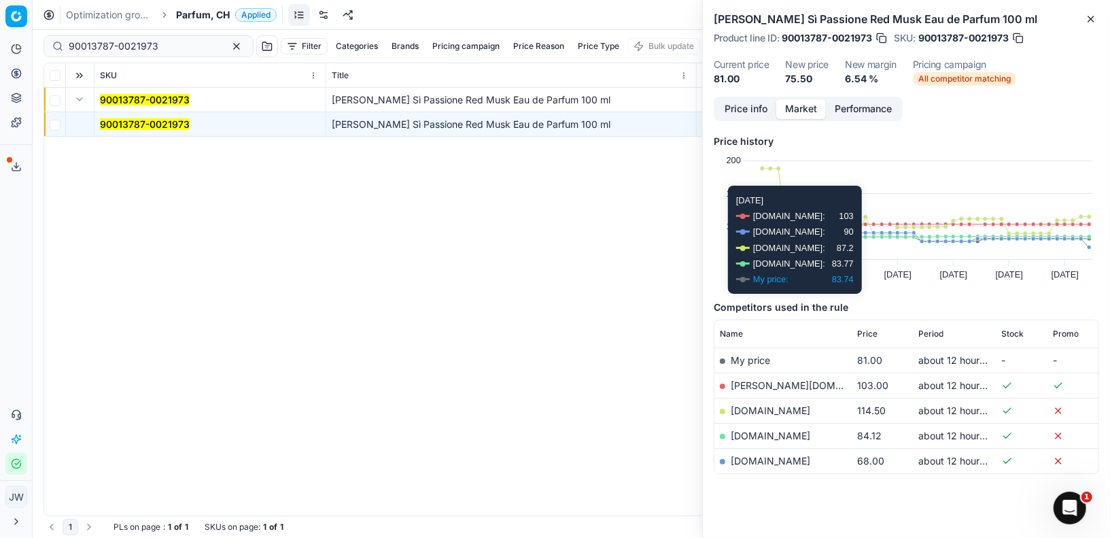
scroll to position [15, 0]
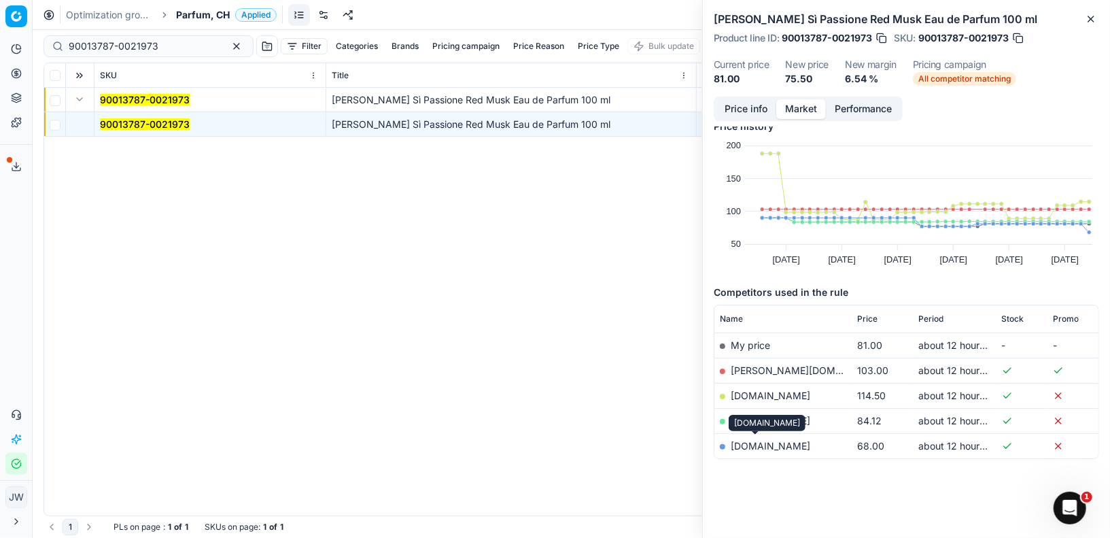
click at [753, 441] on link "zalando.ch" at bounding box center [771, 446] width 80 height 12
click at [883, 37] on button "button" at bounding box center [882, 38] width 14 height 14
click at [18, 417] on icon at bounding box center [16, 413] width 8 height 7
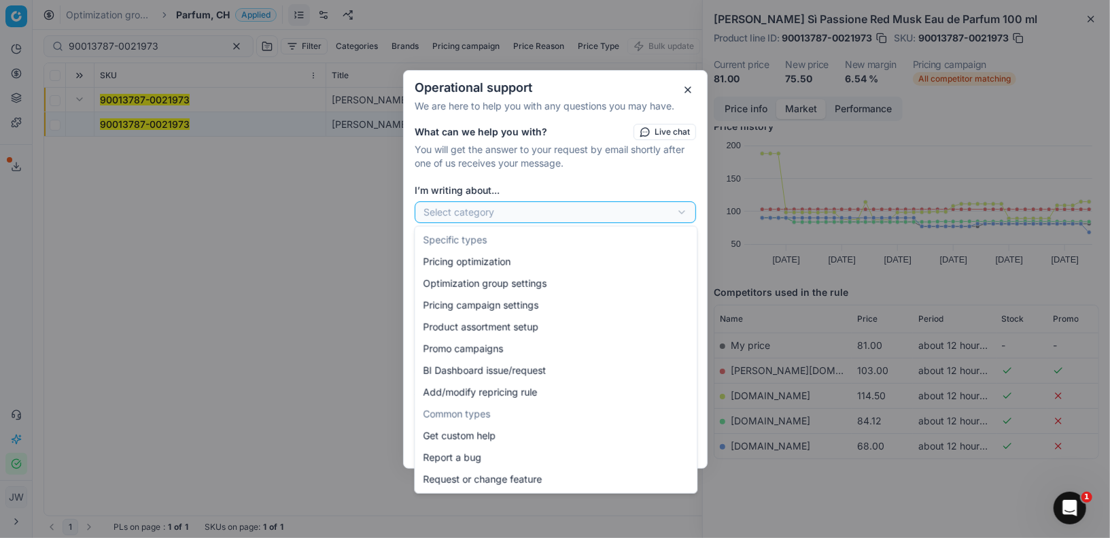
click at [453, 213] on div "Operational support We are here to help you with any questions you may have. Wh…" at bounding box center [555, 269] width 1110 height 538
click at [464, 210] on div "Operational support We are here to help you with any questions you may have. Wh…" at bounding box center [555, 269] width 1110 height 538
click at [464, 211] on div "Operational support We are here to help you with any questions you may have. Wh…" at bounding box center [555, 269] width 1110 height 538
select select "241"
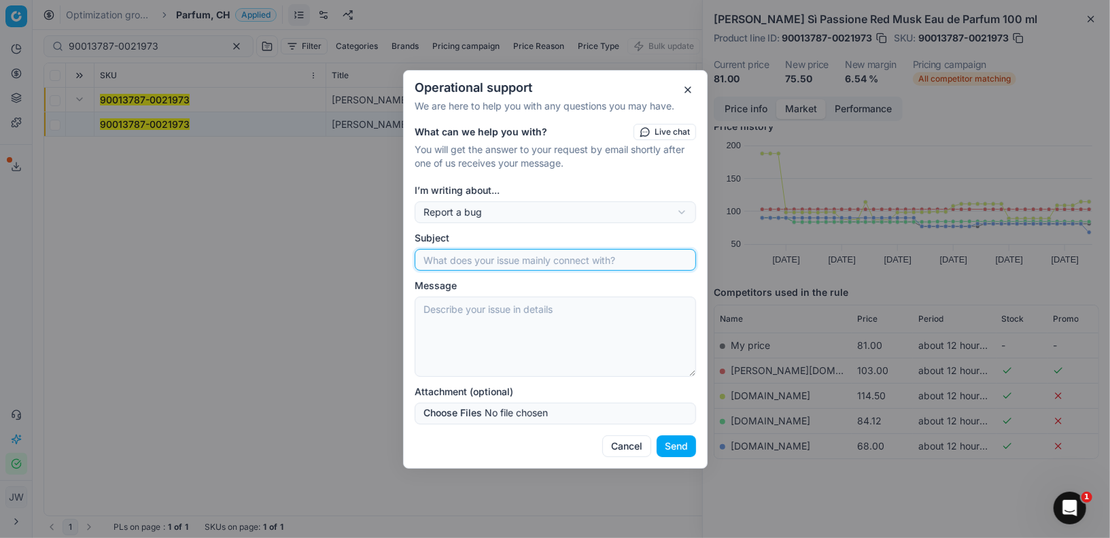
click at [465, 259] on input "Subject" at bounding box center [555, 259] width 269 height 20
paste input "90013787-0021973"
type input "wrong size match 90013787-0021973"
click at [457, 298] on div "Message" at bounding box center [555, 328] width 281 height 98
click at [457, 304] on textarea "Message" at bounding box center [555, 336] width 281 height 80
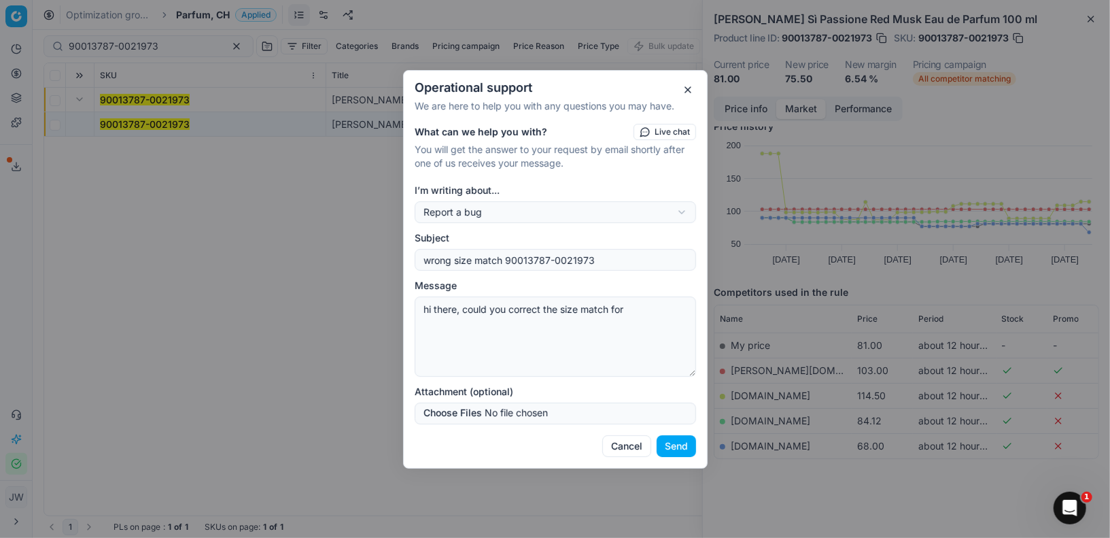
paste textarea "90013787-0021973"
type textarea "hi there, could you correct the size match for 90013787-0021973 as we match in …"
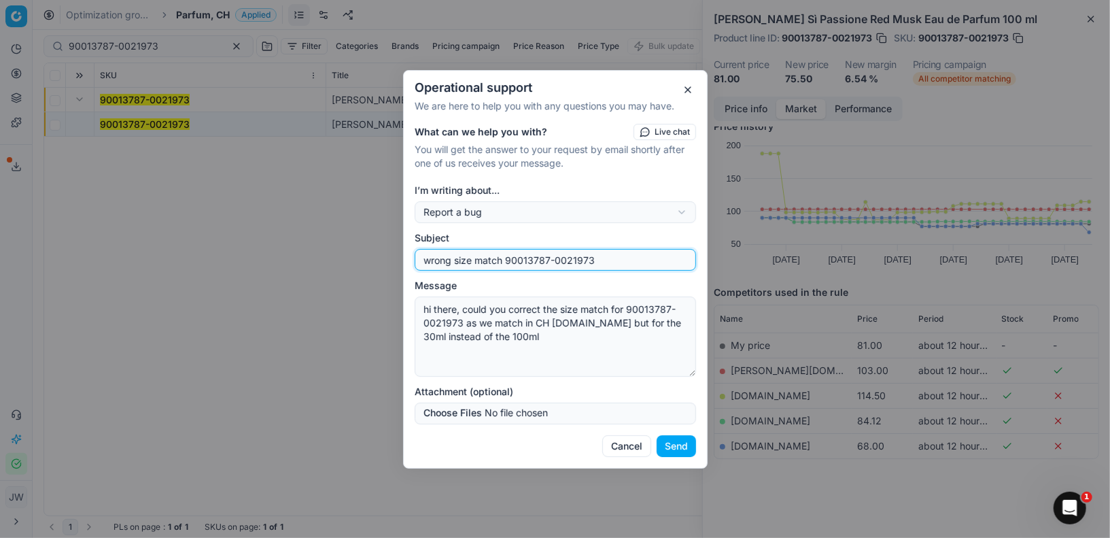
click at [608, 257] on input "wrong size match 90013787-0021973" at bounding box center [555, 259] width 269 height 20
type input "wrong size match 90013787-0021973 CH Zalando"
click at [673, 438] on button "Send" at bounding box center [675, 446] width 39 height 22
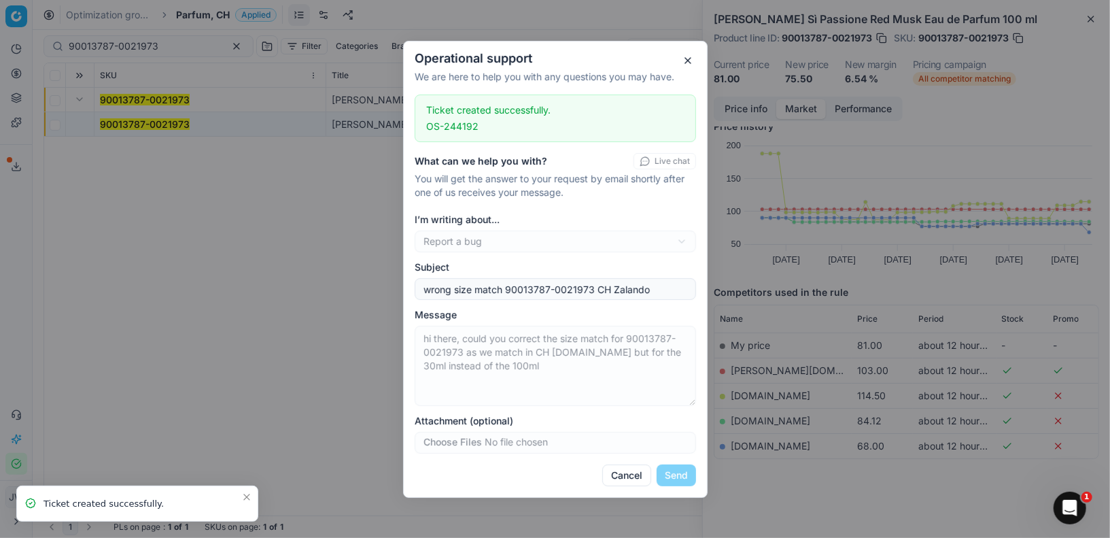
click at [688, 61] on button "button" at bounding box center [688, 60] width 16 height 16
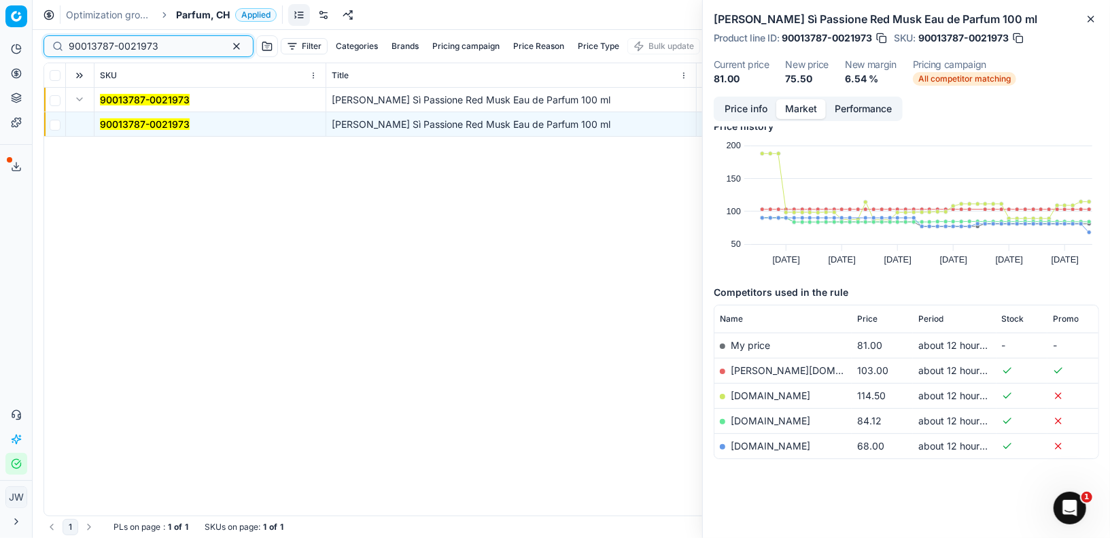
click at [164, 48] on input "90013787-0021973" at bounding box center [143, 46] width 149 height 14
click at [17, 71] on icon at bounding box center [16, 73] width 11 height 11
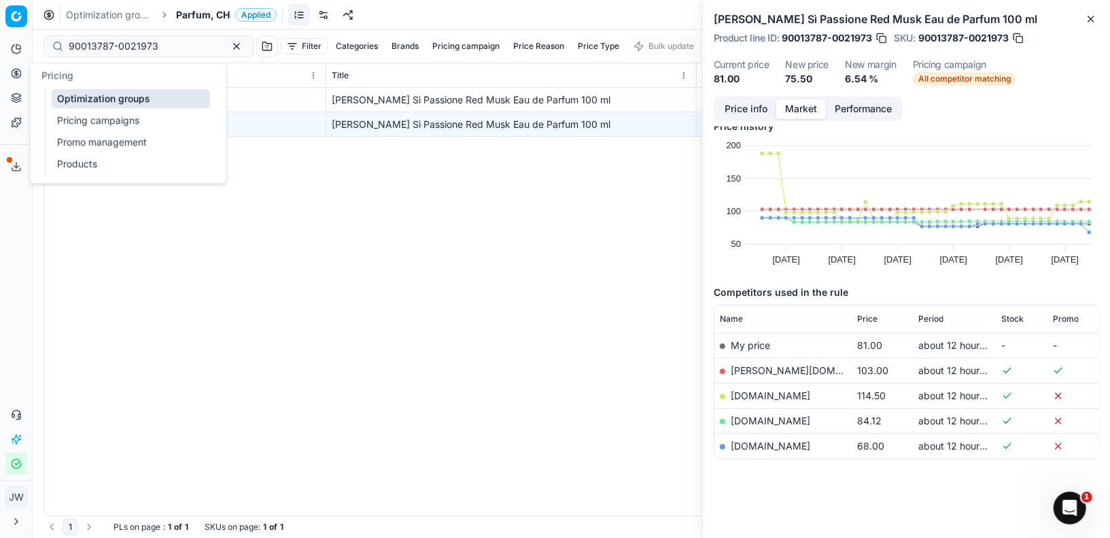
click at [90, 94] on link "Optimization groups" at bounding box center [131, 98] width 158 height 19
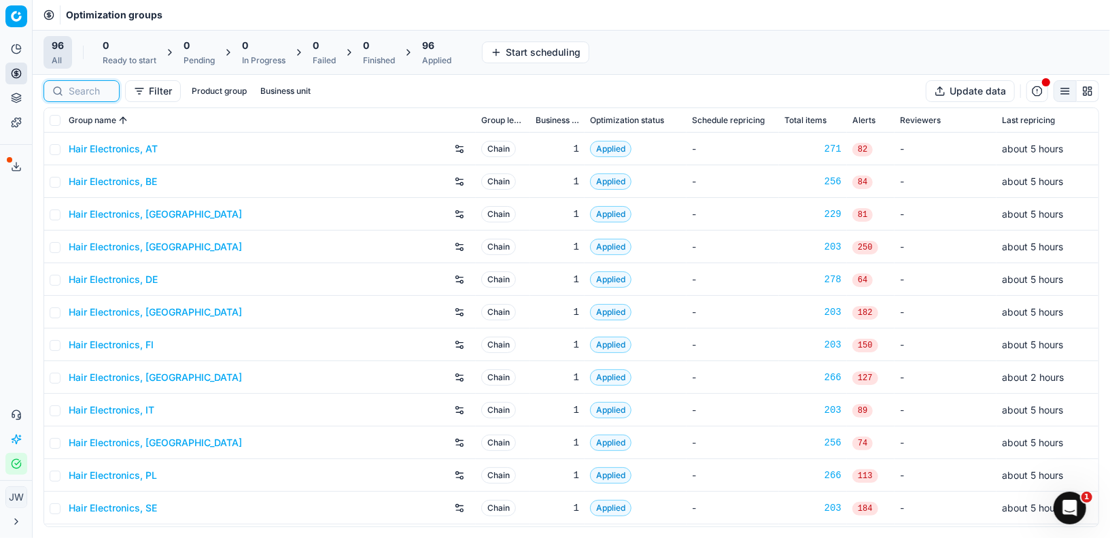
click at [87, 91] on input at bounding box center [90, 91] width 42 height 14
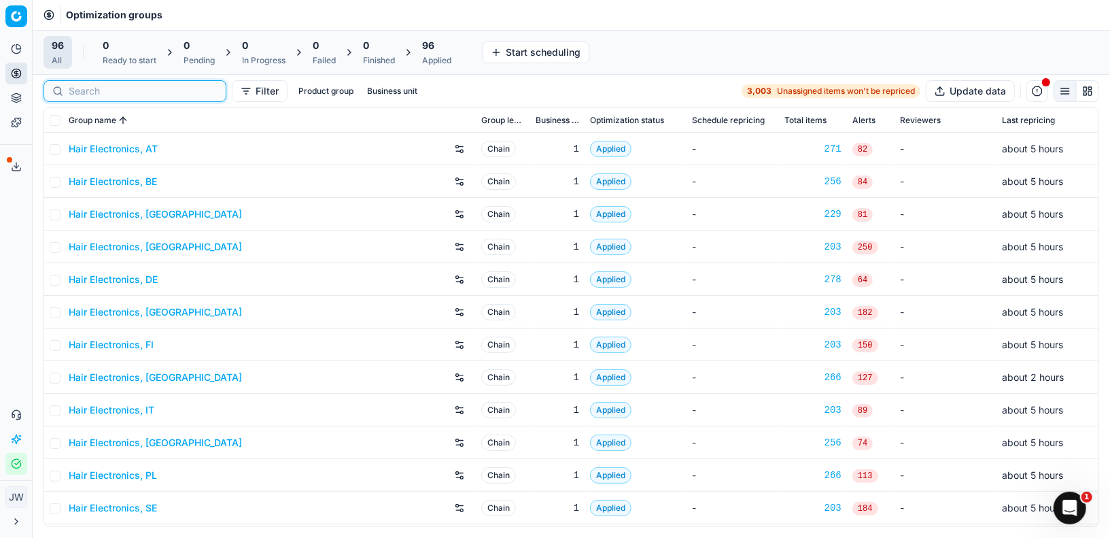
paste input "80048855-170"
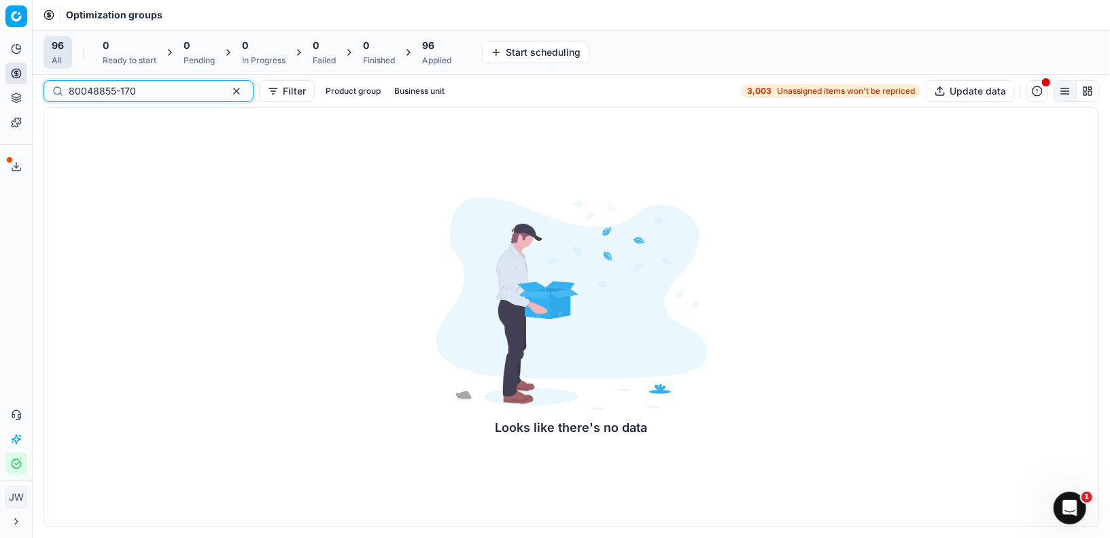
type input "80048855-170"
click at [228, 94] on button "button" at bounding box center [236, 91] width 16 height 16
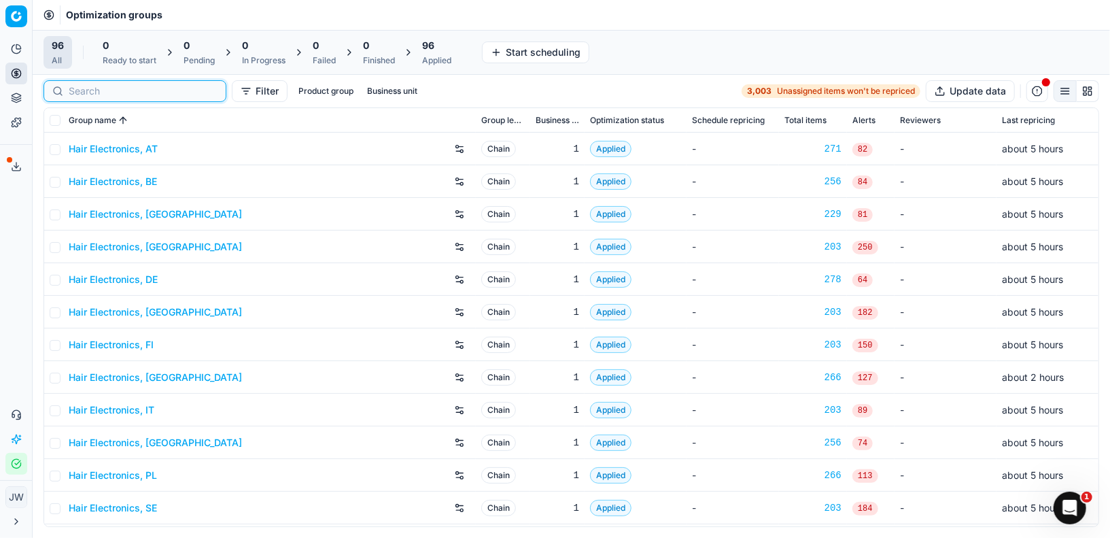
click at [103, 89] on input at bounding box center [143, 91] width 149 height 14
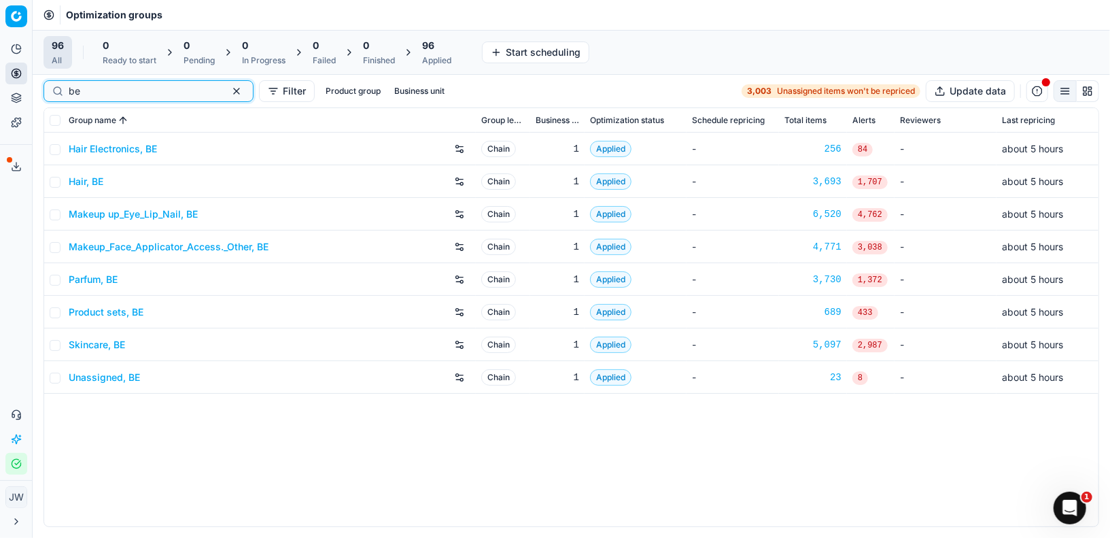
type input "be"
click at [97, 281] on link "Parfum, BE" at bounding box center [93, 280] width 49 height 14
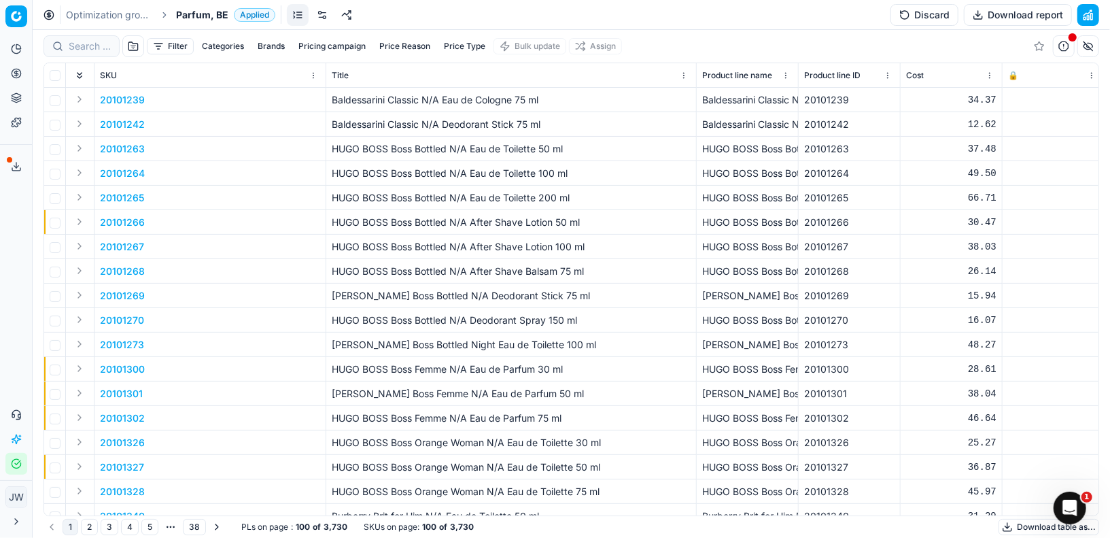
click at [98, 41] on div "Filter Categories Brands Pricing campaign Price Reason Price Type Bulk update A…" at bounding box center [571, 284] width 1077 height 508
click at [95, 43] on input at bounding box center [90, 46] width 42 height 14
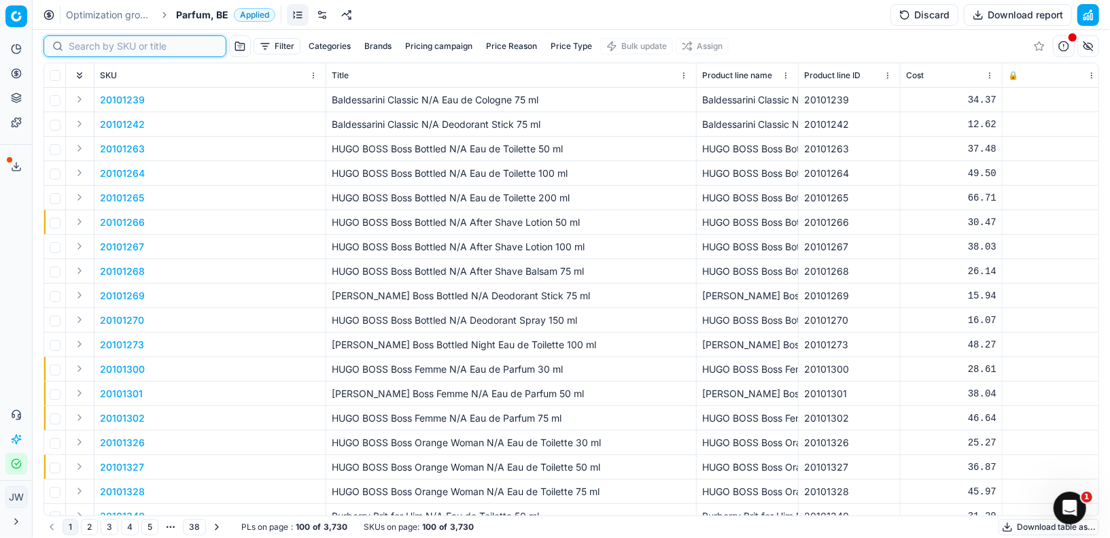
paste input "80048855-170"
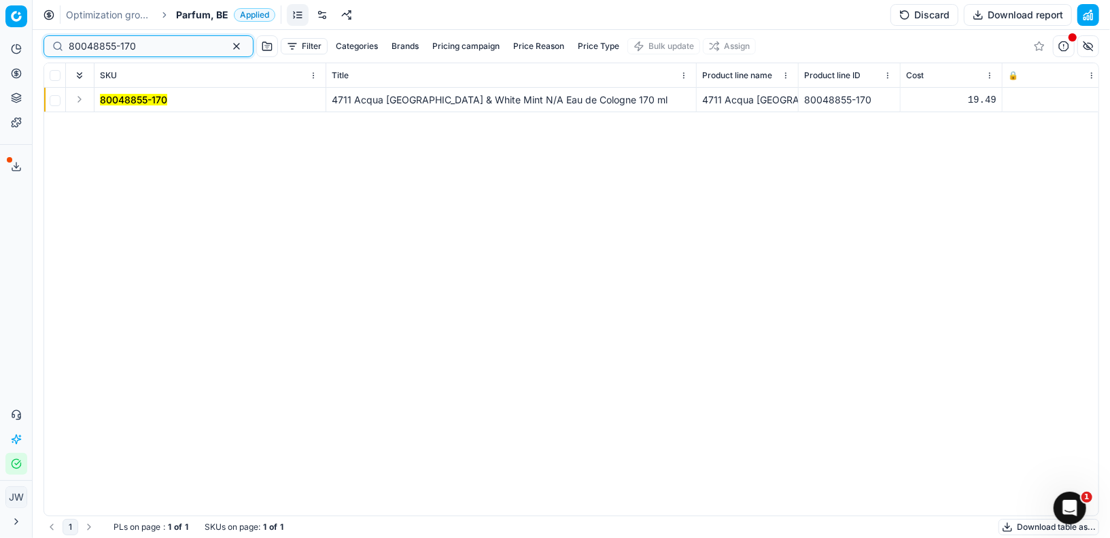
type input "80048855-170"
click at [82, 102] on button "Expand" at bounding box center [79, 99] width 16 height 16
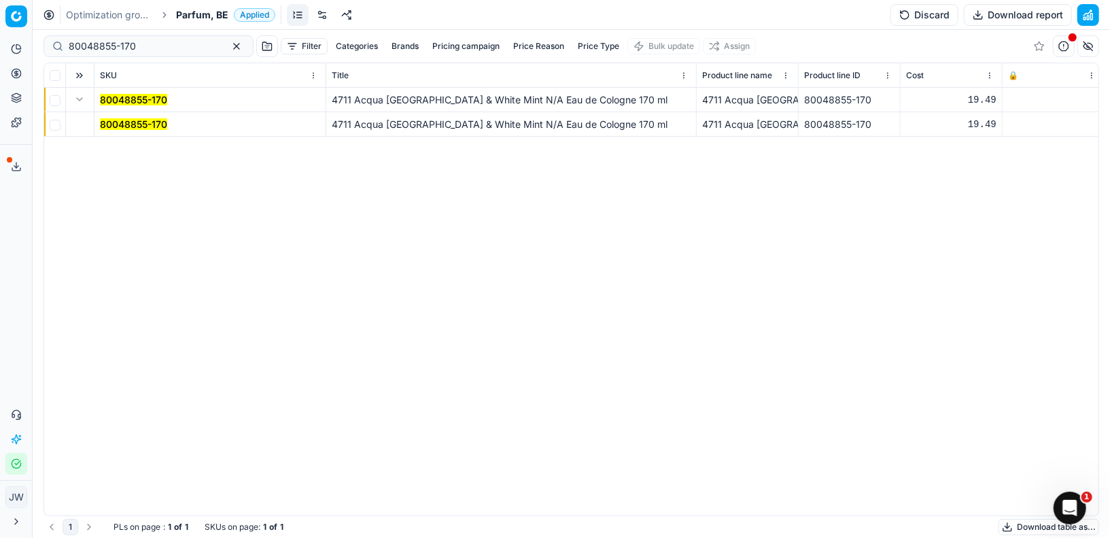
click at [156, 124] on mark "80048855-170" at bounding box center [133, 124] width 67 height 12
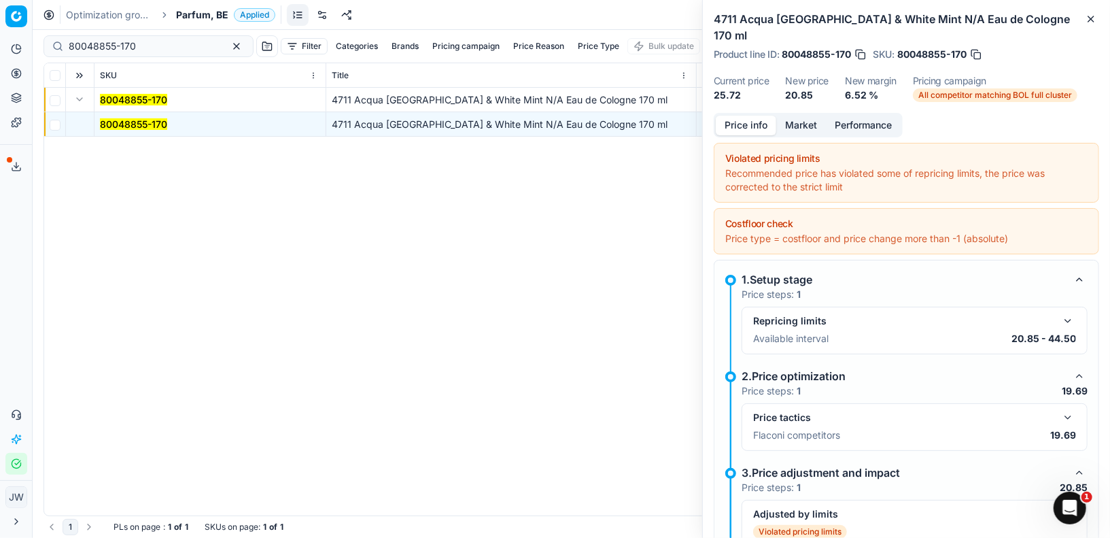
click at [801, 116] on button "Market" at bounding box center [801, 126] width 50 height 20
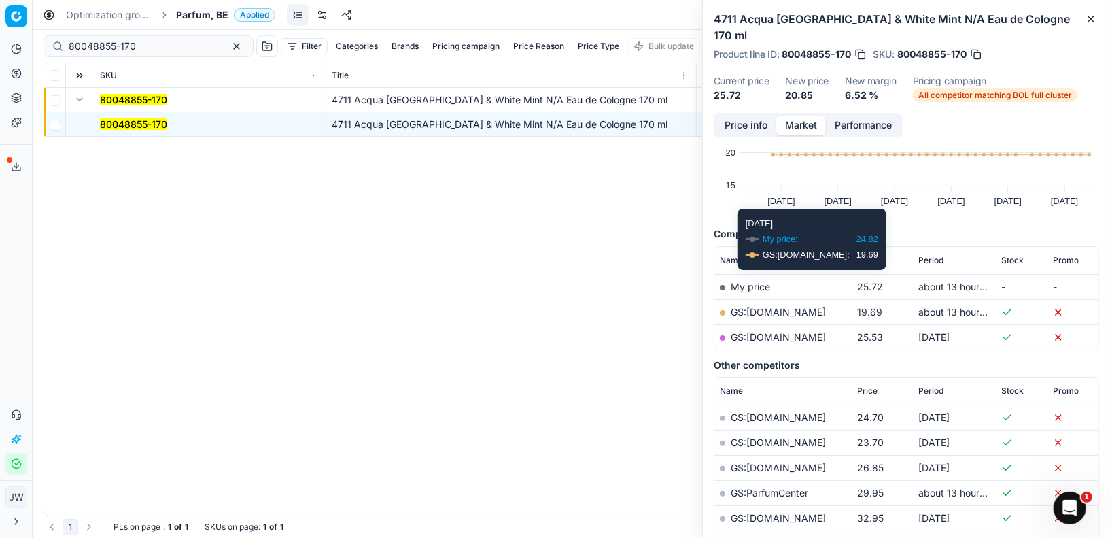
scroll to position [113, 0]
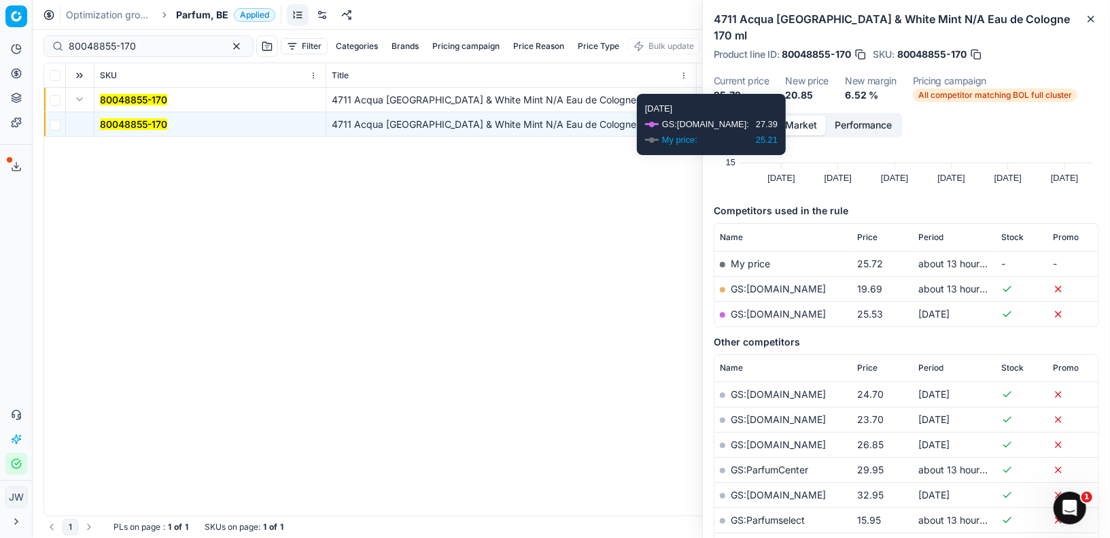
click at [763, 116] on button "Price info" at bounding box center [746, 126] width 60 height 20
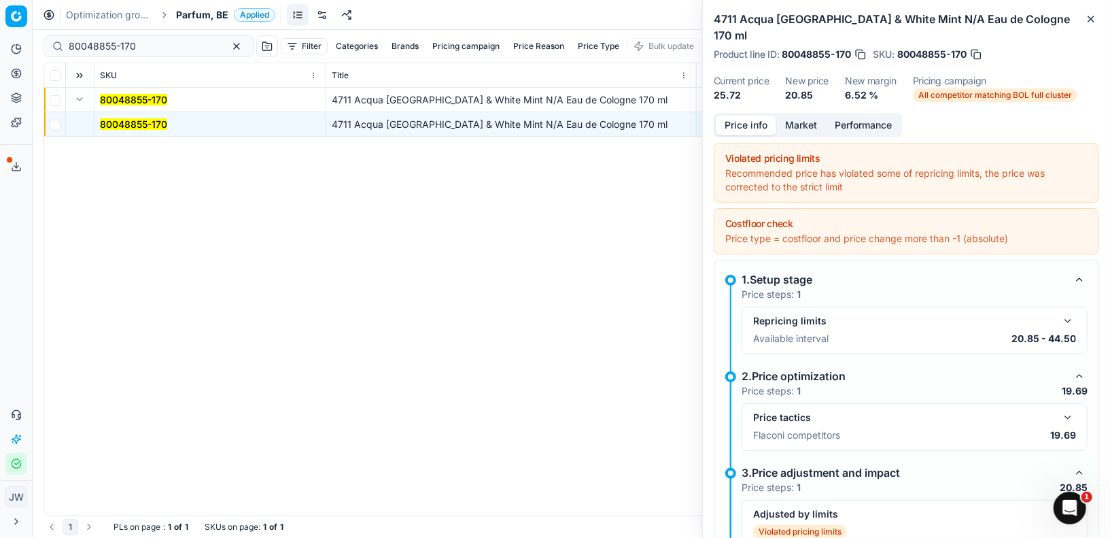
click at [1076, 409] on button "button" at bounding box center [1067, 417] width 16 height 16
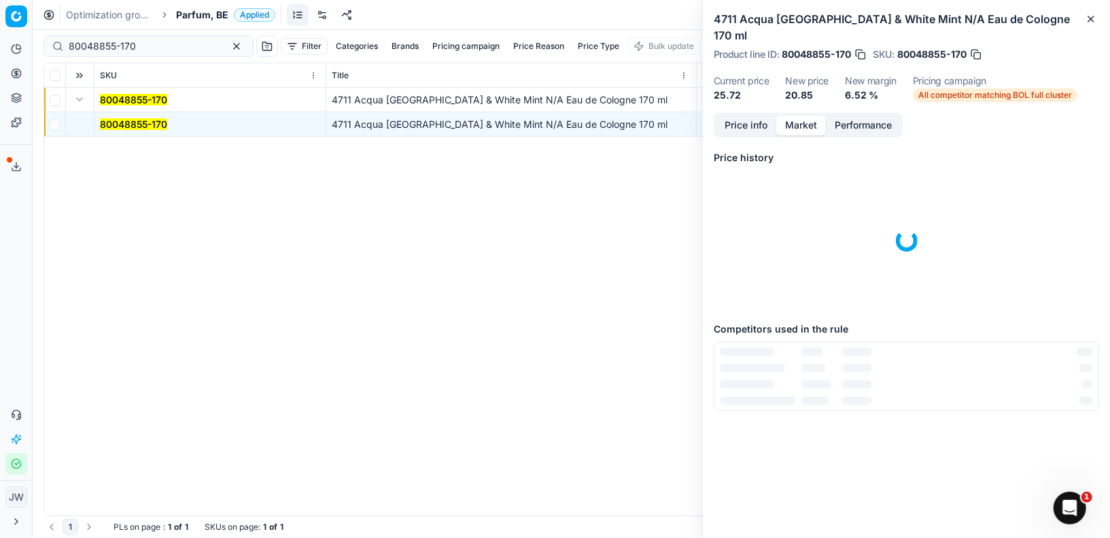
click at [789, 116] on button "Market" at bounding box center [801, 126] width 50 height 20
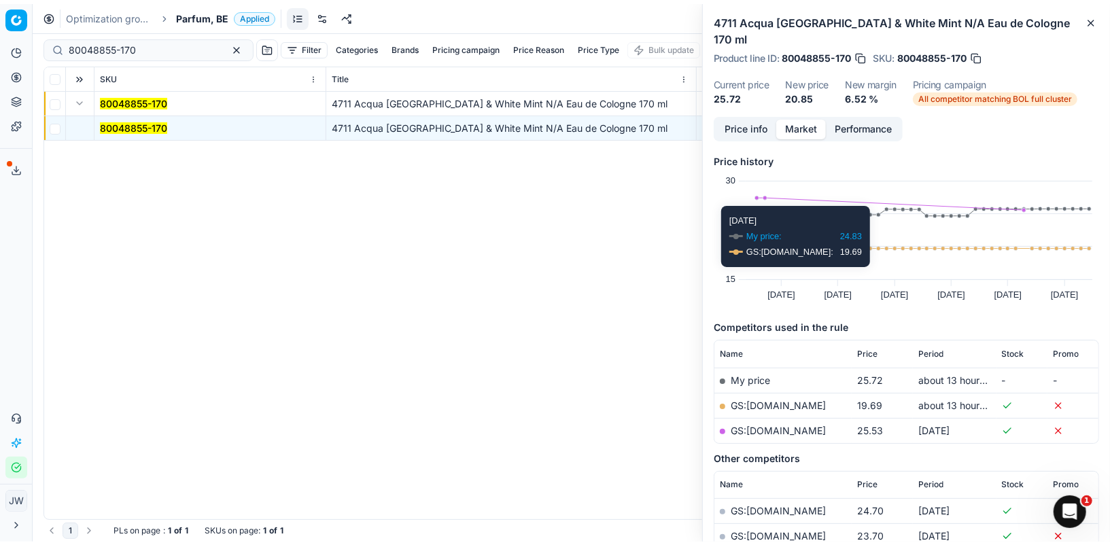
scroll to position [73, 0]
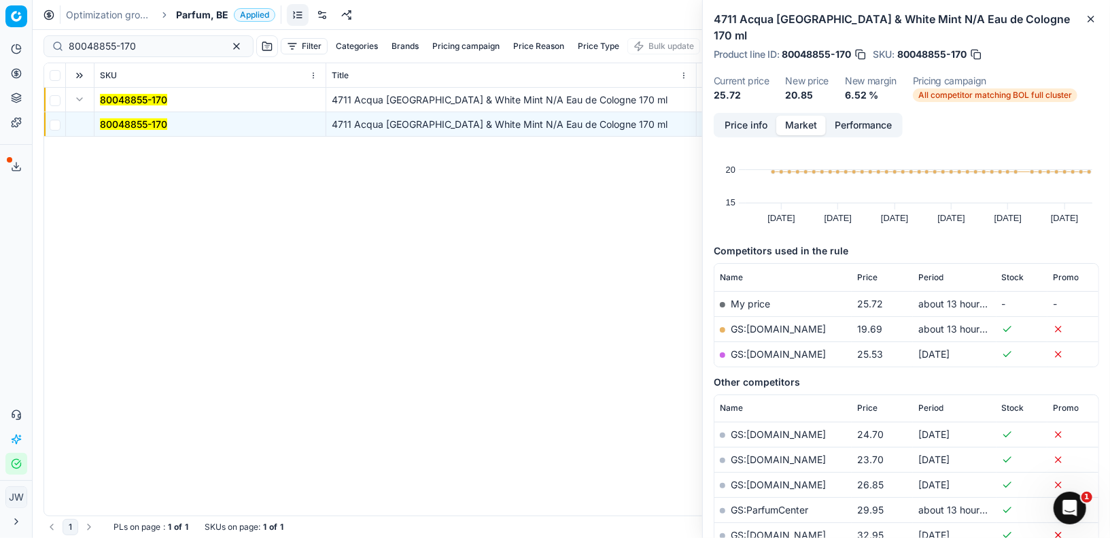
click at [762, 323] on link "GS:Deloox.nl" at bounding box center [778, 329] width 95 height 12
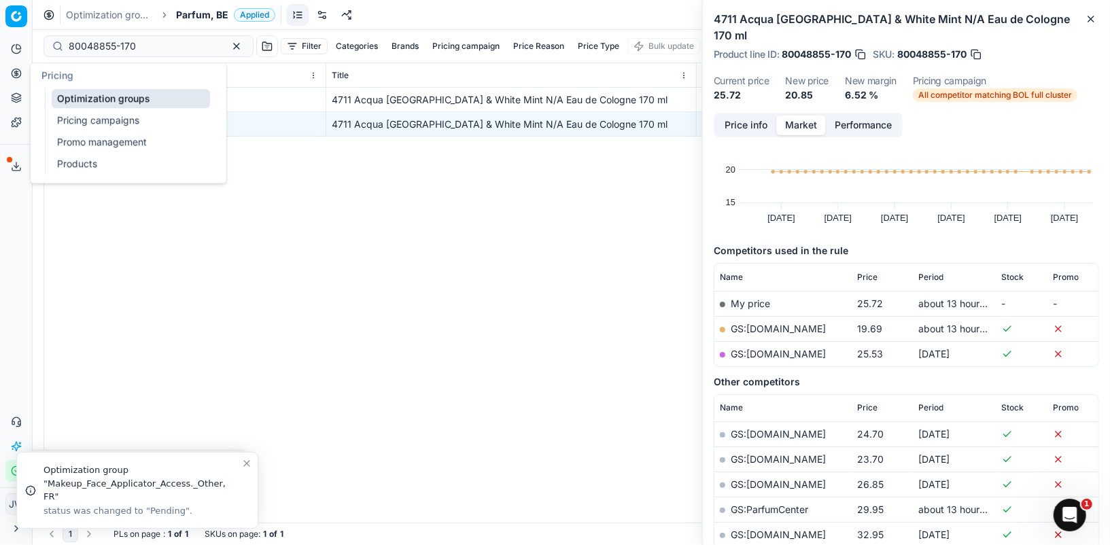
click at [13, 66] on button "Pricing" at bounding box center [16, 74] width 22 height 22
click at [69, 95] on link "Optimization groups" at bounding box center [131, 98] width 158 height 19
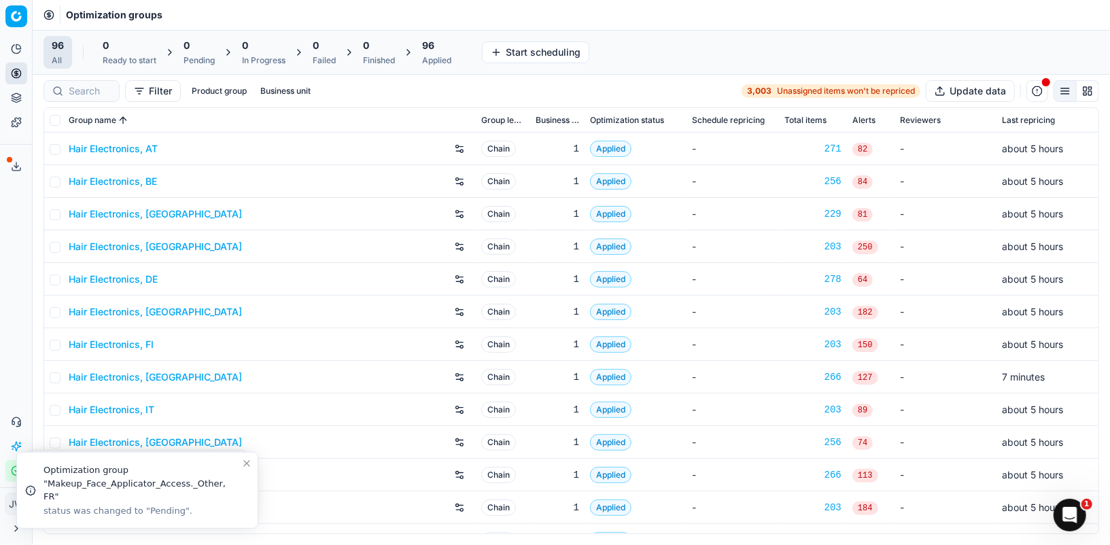
click at [432, 58] on div "Applied" at bounding box center [436, 60] width 29 height 11
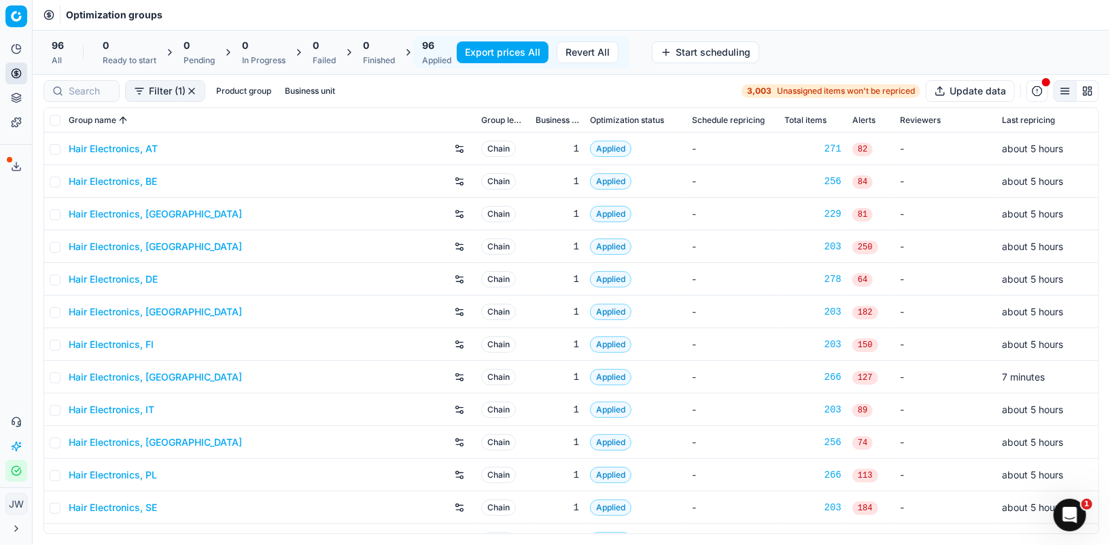
drag, startPoint x: 505, startPoint y: 63, endPoint x: 402, endPoint y: 116, distance: 115.8
click at [402, 116] on div "Command Palette Search for a command to run... Optimization groups 96 All 0 Rea…" at bounding box center [571, 272] width 1077 height 545
click at [75, 97] on div at bounding box center [81, 91] width 76 height 22
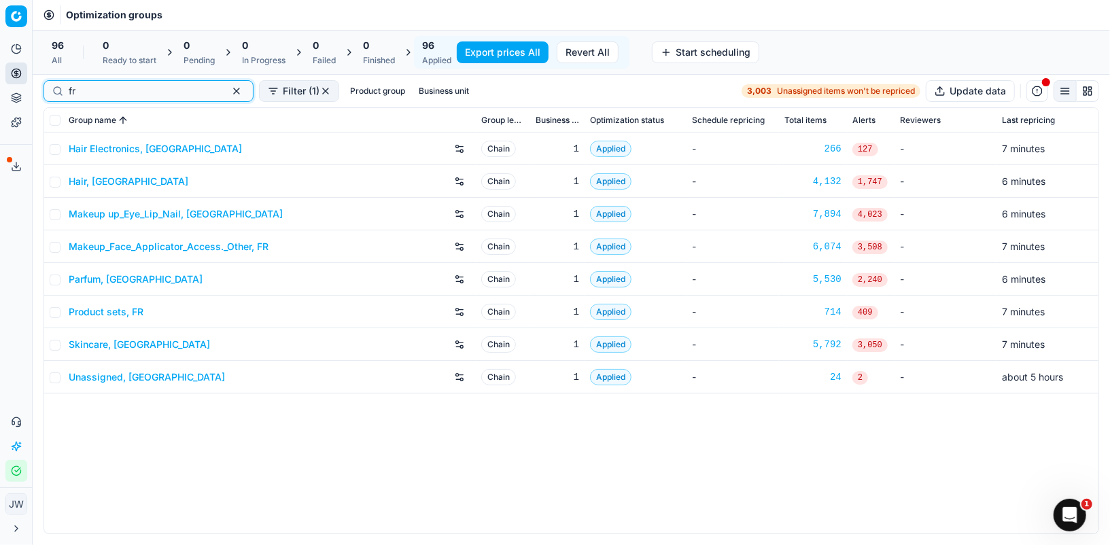
type input "fr"
click at [54, 125] on th at bounding box center [53, 120] width 19 height 24
click at [56, 120] on input "checkbox" at bounding box center [55, 120] width 11 height 11
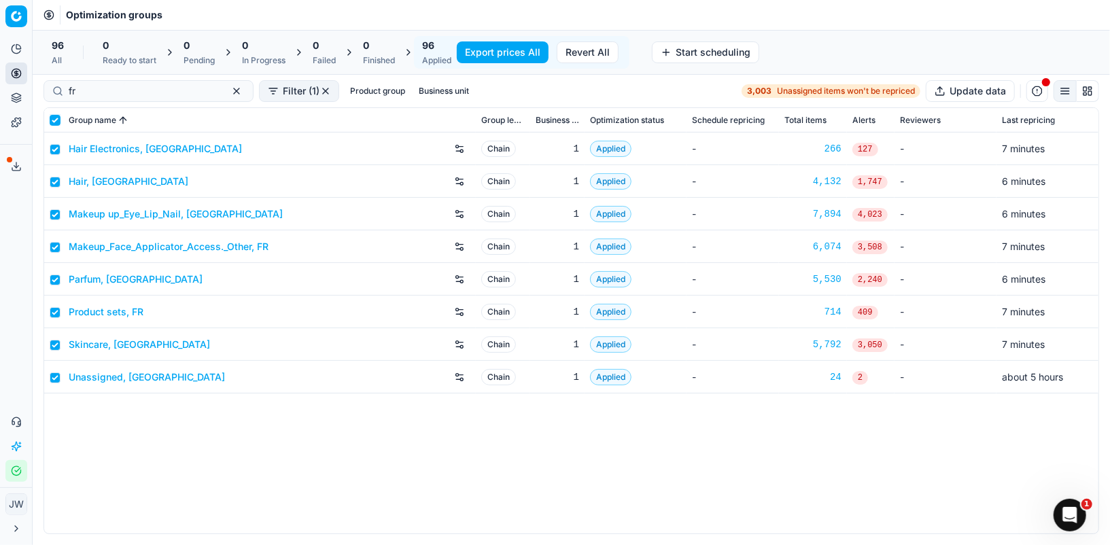
checkbox input "true"
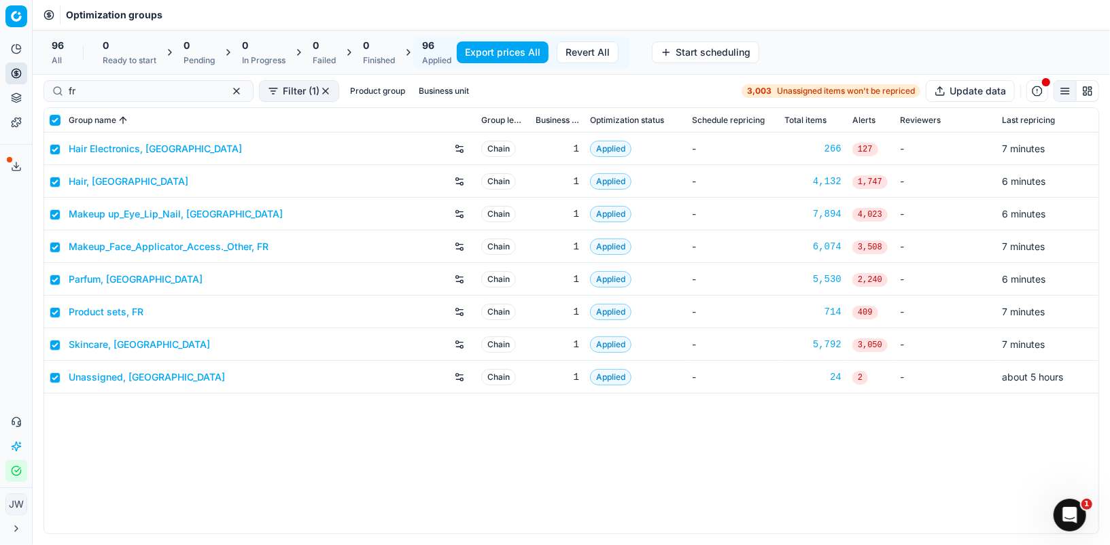
checkbox input "true"
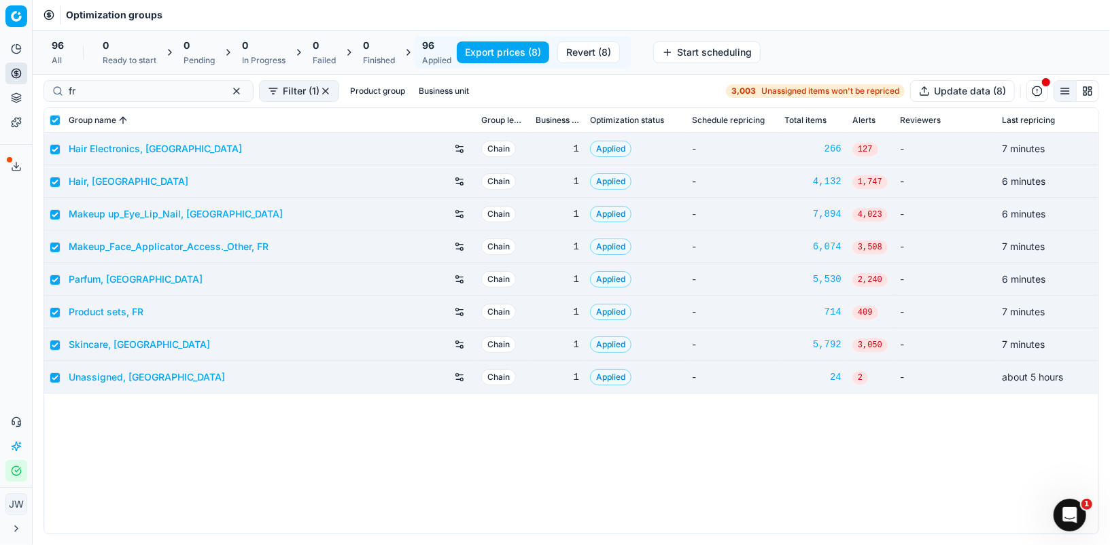
click at [487, 53] on button "Export prices (8)" at bounding box center [503, 52] width 92 height 22
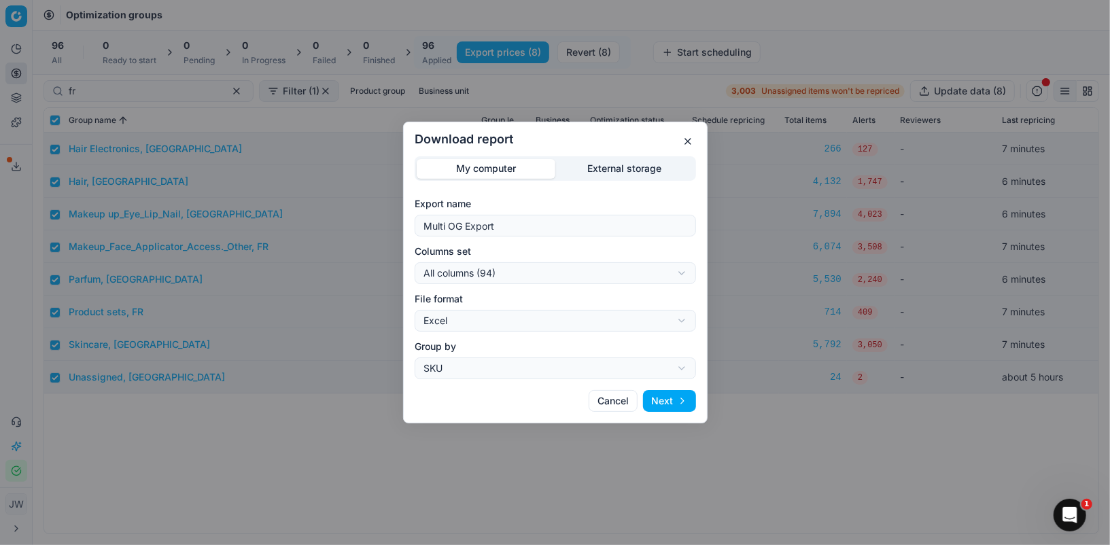
click at [517, 273] on div "Download report My computer External storage Export name Multi OG Export Column…" at bounding box center [555, 272] width 1110 height 545
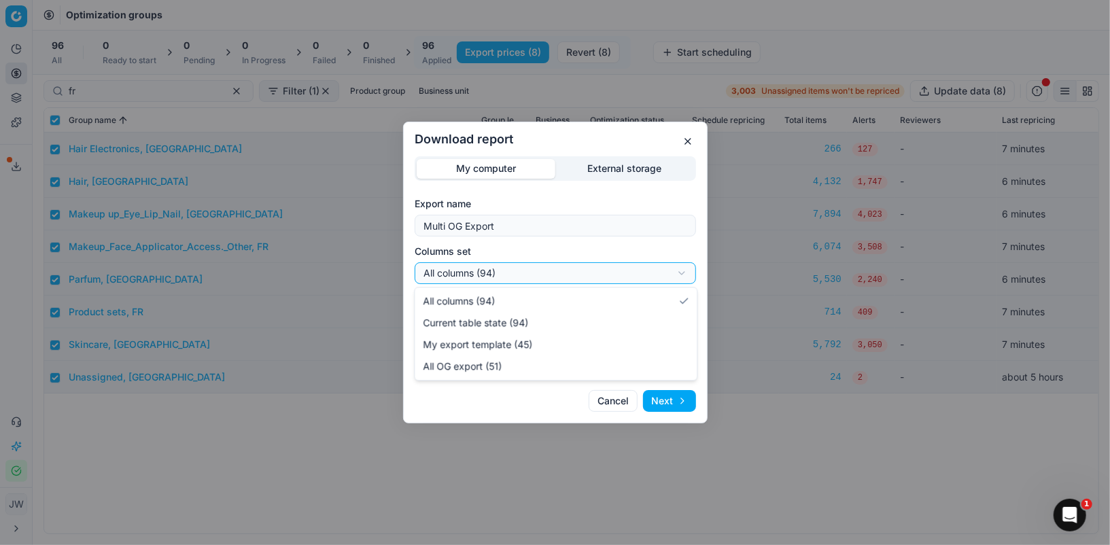
select select "custom"
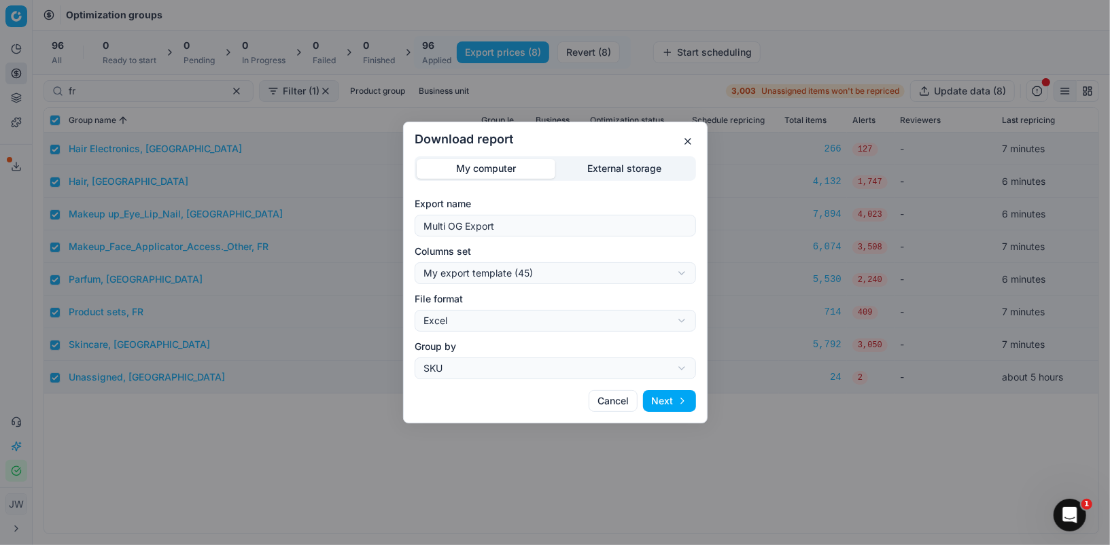
click at [523, 317] on div "Download report My computer External storage Export name Multi OG Export Column…" at bounding box center [555, 272] width 1110 height 545
select select "csv"
click at [676, 402] on button "Next" at bounding box center [669, 401] width 53 height 22
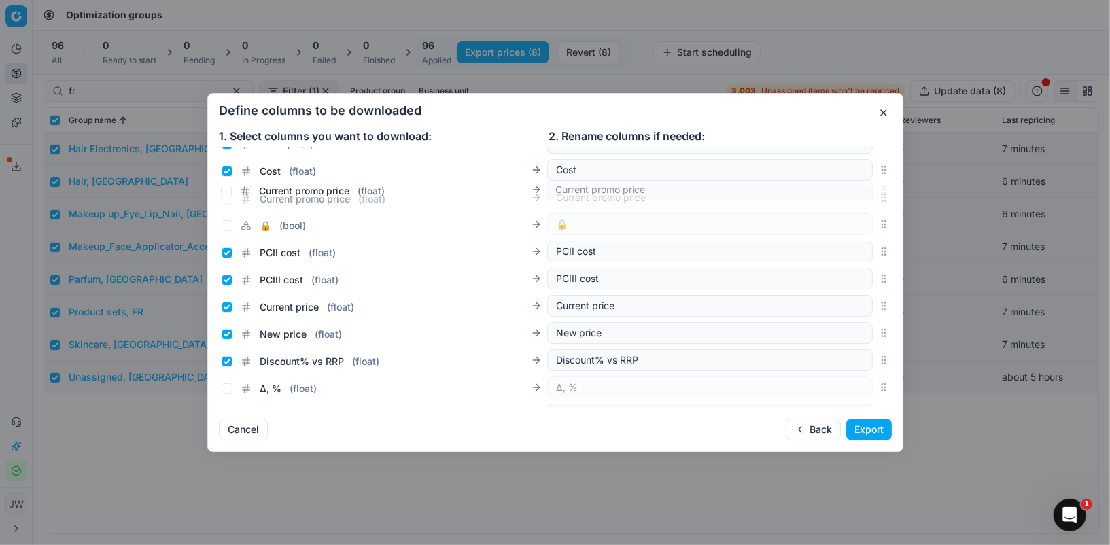
scroll to position [207, 0]
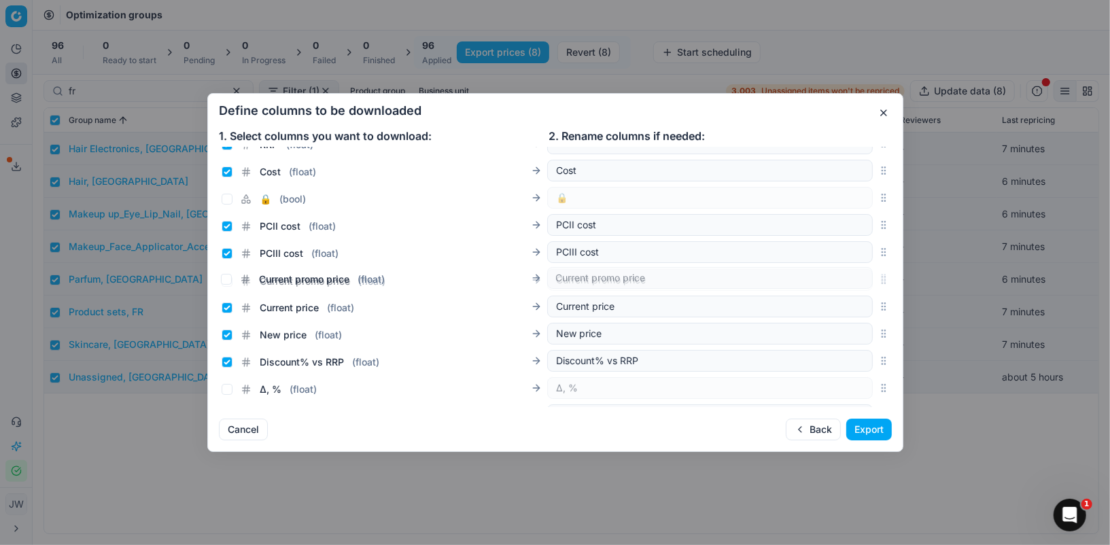
drag, startPoint x: 881, startPoint y: 274, endPoint x: 826, endPoint y: 276, distance: 55.8
click at [826, 276] on div "Current promo price ( float ) Current promo price" at bounding box center [555, 279] width 673 height 27
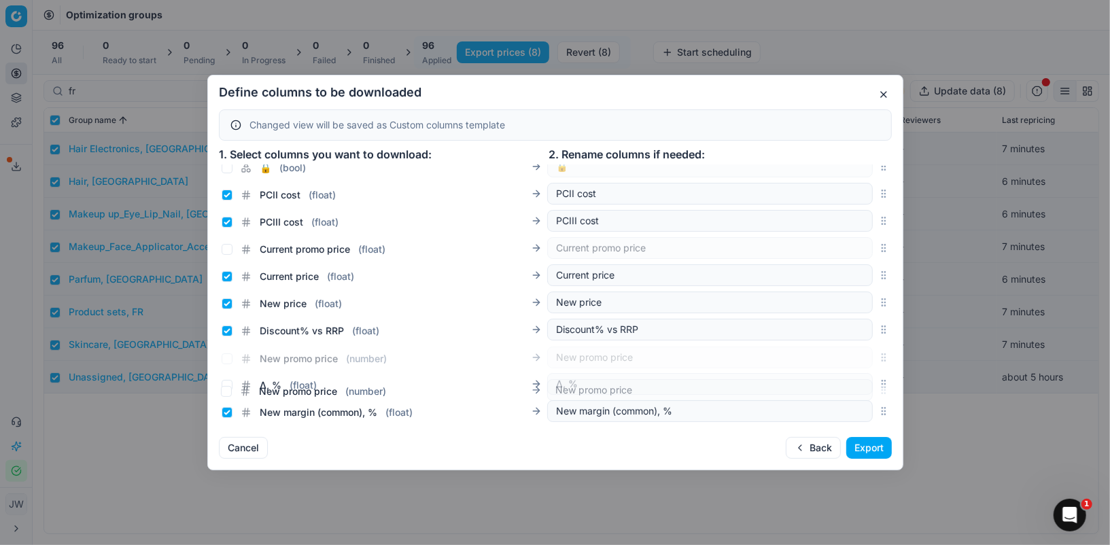
scroll to position [261, 0]
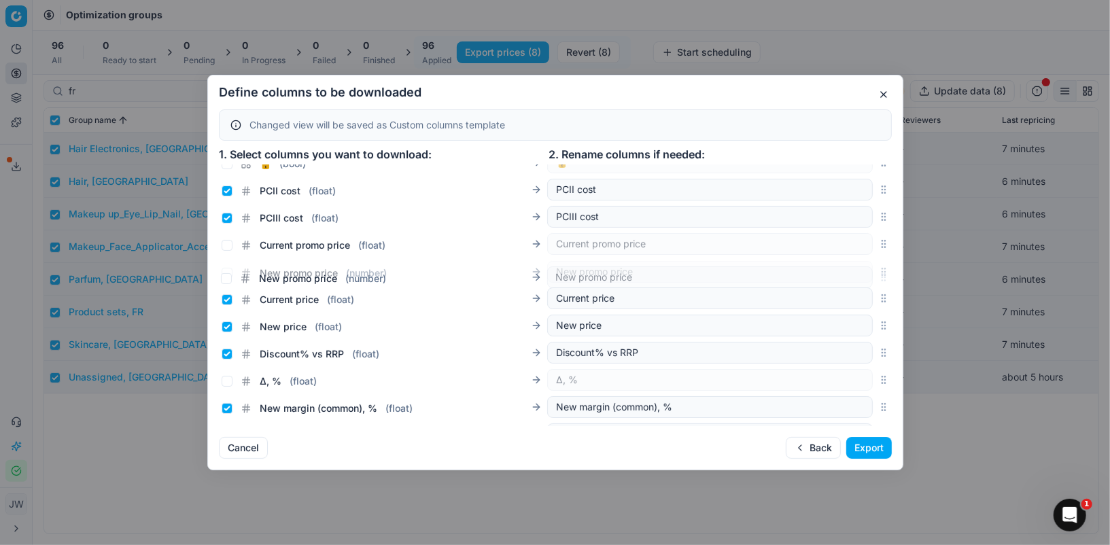
drag, startPoint x: 881, startPoint y: 279, endPoint x: 830, endPoint y: 276, distance: 51.8
click at [830, 276] on div "New promo price ( number ) New promo price" at bounding box center [555, 271] width 673 height 27
click at [226, 246] on input "Current promo price ( float )" at bounding box center [227, 245] width 11 height 11
checkbox input "true"
click at [226, 269] on input "New promo price ( number )" at bounding box center [227, 272] width 11 height 11
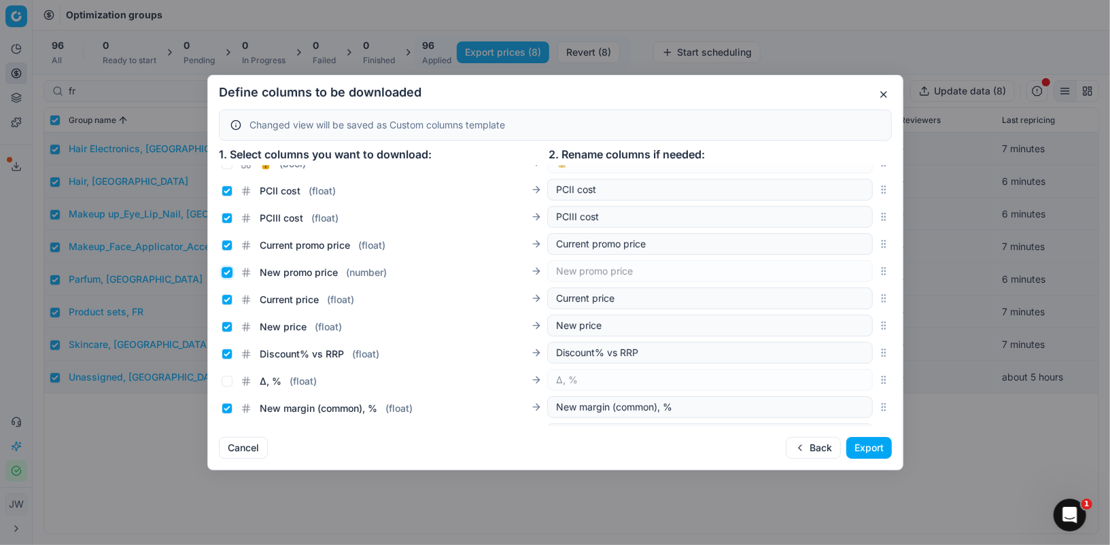
checkbox input "true"
click at [226, 299] on input "Current price ( float )" at bounding box center [227, 299] width 11 height 11
checkbox input "false"
click at [226, 324] on input "New price ( float )" at bounding box center [227, 326] width 11 height 11
checkbox input "false"
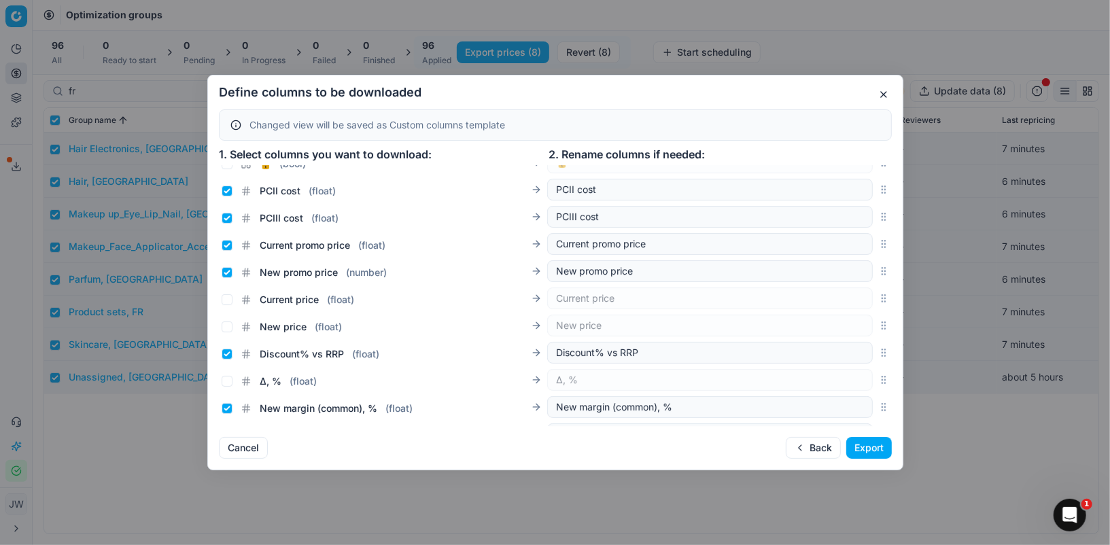
click at [872, 444] on button "Export" at bounding box center [869, 448] width 46 height 22
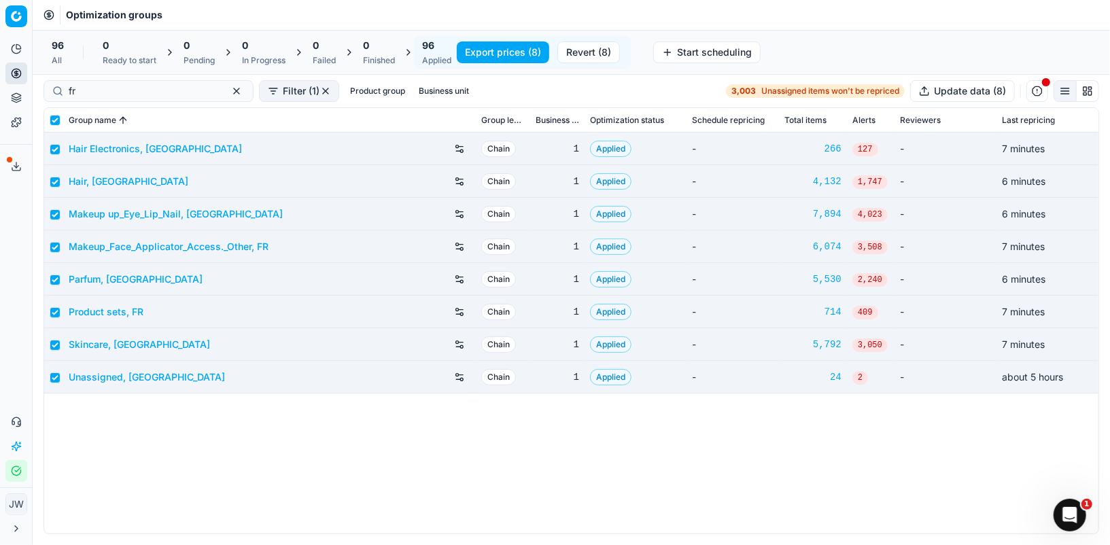
click at [14, 168] on icon at bounding box center [16, 166] width 11 height 11
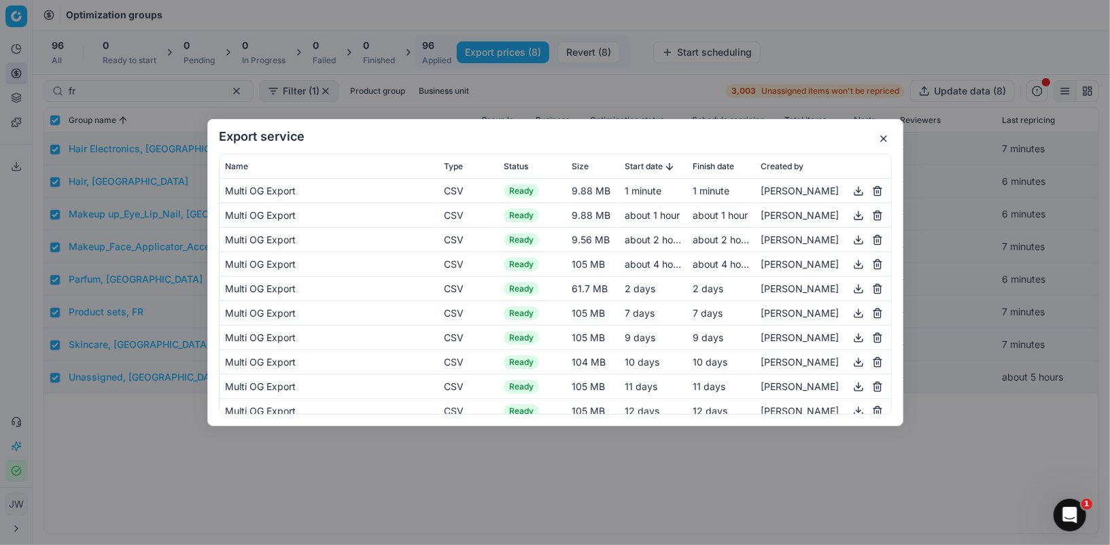
click at [858, 190] on button "button" at bounding box center [858, 191] width 16 height 16
click at [887, 139] on button "button" at bounding box center [883, 138] width 16 height 16
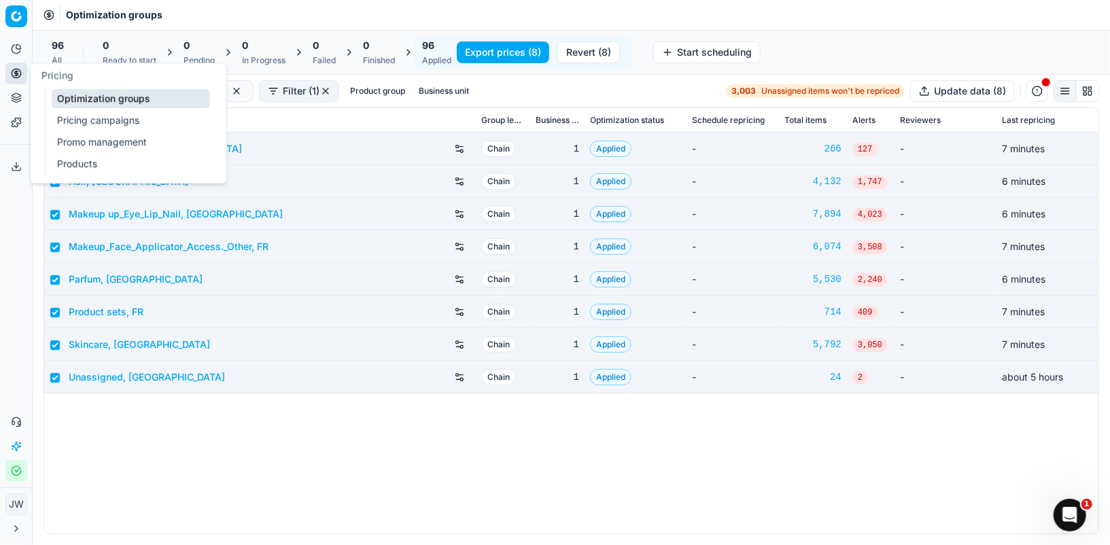
click at [18, 77] on circle at bounding box center [16, 73] width 9 height 9
click at [75, 97] on link "Optimization groups" at bounding box center [131, 98] width 158 height 19
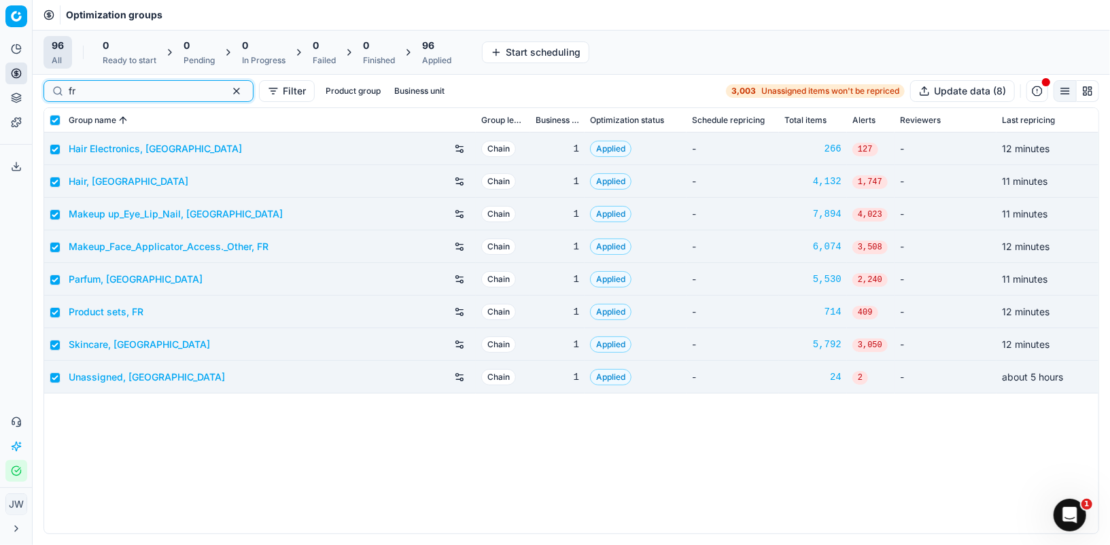
drag, startPoint x: 102, startPoint y: 93, endPoint x: 56, endPoint y: 88, distance: 45.9
click at [56, 88] on div "fr" at bounding box center [148, 91] width 210 height 22
type input "d"
checkbox input "false"
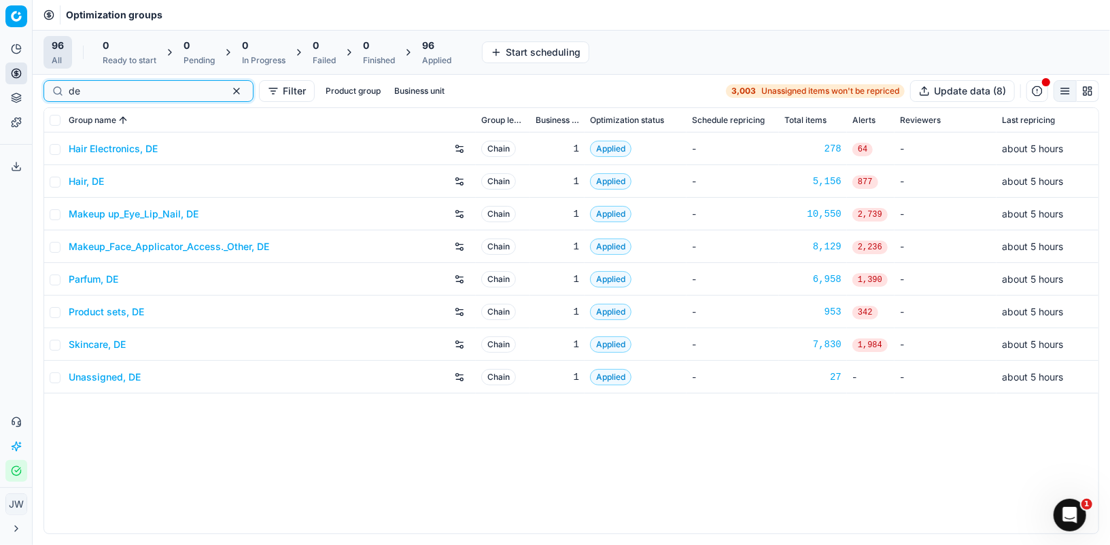
type input "de"
click at [91, 338] on link "Skincare, DE" at bounding box center [97, 345] width 57 height 14
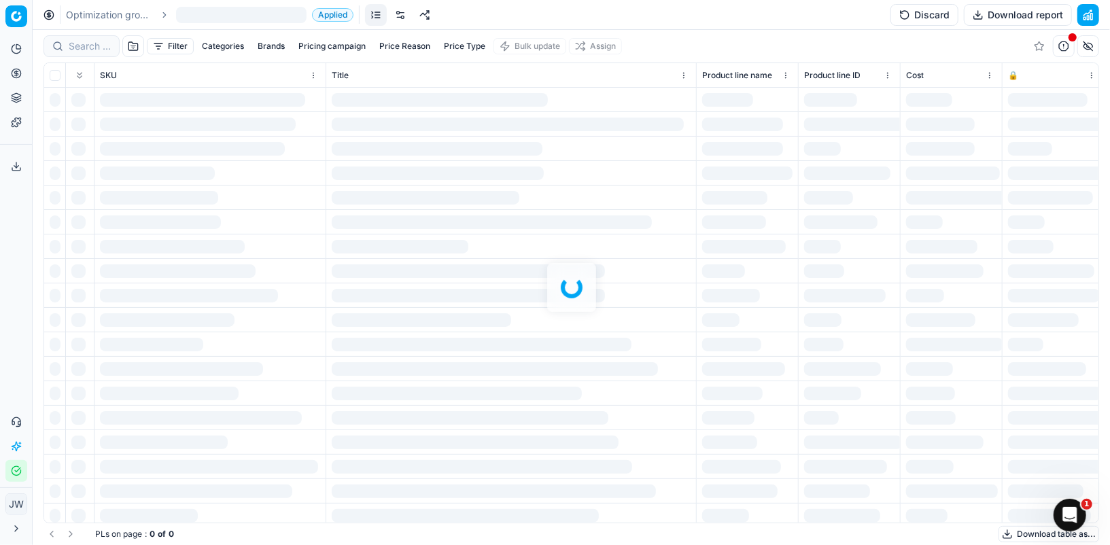
click at [88, 50] on div at bounding box center [571, 287] width 1077 height 515
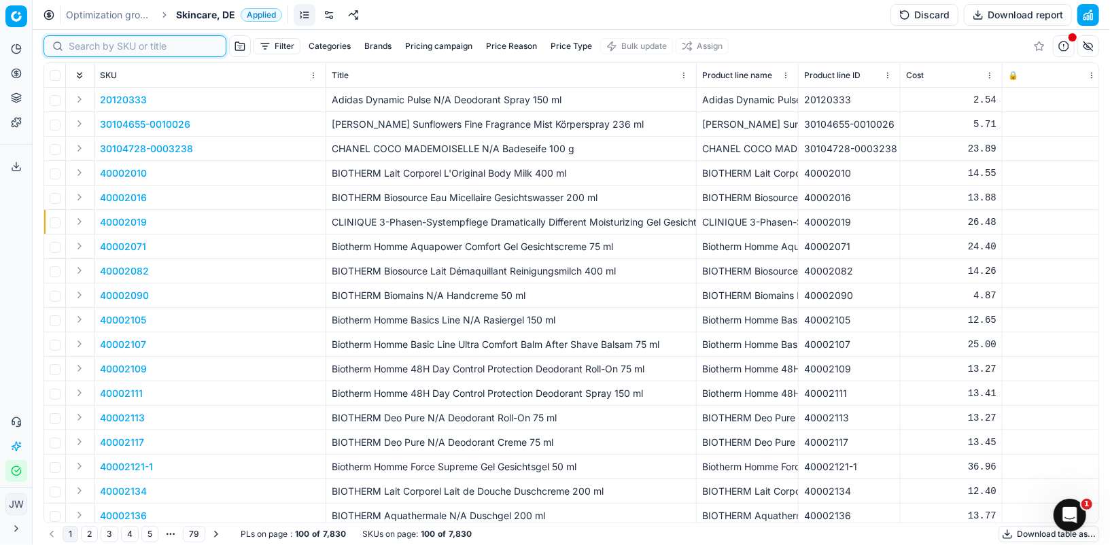
click at [88, 48] on input at bounding box center [143, 46] width 149 height 14
paste input "27.08.2025"
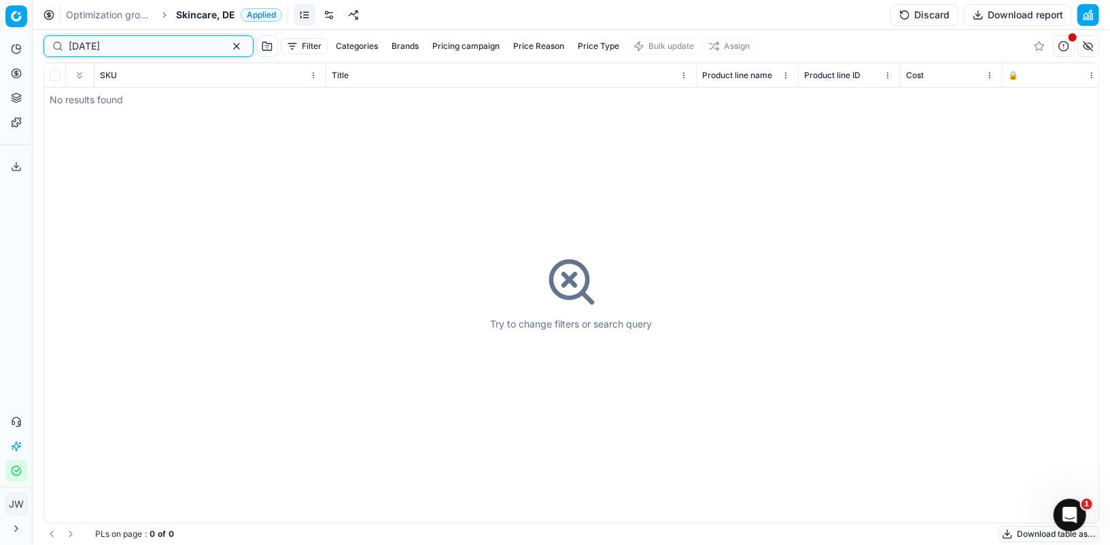
drag, startPoint x: 128, startPoint y: 46, endPoint x: 20, endPoint y: 35, distance: 109.3
click at [20, 35] on div "Pricing platform Analytics Pricing Product portfolio Templates Export service 1…" at bounding box center [555, 272] width 1110 height 545
paste input "80063694-2"
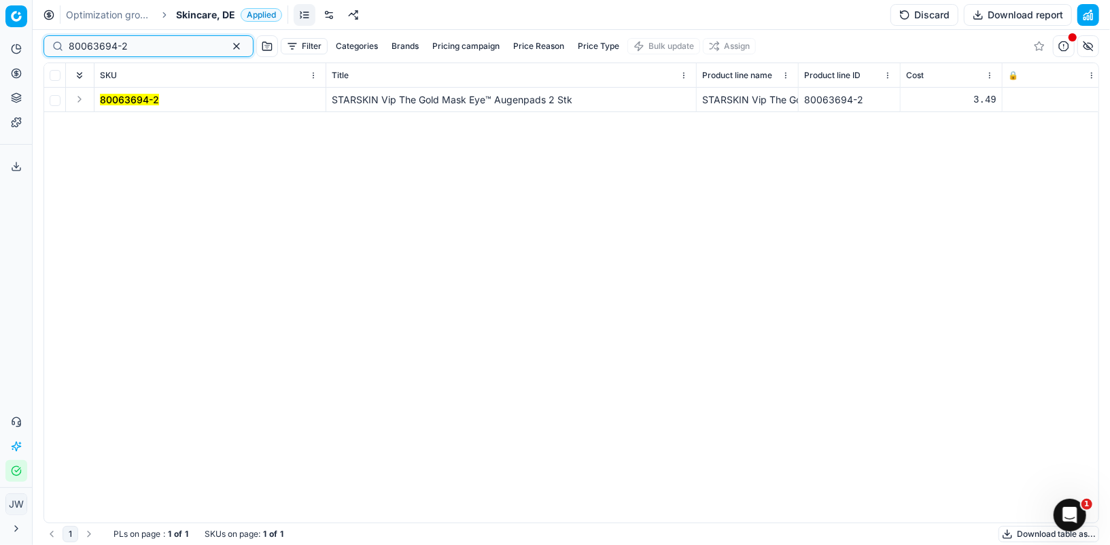
type input "80063694-2"
click at [79, 97] on button "Expand" at bounding box center [79, 99] width 16 height 16
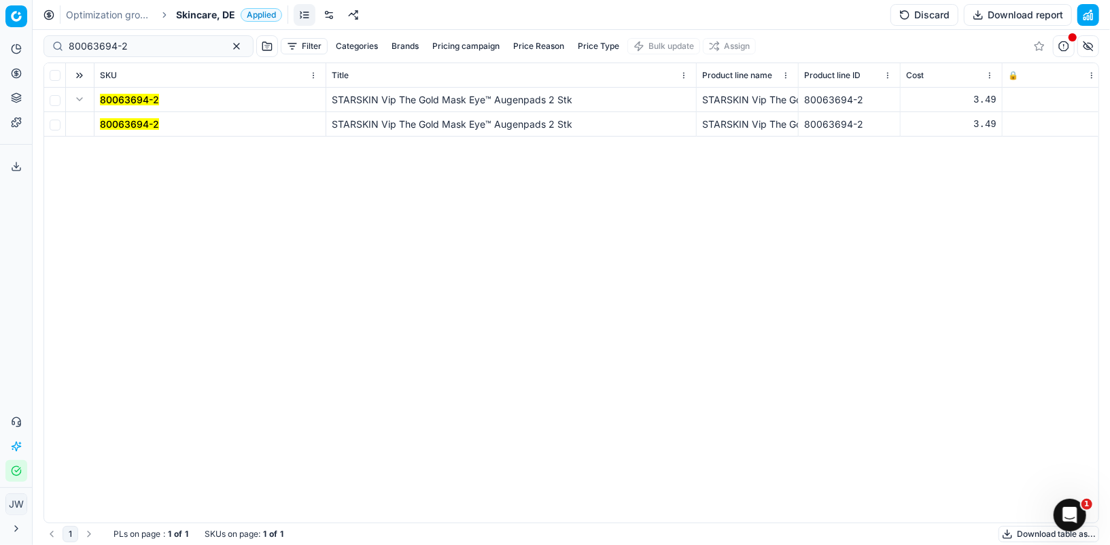
click at [122, 116] on td "80063694-2" at bounding box center [210, 124] width 232 height 24
click at [122, 124] on mark "80063694-2" at bounding box center [129, 124] width 59 height 12
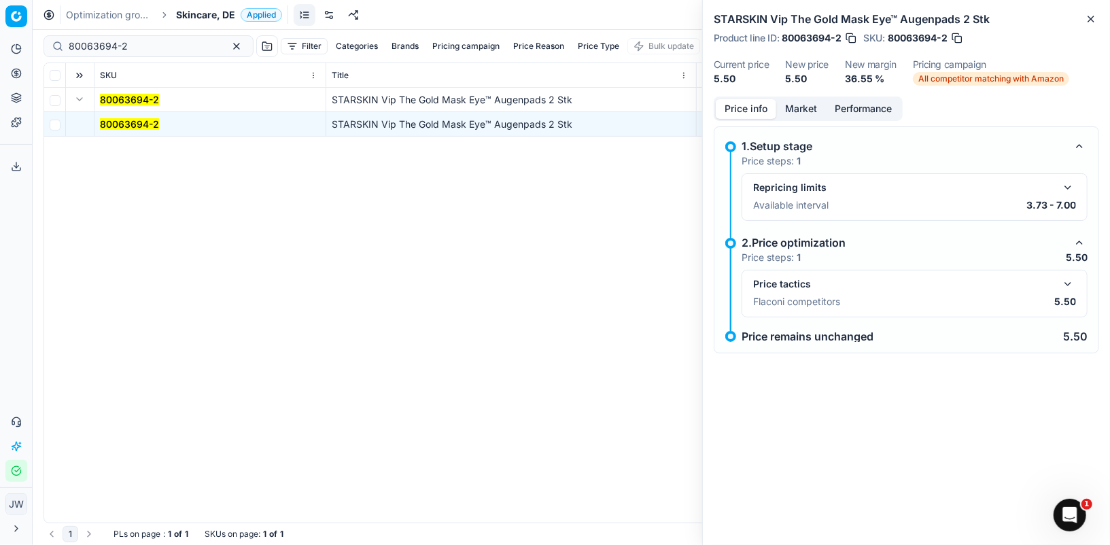
click at [799, 109] on button "Market" at bounding box center [801, 109] width 50 height 20
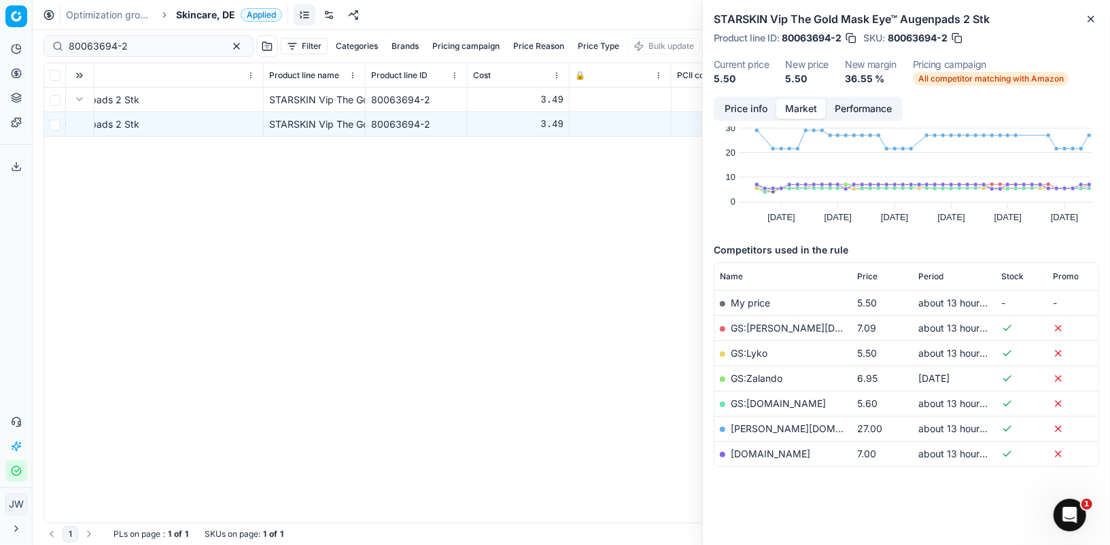
scroll to position [0, 537]
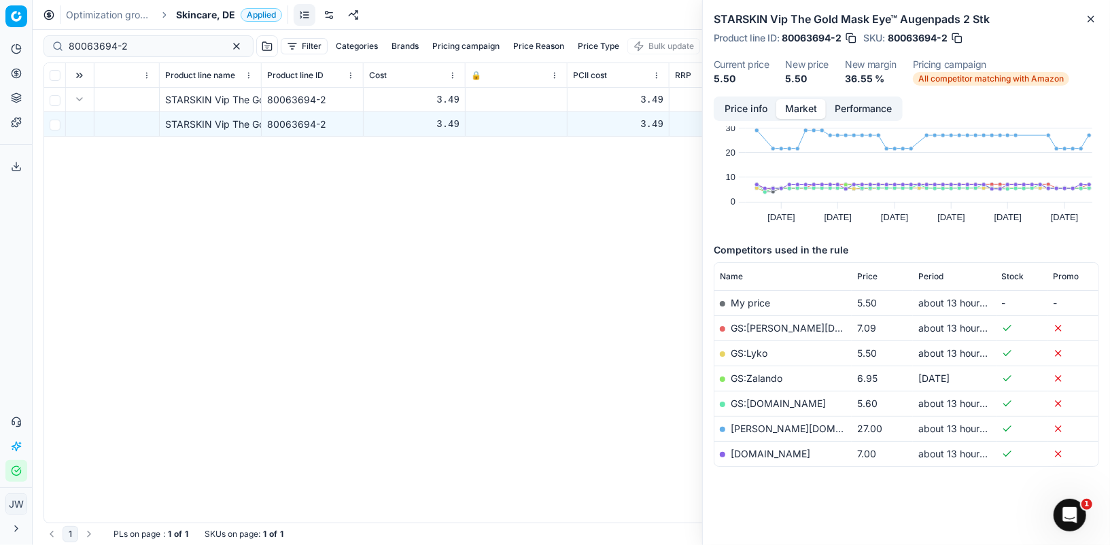
click at [757, 423] on link "douglas.de" at bounding box center [810, 429] width 158 height 12
drag, startPoint x: 139, startPoint y: 48, endPoint x: 5, endPoint y: 22, distance: 136.2
click at [5, 22] on div "Pricing platform Analytics Pricing Product portfolio Templates Export service 1…" at bounding box center [555, 272] width 1110 height 545
click at [850, 33] on button "button" at bounding box center [851, 38] width 14 height 14
click at [14, 420] on icon at bounding box center [16, 422] width 11 height 11
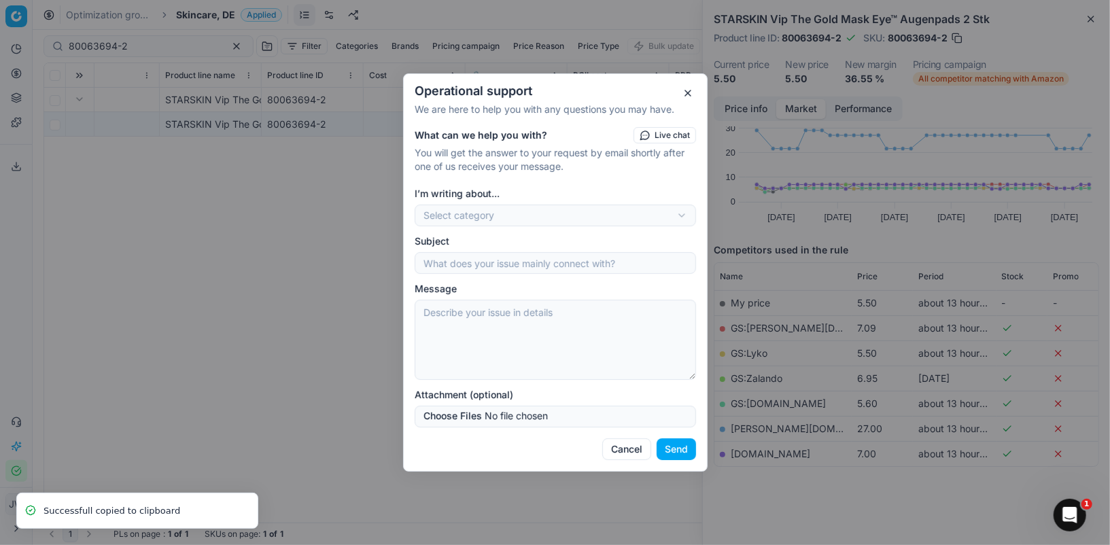
click at [453, 211] on div "Operational support We are here to help you with any questions you may have. Wh…" at bounding box center [555, 272] width 1110 height 545
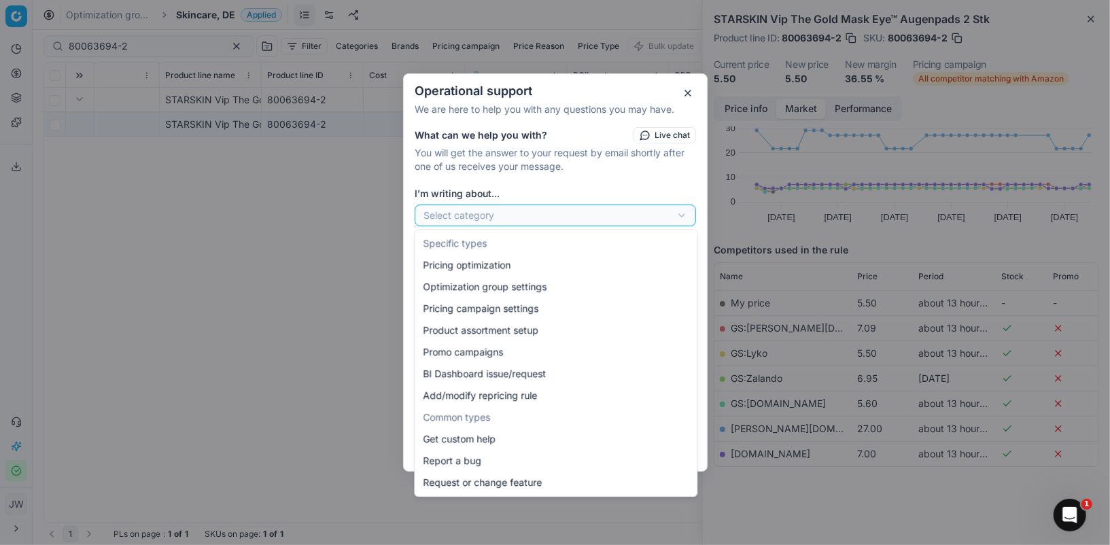
select select "241"
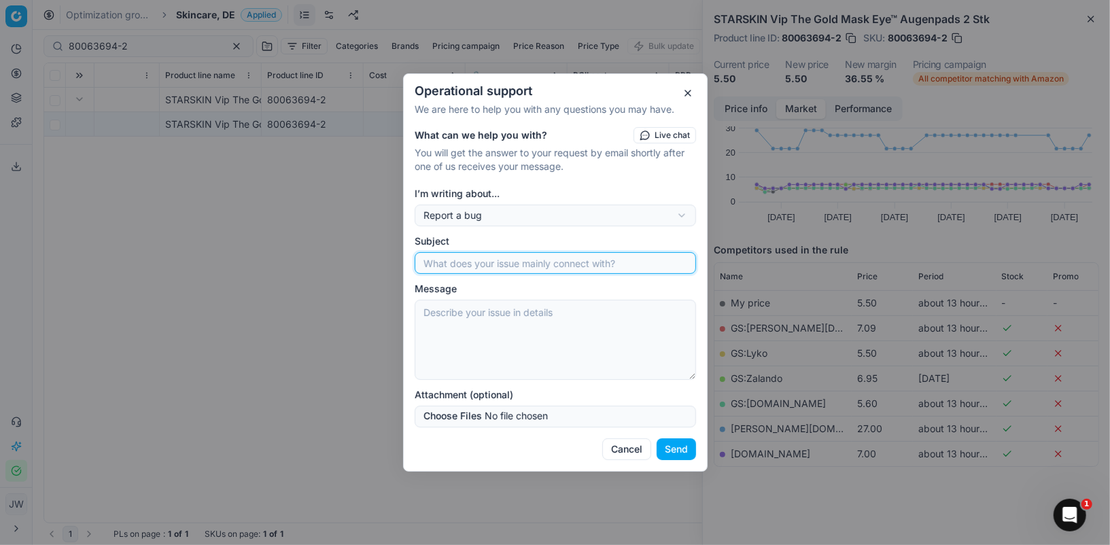
click at [486, 261] on input "Subject" at bounding box center [555, 263] width 269 height 20
paste input "80063694-2"
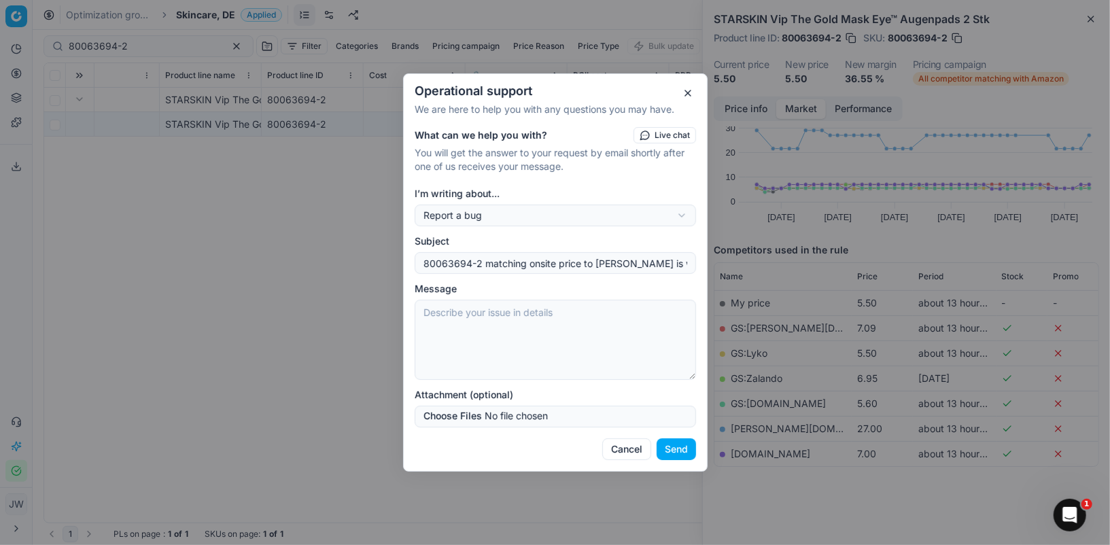
click at [584, 312] on textarea "Message" at bounding box center [555, 340] width 281 height 80
click at [678, 266] on input "80063694-2 matching onsite price to Douglas is wrong" at bounding box center [555, 263] width 269 height 20
type input "80063694-2 matching onsite price to Douglas is wrong DE"
click at [583, 318] on textarea "Message" at bounding box center [555, 340] width 281 height 80
paste textarea "80063694-2"
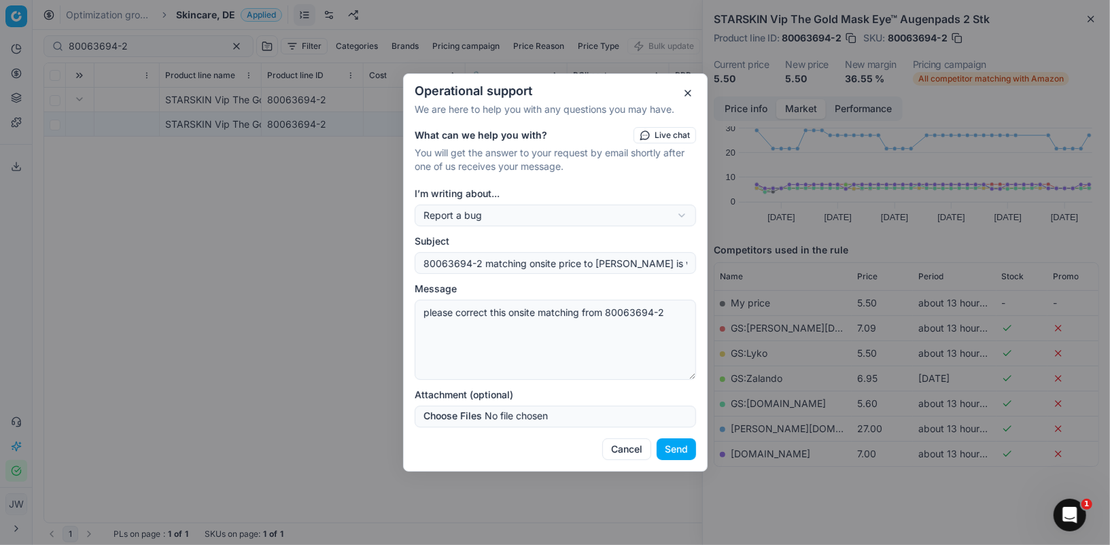
paste textarea "https://www.douglas.de/de/p/5001636020?trac=de.01psh.goo.8788552640.shopping.de…"
type textarea "please correct this onsite matching from 80063694-2 https://www.douglas.de/de/p…"
click at [676, 451] on button "Send" at bounding box center [675, 449] width 39 height 22
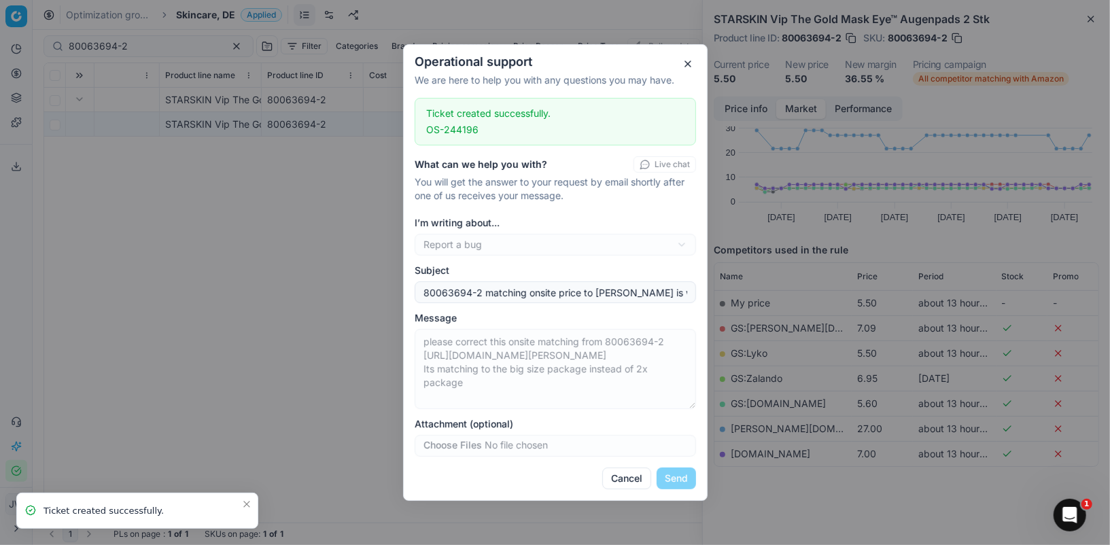
click at [690, 65] on button "button" at bounding box center [688, 64] width 16 height 16
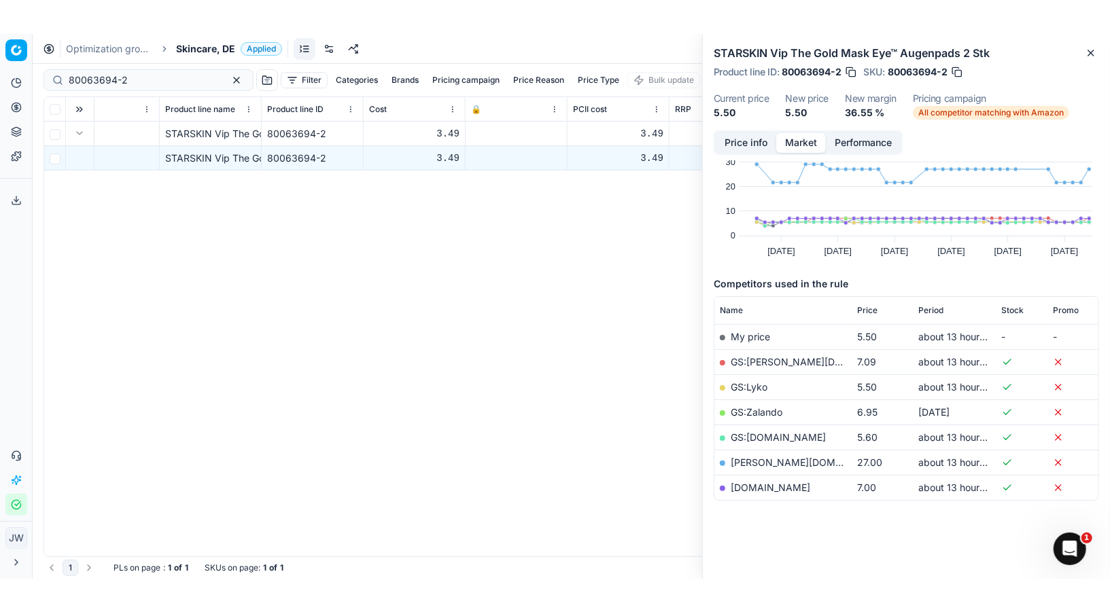
scroll to position [0, 0]
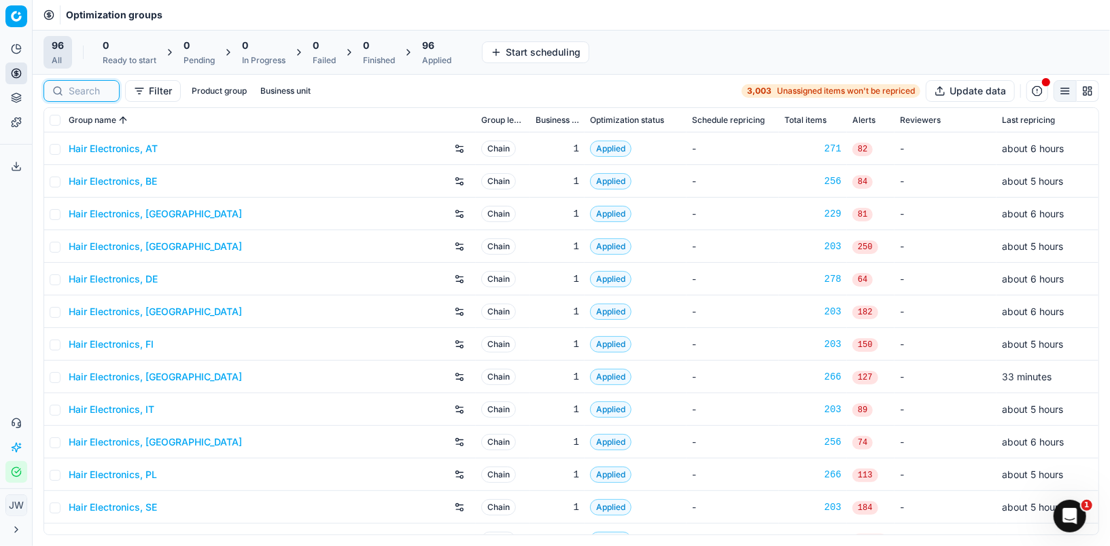
click at [82, 96] on input at bounding box center [90, 91] width 42 height 14
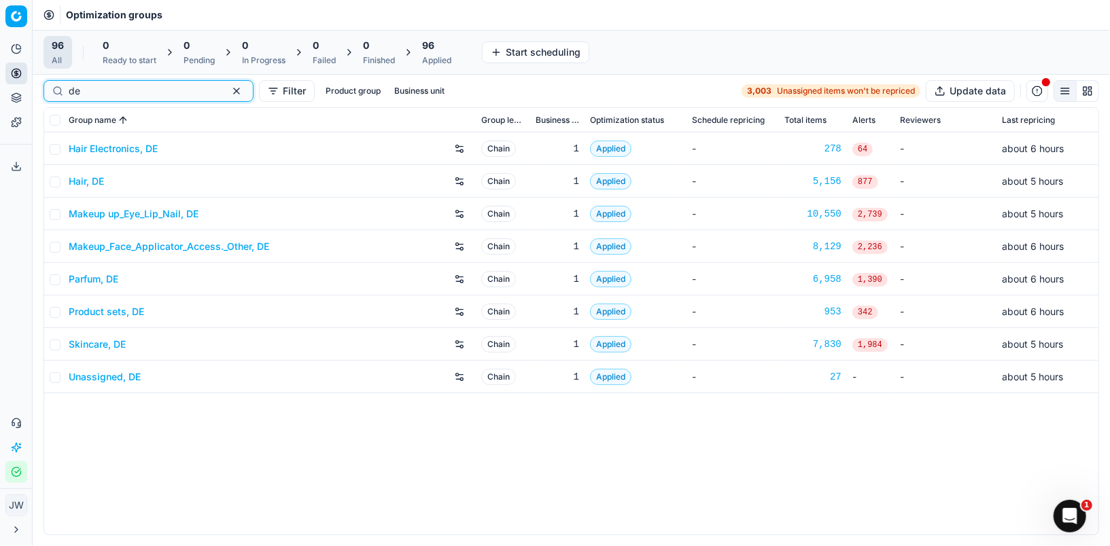
type input "de"
click at [90, 283] on link "Parfum, DE" at bounding box center [94, 280] width 50 height 14
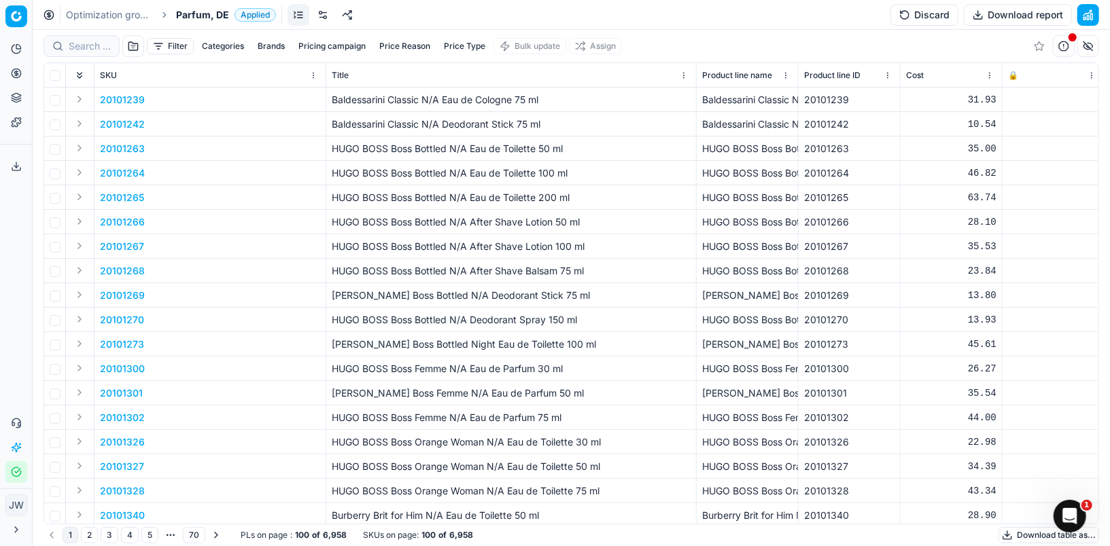
click at [1074, 52] on button "button" at bounding box center [1064, 46] width 22 height 22
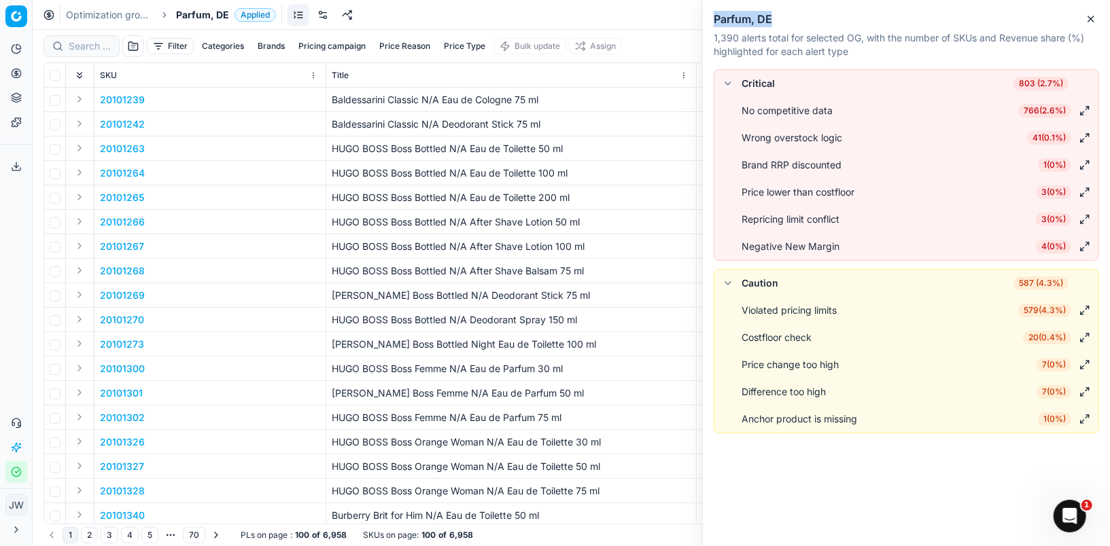
drag, startPoint x: 714, startPoint y: 13, endPoint x: 783, endPoint y: 14, distance: 69.3
click at [783, 14] on h2 "Parfum, DE" at bounding box center [906, 19] width 385 height 16
click at [1094, 11] on button "Close" at bounding box center [1091, 19] width 16 height 16
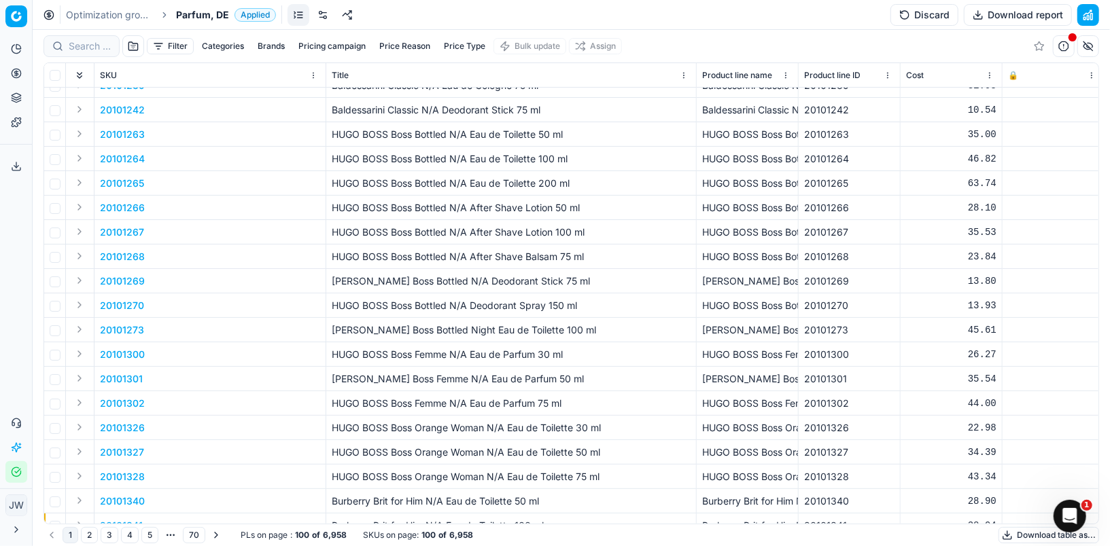
scroll to position [7, 0]
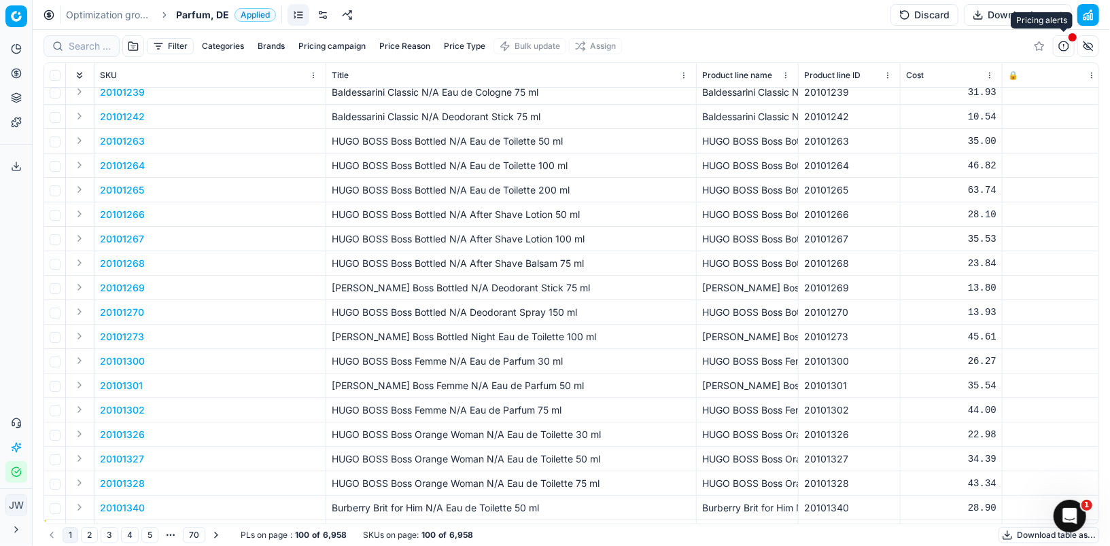
click at [1065, 50] on button "button" at bounding box center [1064, 46] width 22 height 22
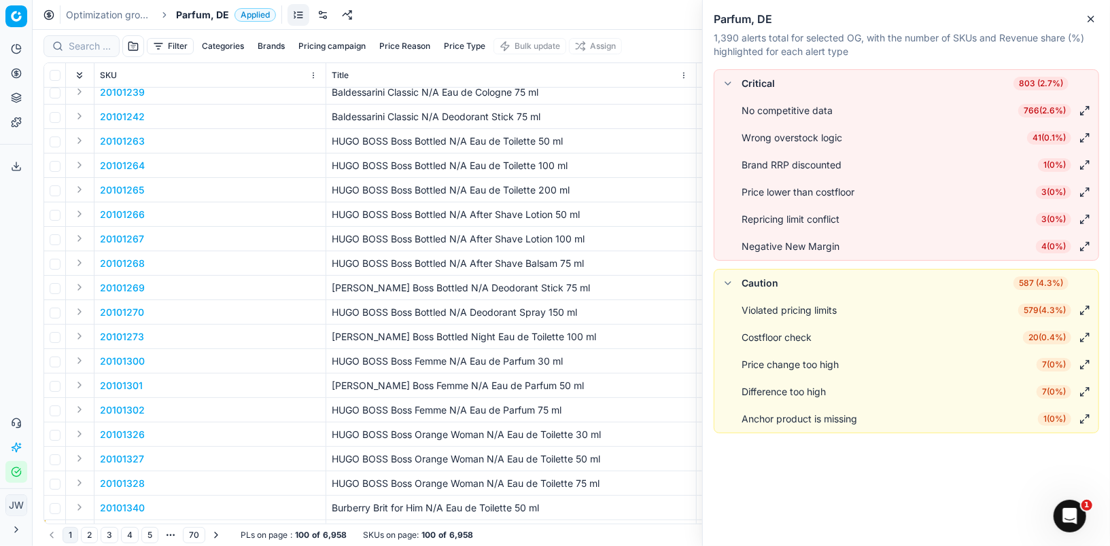
click at [843, 164] on div "Brand RRP discounted 1 ( 0% )" at bounding box center [916, 165] width 351 height 16
drag, startPoint x: 1088, startPoint y: 16, endPoint x: 1015, endPoint y: 29, distance: 73.7
click at [1015, 29] on div "Parfum, DE 1,390 alerts total for selected OG, with the number of SKUs and Reve…" at bounding box center [906, 273] width 408 height 546
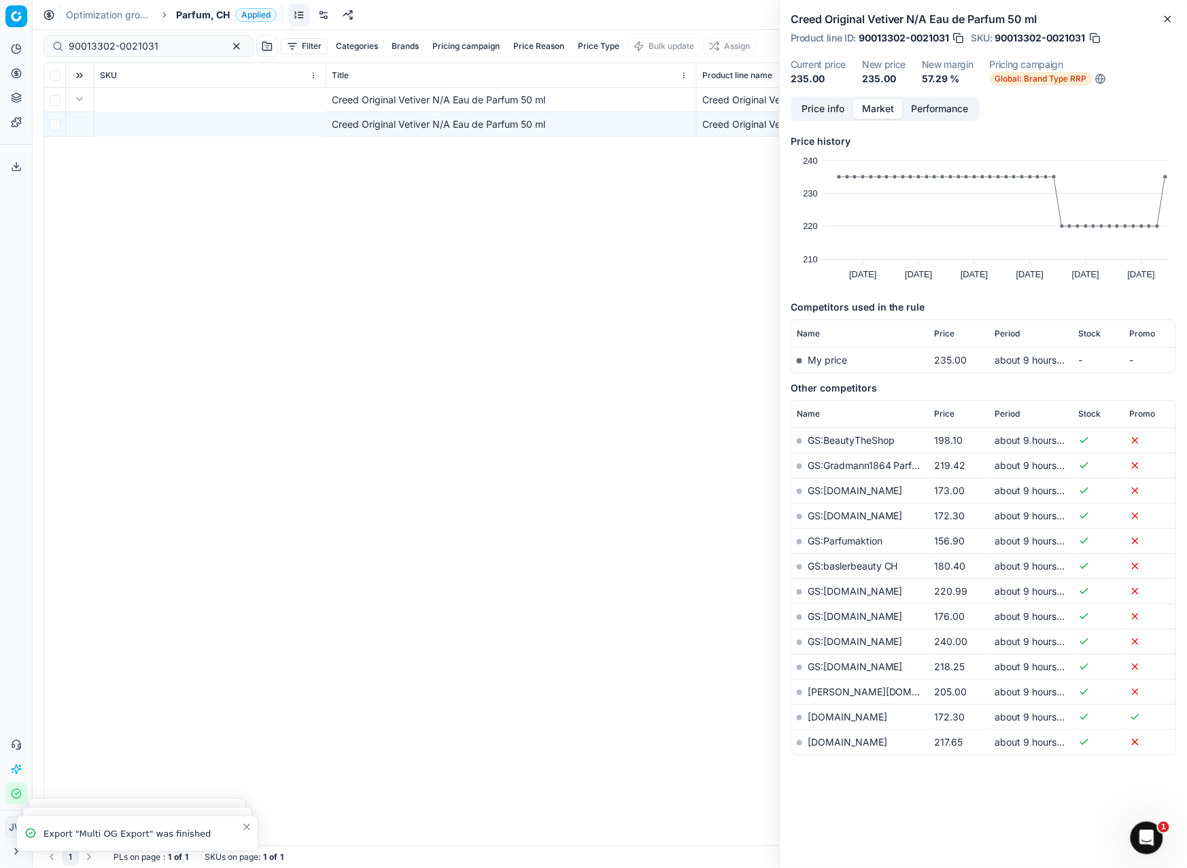
scroll to position [0, 681]
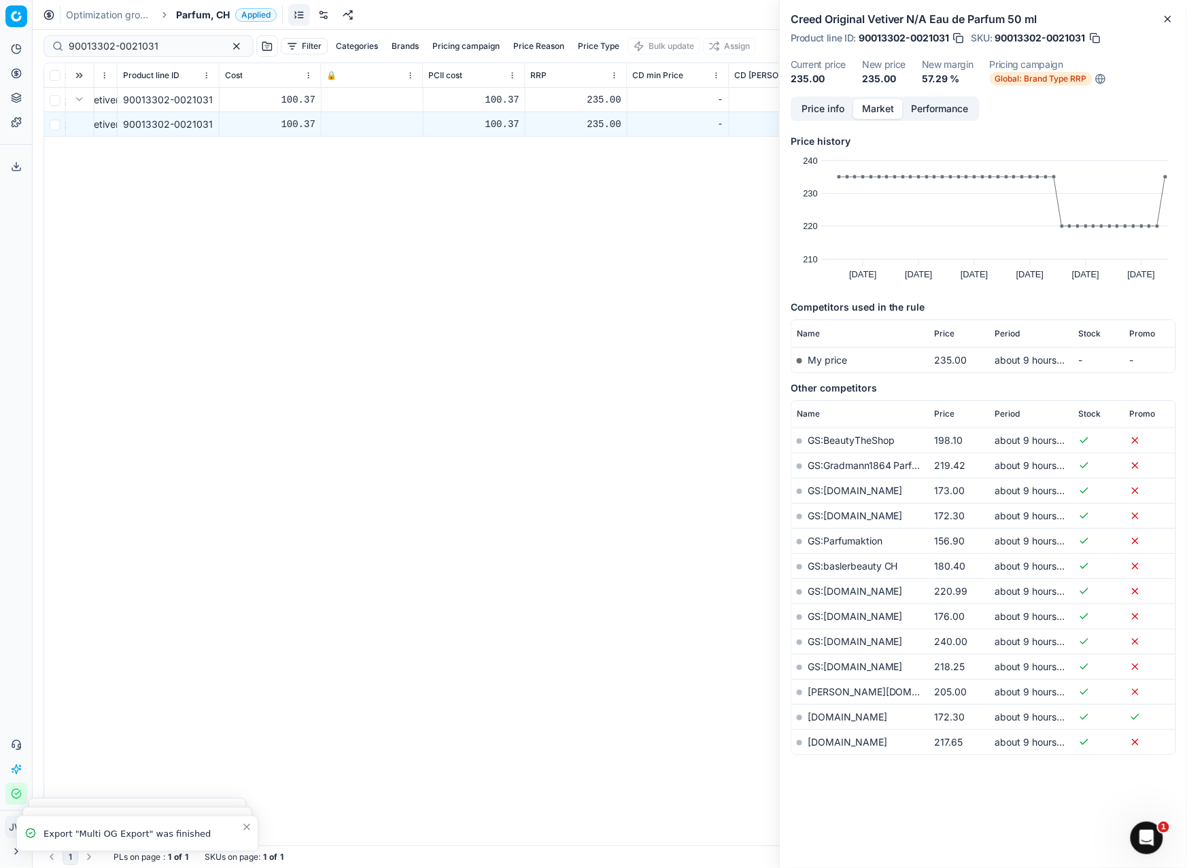
click at [14, 169] on icon at bounding box center [16, 166] width 11 height 11
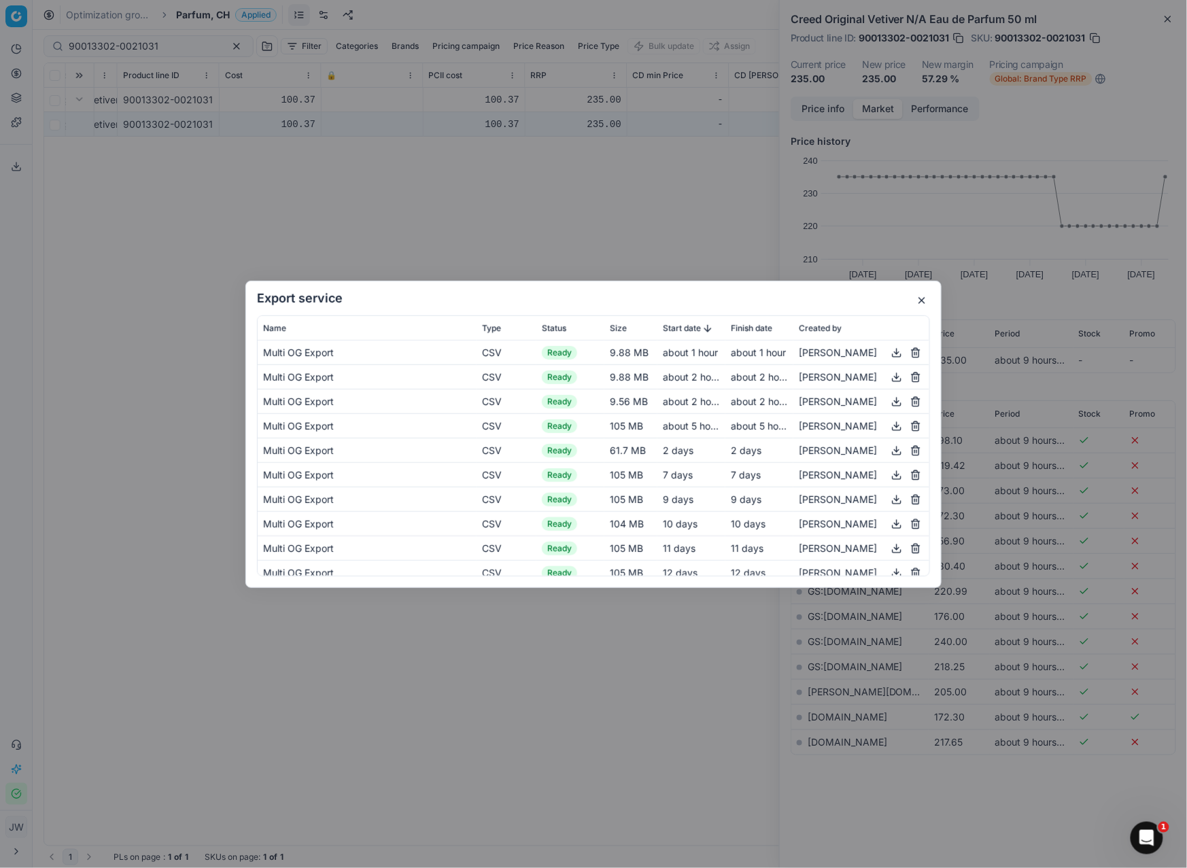
click at [896, 353] on button "button" at bounding box center [896, 352] width 16 height 16
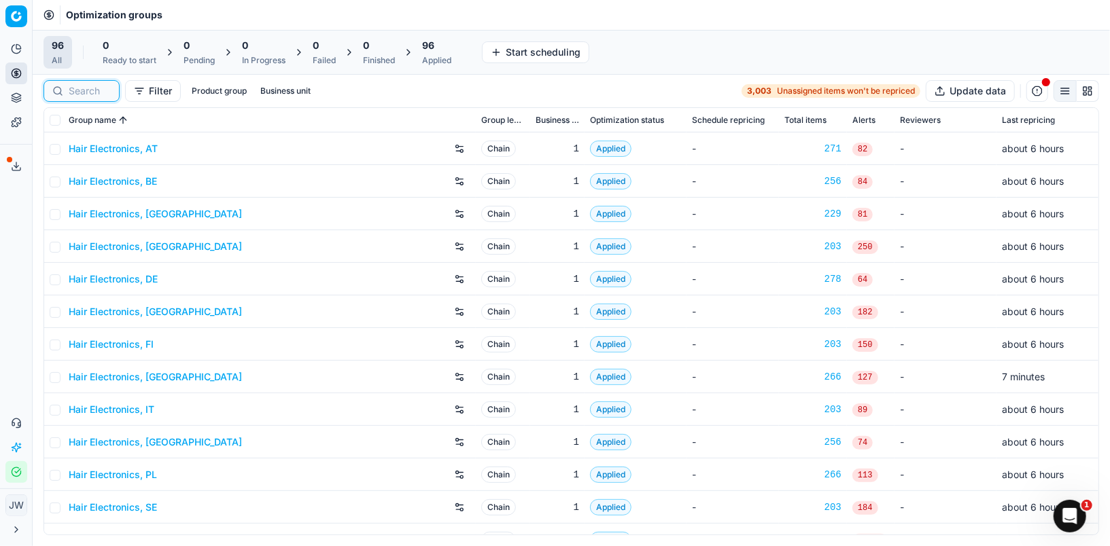
click at [85, 88] on input at bounding box center [90, 91] width 42 height 14
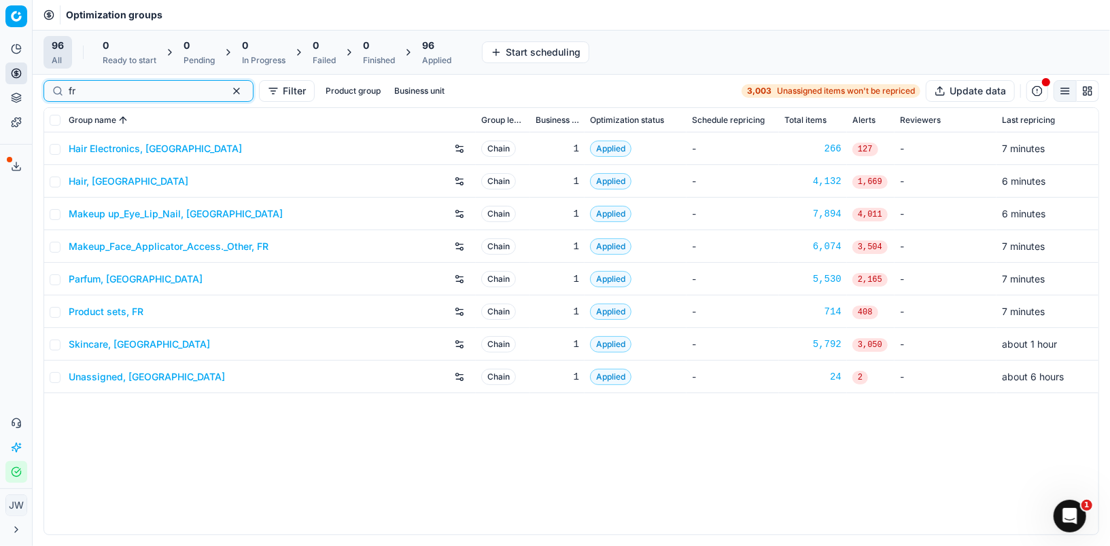
type input "fr"
click at [57, 118] on input "checkbox" at bounding box center [55, 120] width 11 height 11
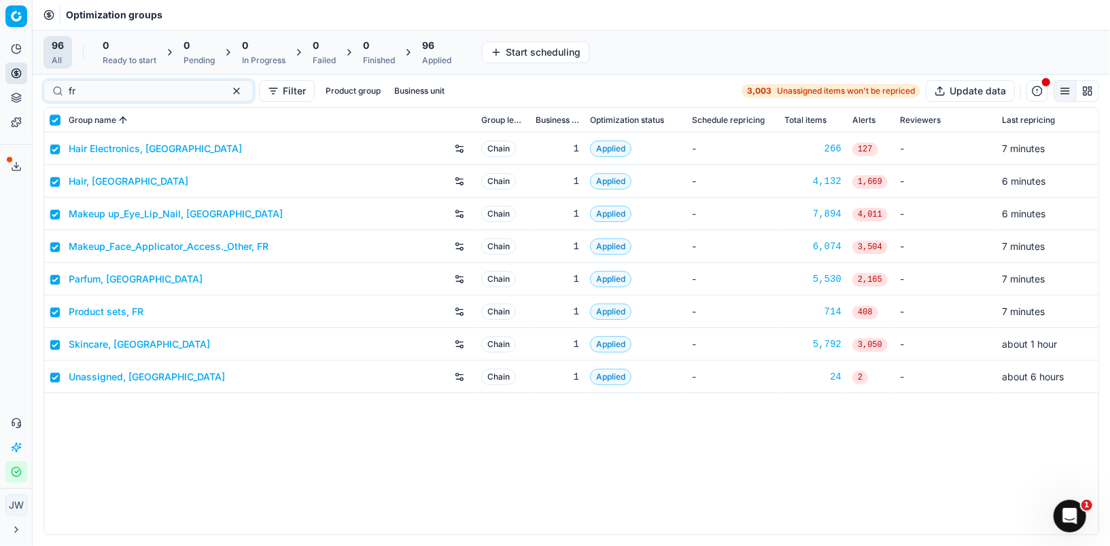
checkbox input "true"
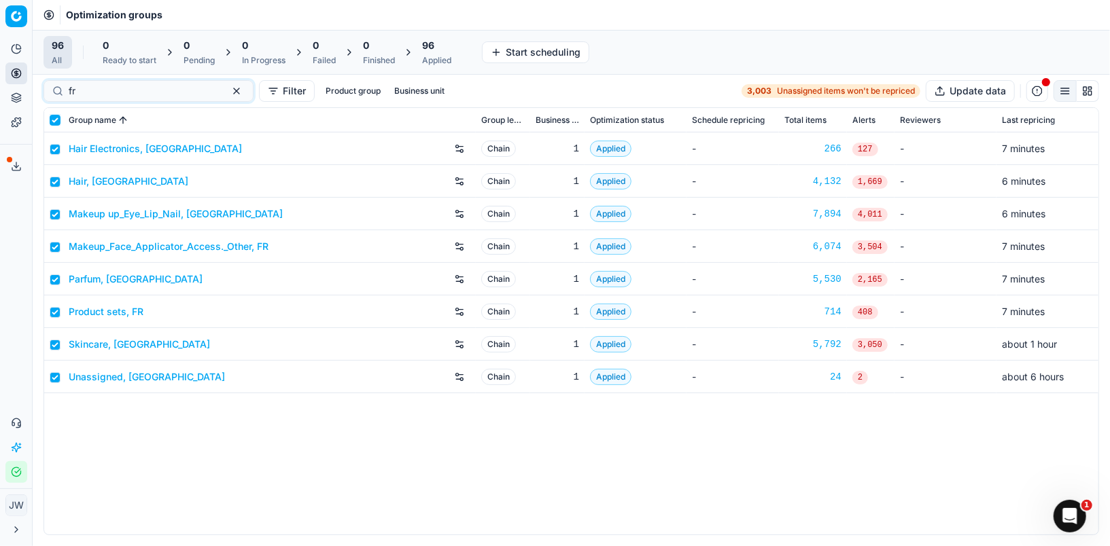
checkbox input "true"
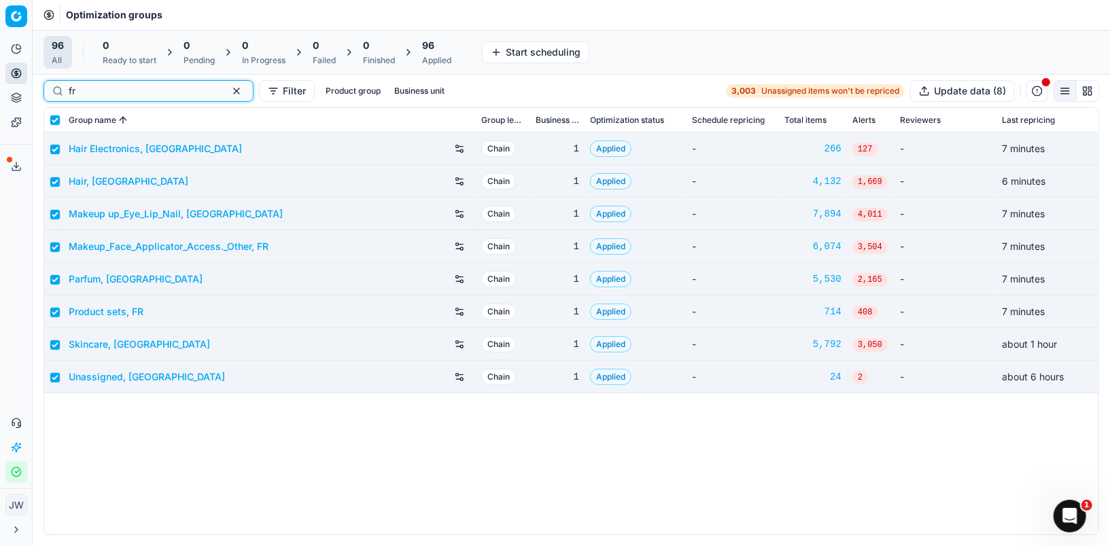
click at [228, 90] on button "button" at bounding box center [236, 91] width 16 height 16
checkbox input "false"
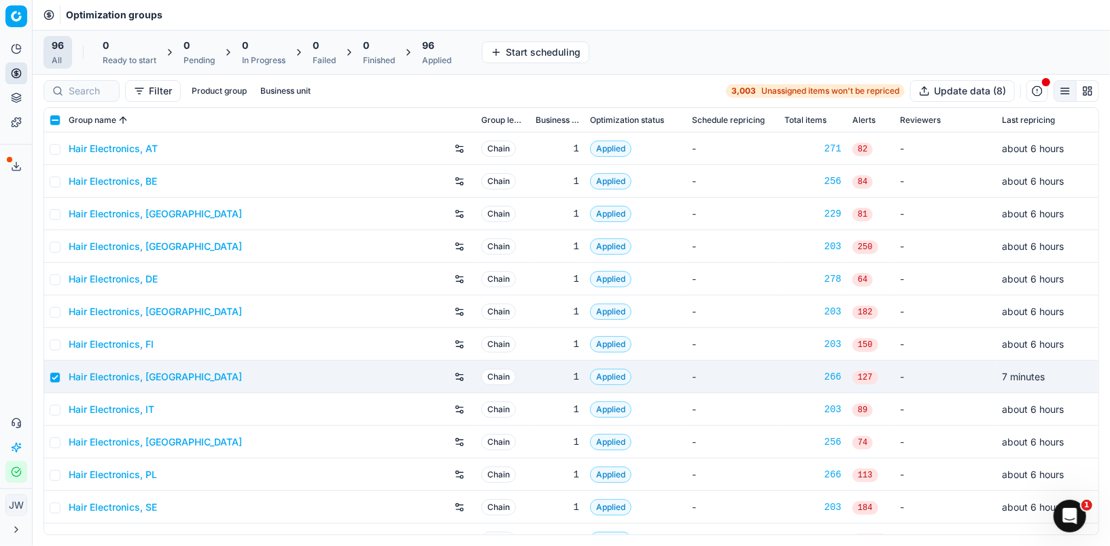
click at [294, 90] on button "Business unit" at bounding box center [285, 91] width 61 height 16
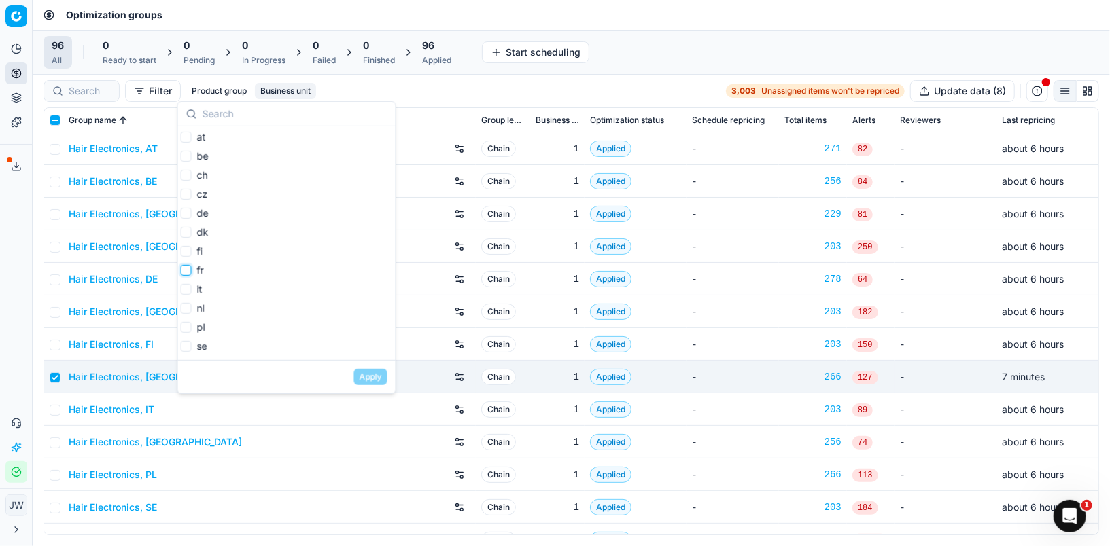
click at [186, 269] on input "fr" at bounding box center [186, 270] width 11 height 11
checkbox input "true"
click at [367, 374] on button "Apply" at bounding box center [370, 377] width 33 height 16
checkbox input "true"
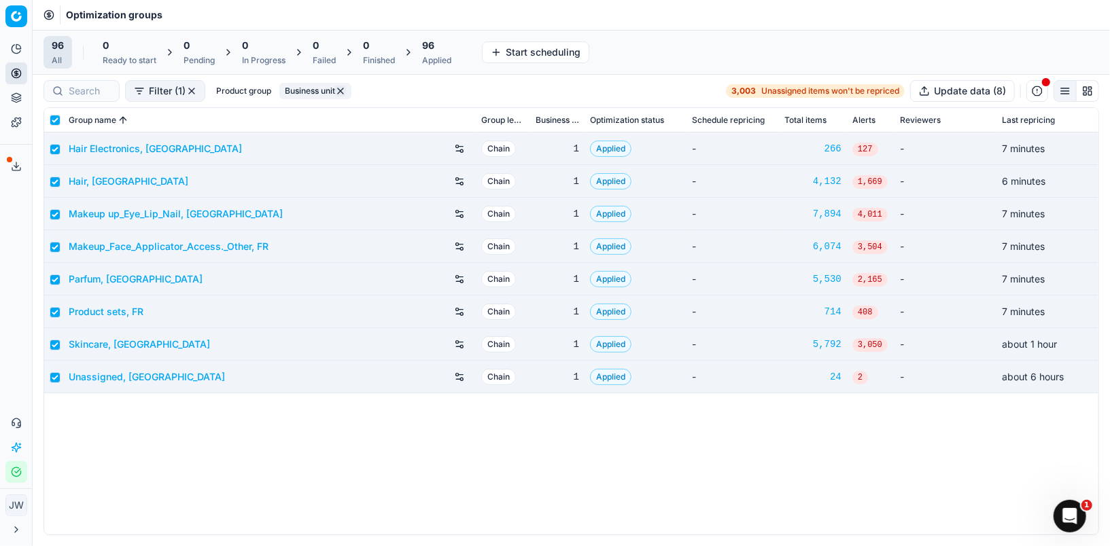
click at [426, 57] on div "Applied" at bounding box center [436, 60] width 29 height 11
click at [500, 51] on button "Export prices (8)" at bounding box center [503, 52] width 92 height 22
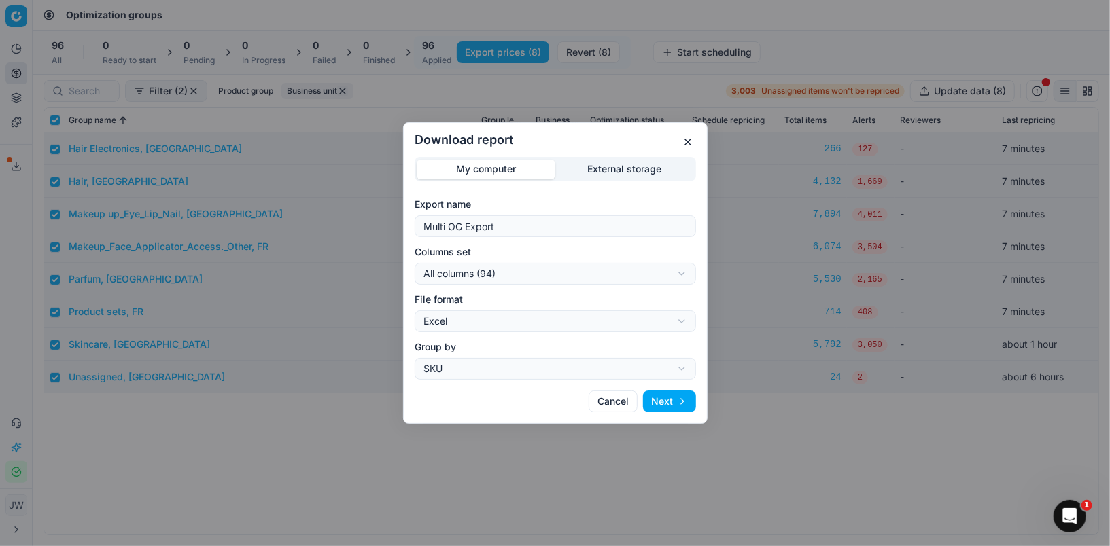
click at [501, 274] on div "Download report My computer External storage Export name Multi OG Export Column…" at bounding box center [555, 273] width 1110 height 546
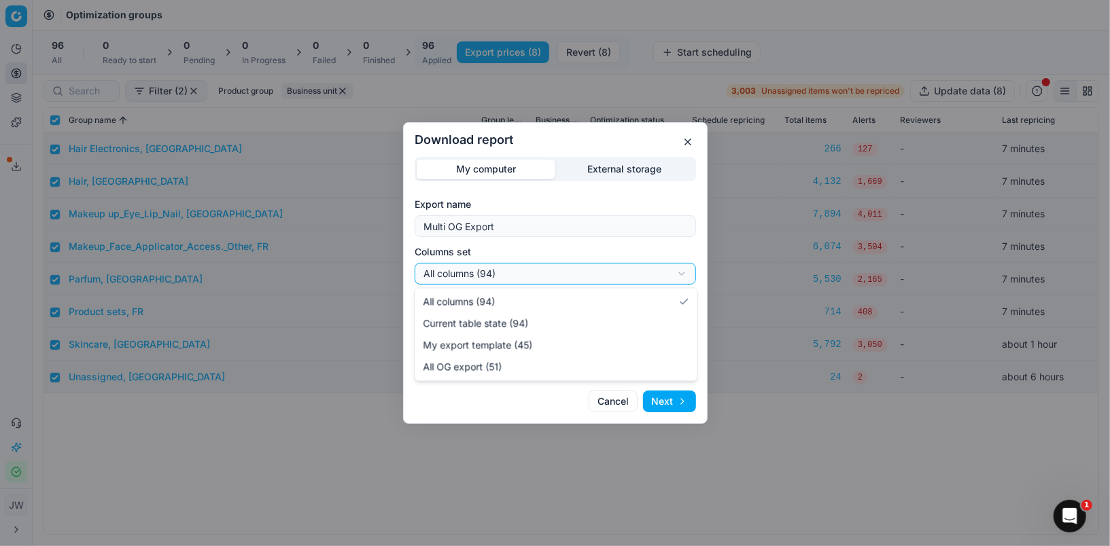
select select "custom"
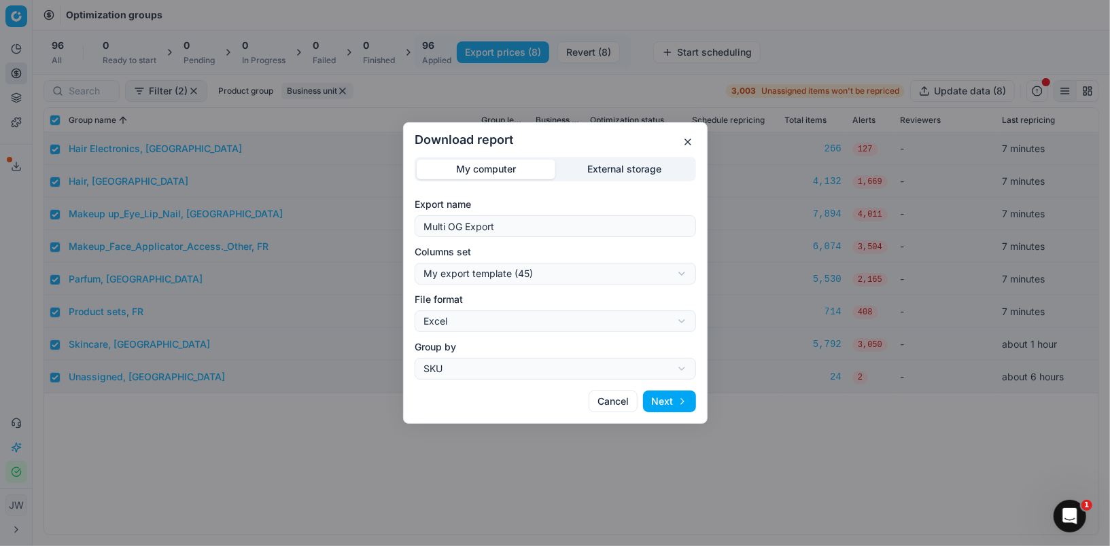
click at [464, 323] on div "Download report My computer External storage Export name Multi OG Export Column…" at bounding box center [555, 273] width 1110 height 546
select select "csv"
click at [666, 404] on button "Next" at bounding box center [669, 402] width 53 height 22
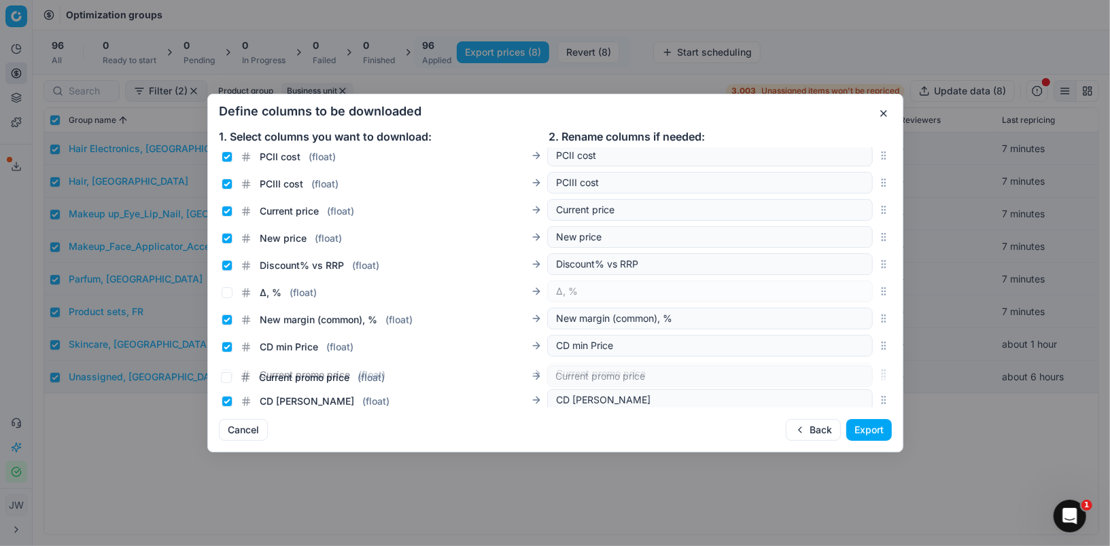
scroll to position [279, 0]
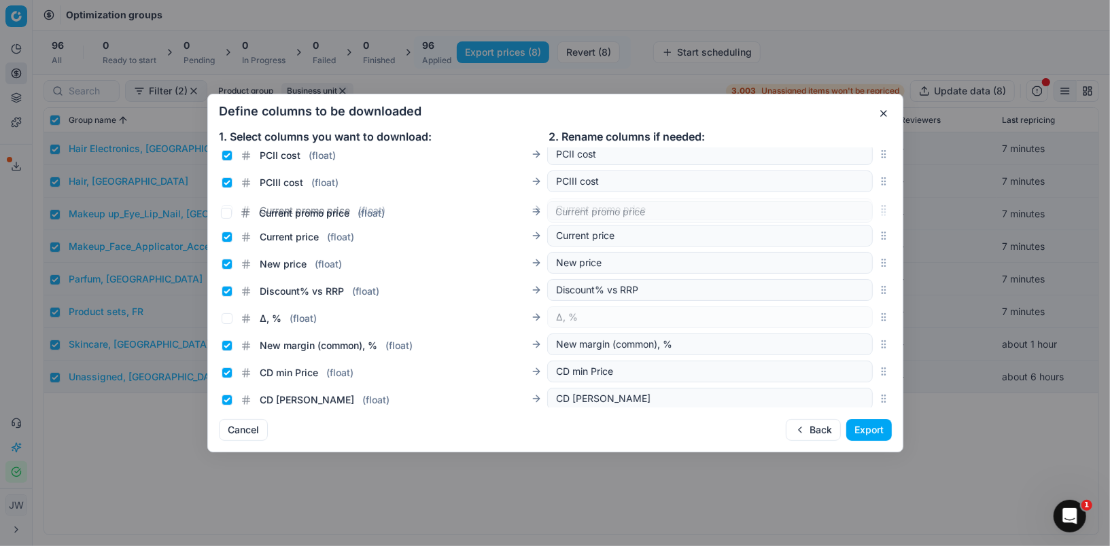
drag, startPoint x: 886, startPoint y: 280, endPoint x: 833, endPoint y: 215, distance: 83.1
click at [833, 215] on div "Current promo price ( float ) Current promo price" at bounding box center [555, 209] width 673 height 27
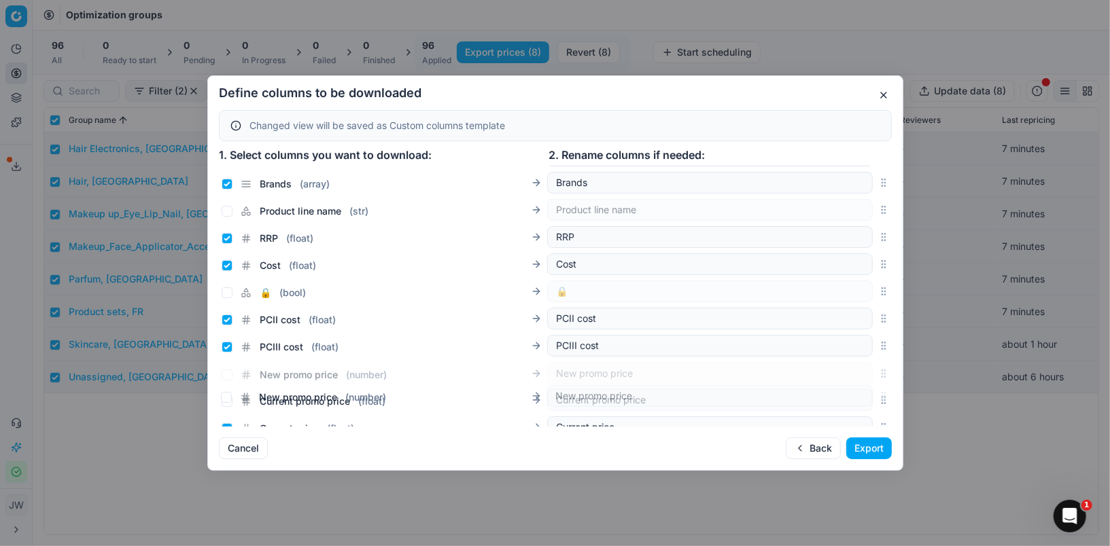
scroll to position [158, 0]
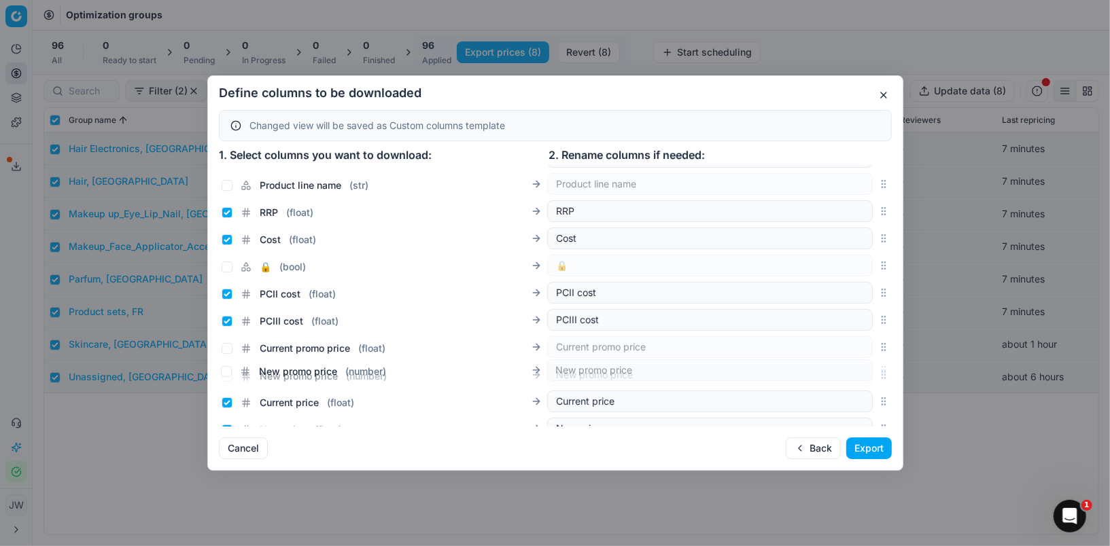
drag, startPoint x: 883, startPoint y: 225, endPoint x: 857, endPoint y: 370, distance: 147.7
click at [857, 370] on div "New promo price ( number ) New promo price" at bounding box center [555, 375] width 673 height 27
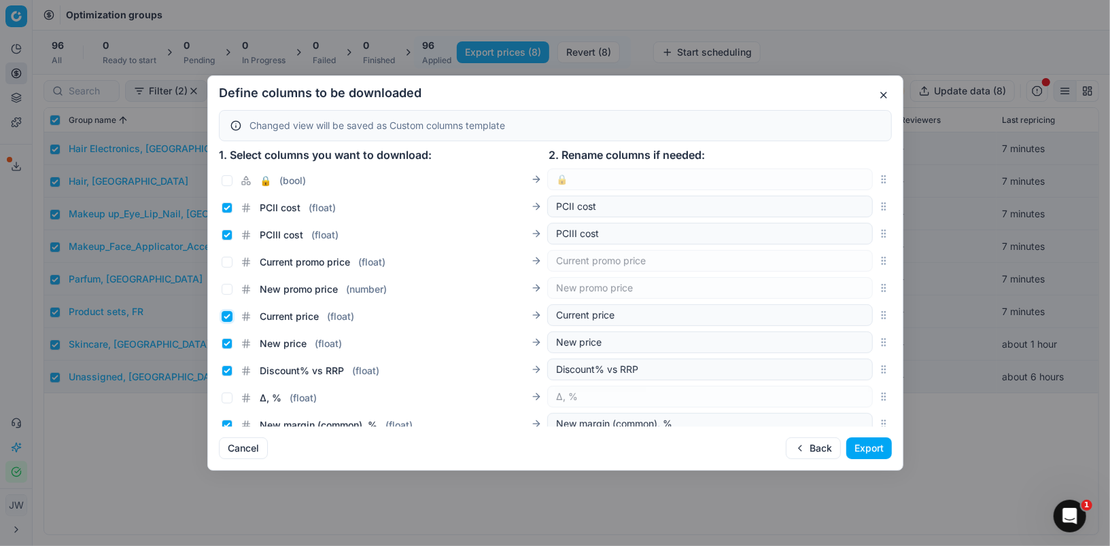
click at [224, 313] on input "Current price ( float )" at bounding box center [227, 316] width 11 height 11
checkbox input "false"
click at [224, 345] on input "New price ( float )" at bounding box center [227, 343] width 11 height 11
checkbox input "false"
click at [226, 260] on input "Current promo price ( float )" at bounding box center [227, 262] width 11 height 11
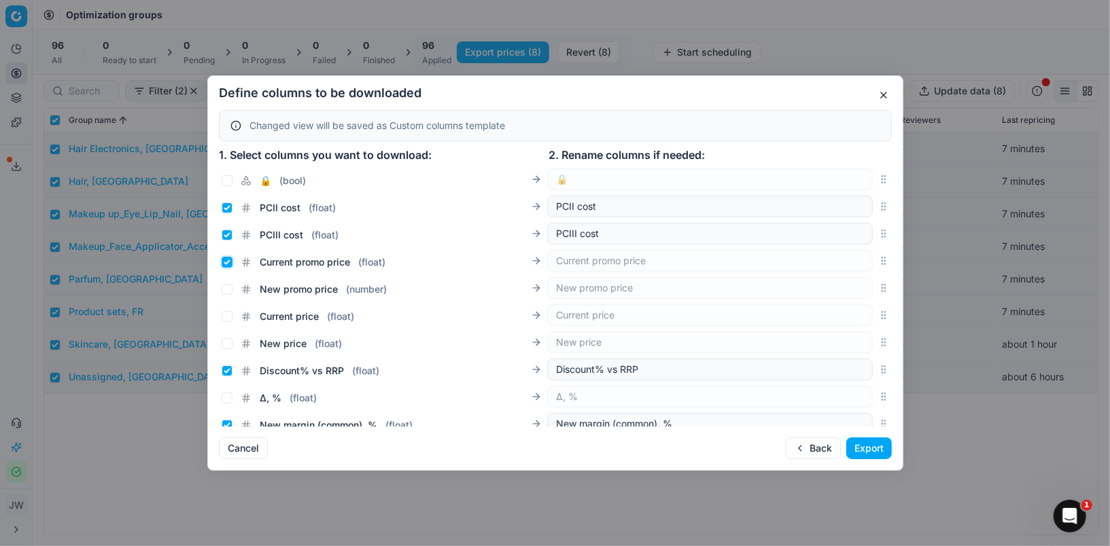
checkbox input "true"
click at [226, 283] on div "New promo price ( number )" at bounding box center [304, 290] width 165 height 14
click at [228, 290] on input "New promo price ( number )" at bounding box center [227, 289] width 11 height 11
checkbox input "true"
click at [872, 444] on button "Export" at bounding box center [869, 449] width 46 height 22
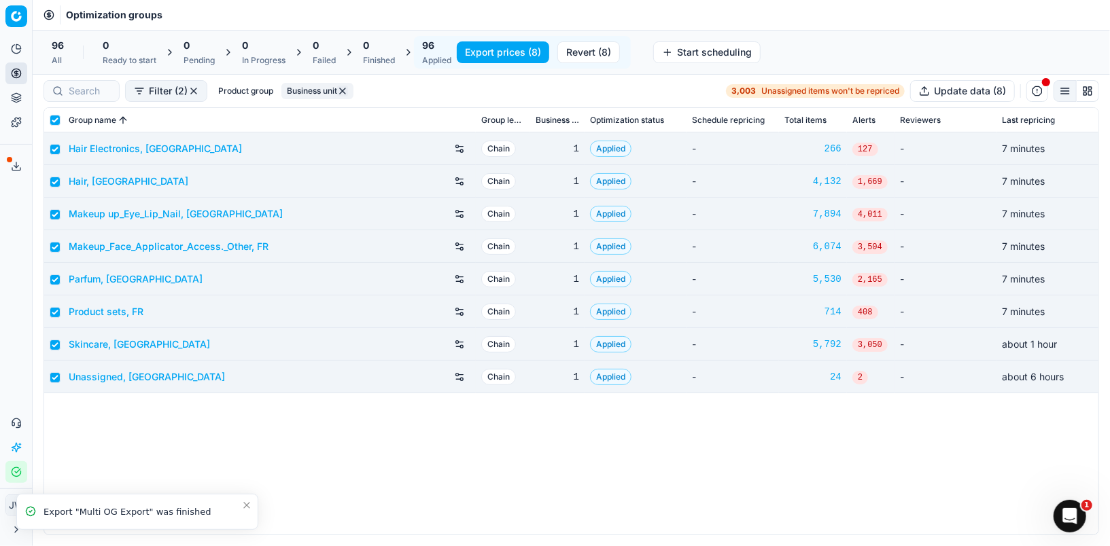
click at [21, 167] on icon at bounding box center [16, 166] width 11 height 11
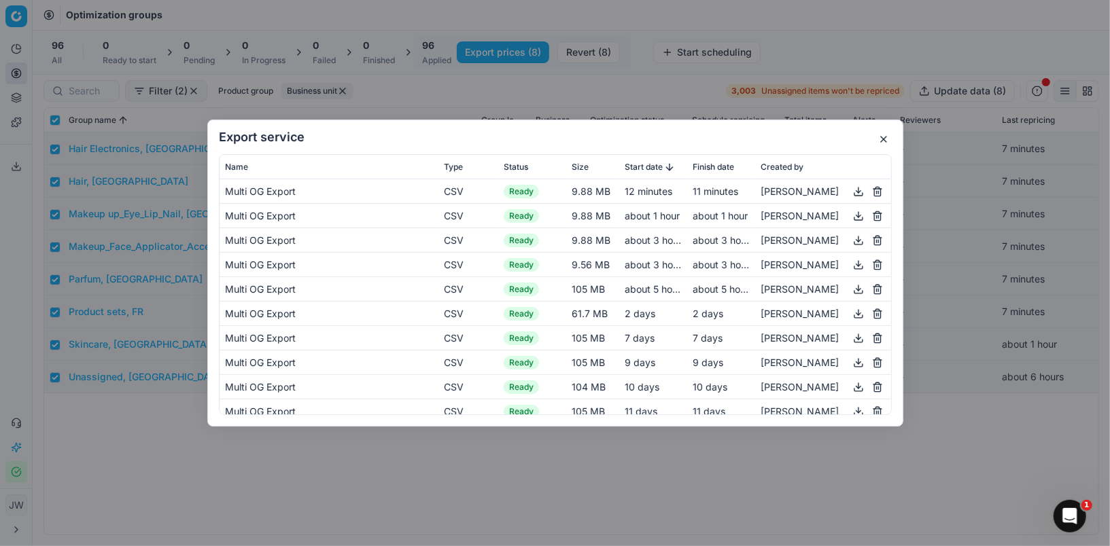
click at [859, 192] on button "button" at bounding box center [858, 191] width 16 height 16
